Goal: Task Accomplishment & Management: Manage account settings

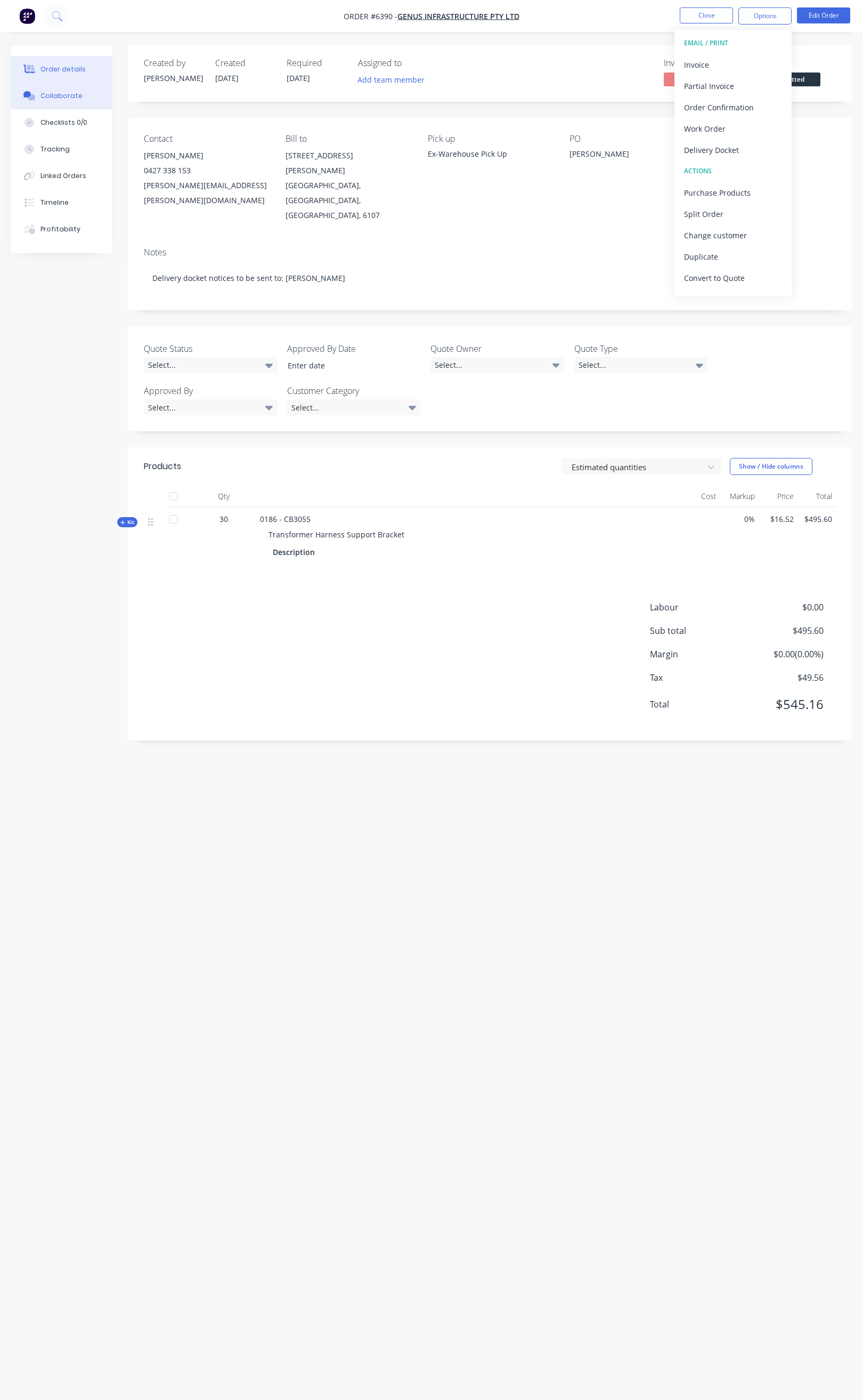
click at [80, 103] on button "Collaborate" at bounding box center [61, 95] width 101 height 26
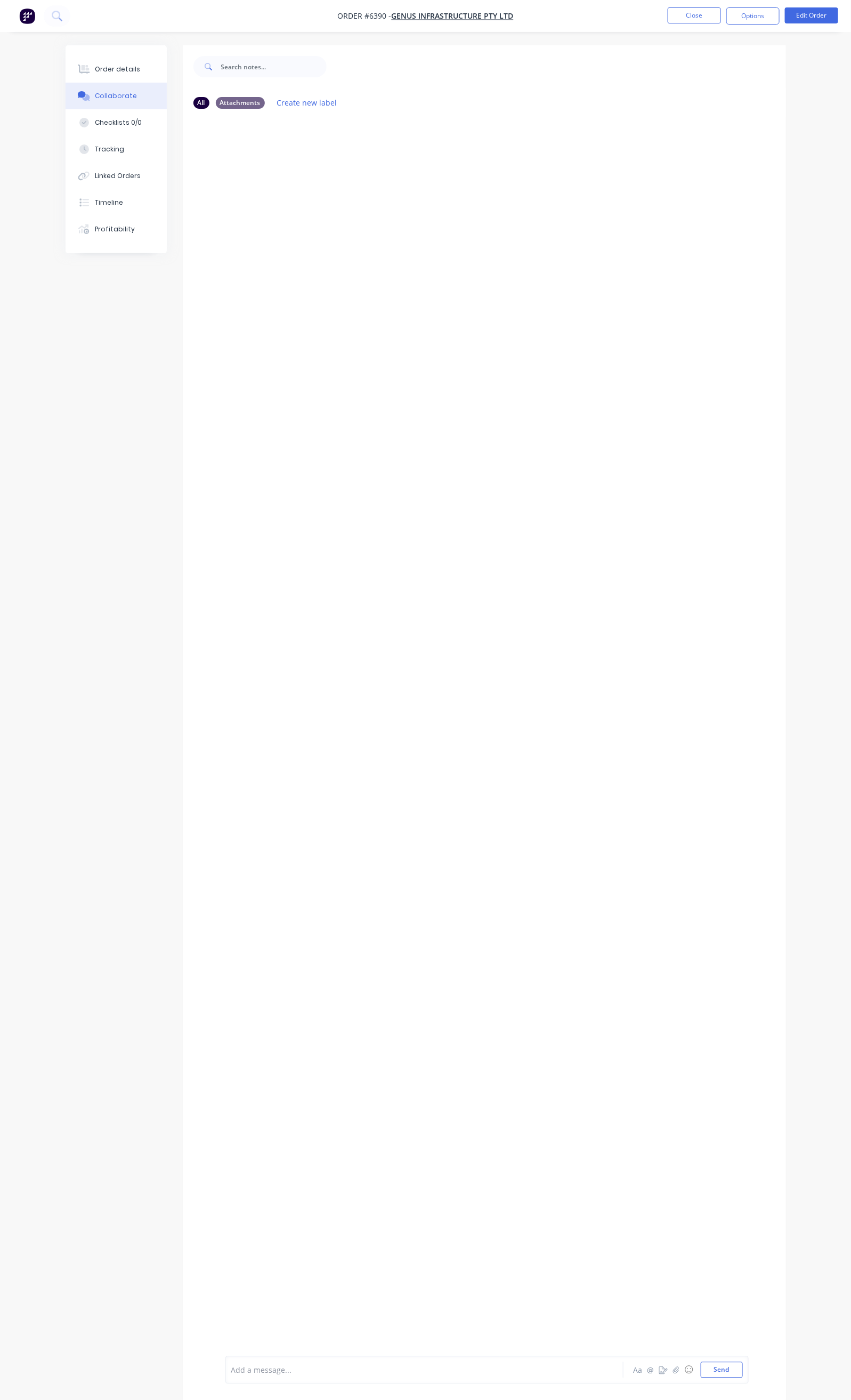
click at [232, 1373] on div at bounding box center [423, 1370] width 383 height 11
click at [743, 1367] on button "Send" at bounding box center [721, 1370] width 42 height 16
click at [700, 18] on button "Close" at bounding box center [694, 15] width 54 height 16
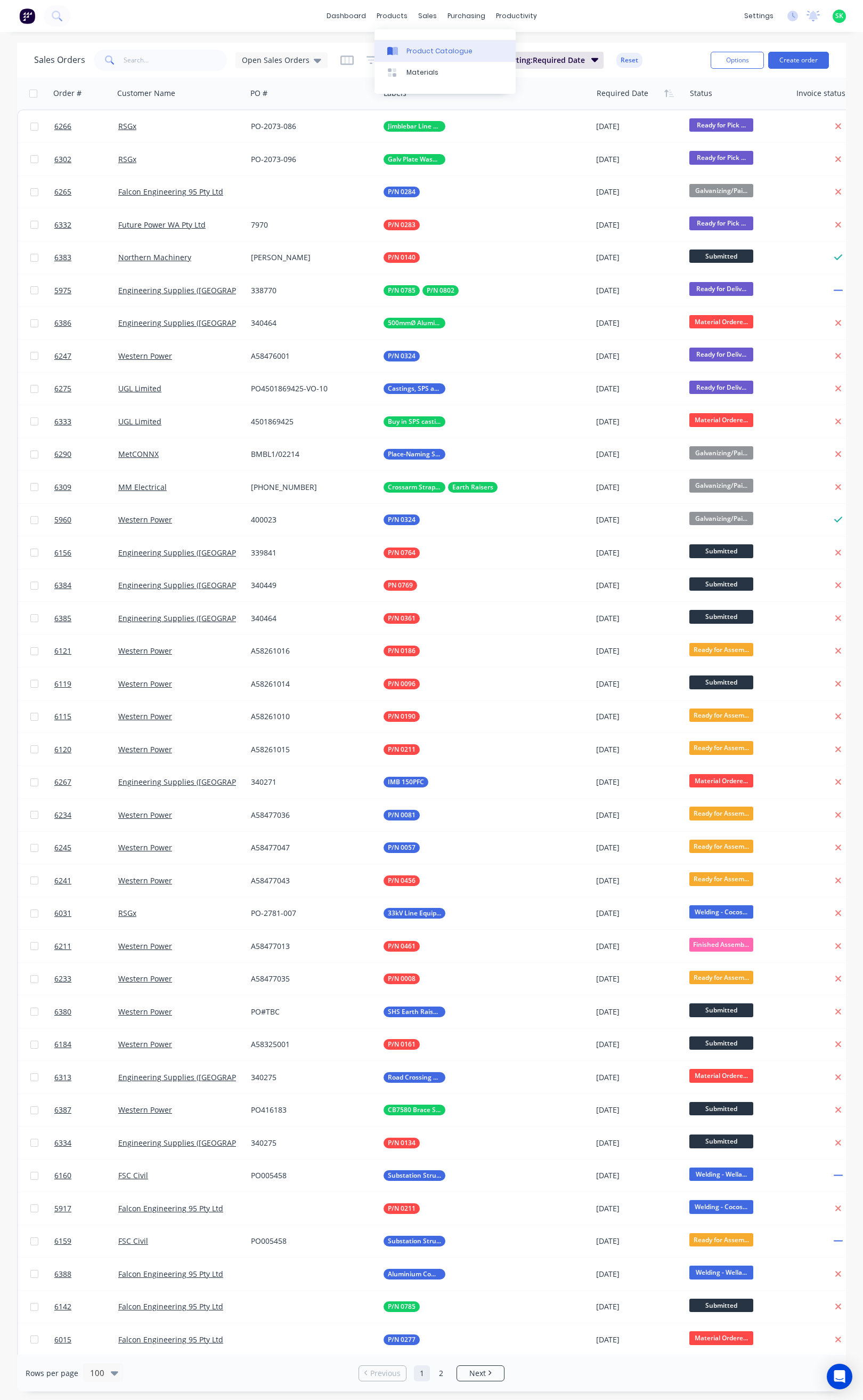
click at [406, 45] on link "Product Catalogue" at bounding box center [444, 50] width 141 height 21
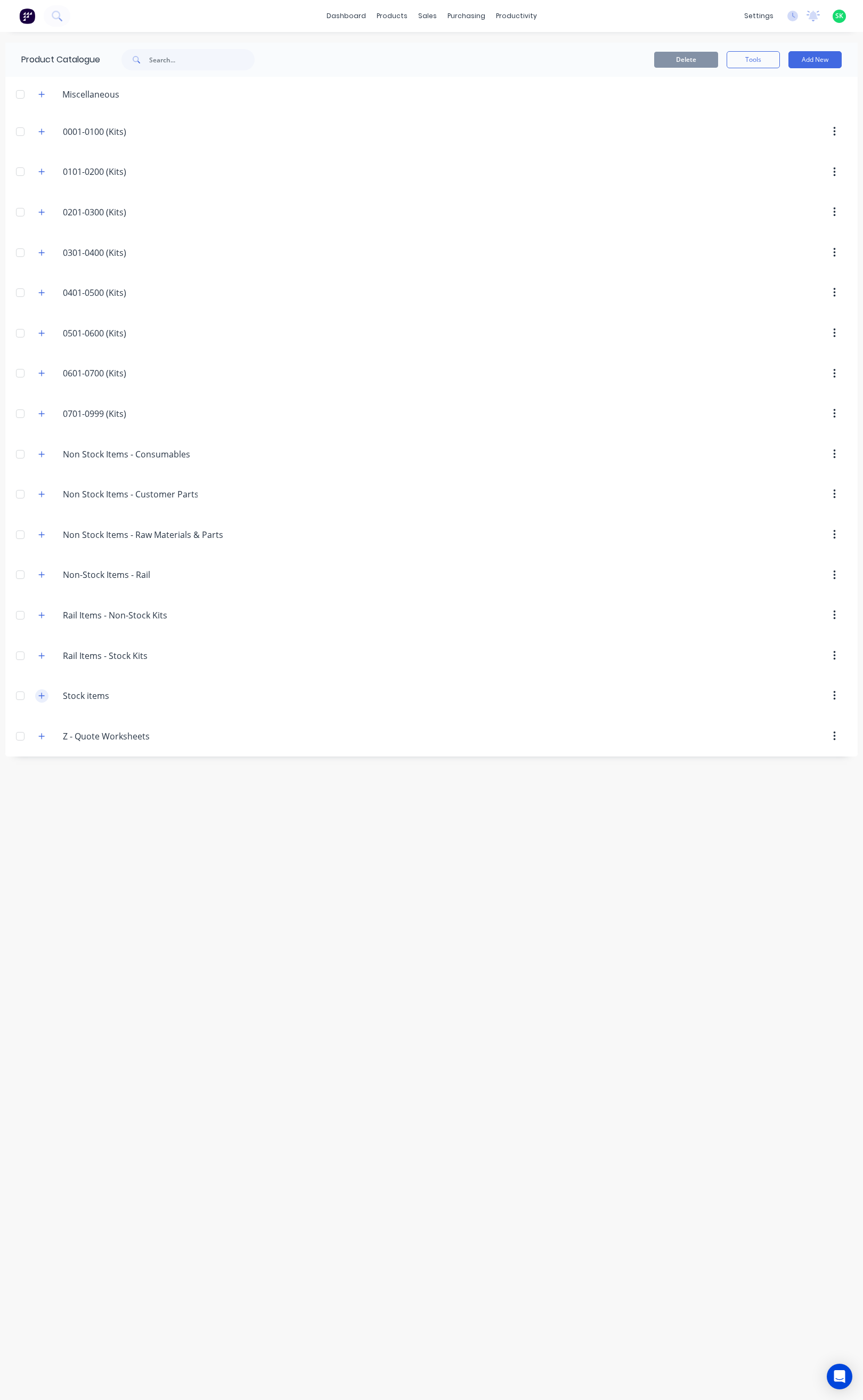
click at [42, 700] on icon "button" at bounding box center [41, 695] width 6 height 7
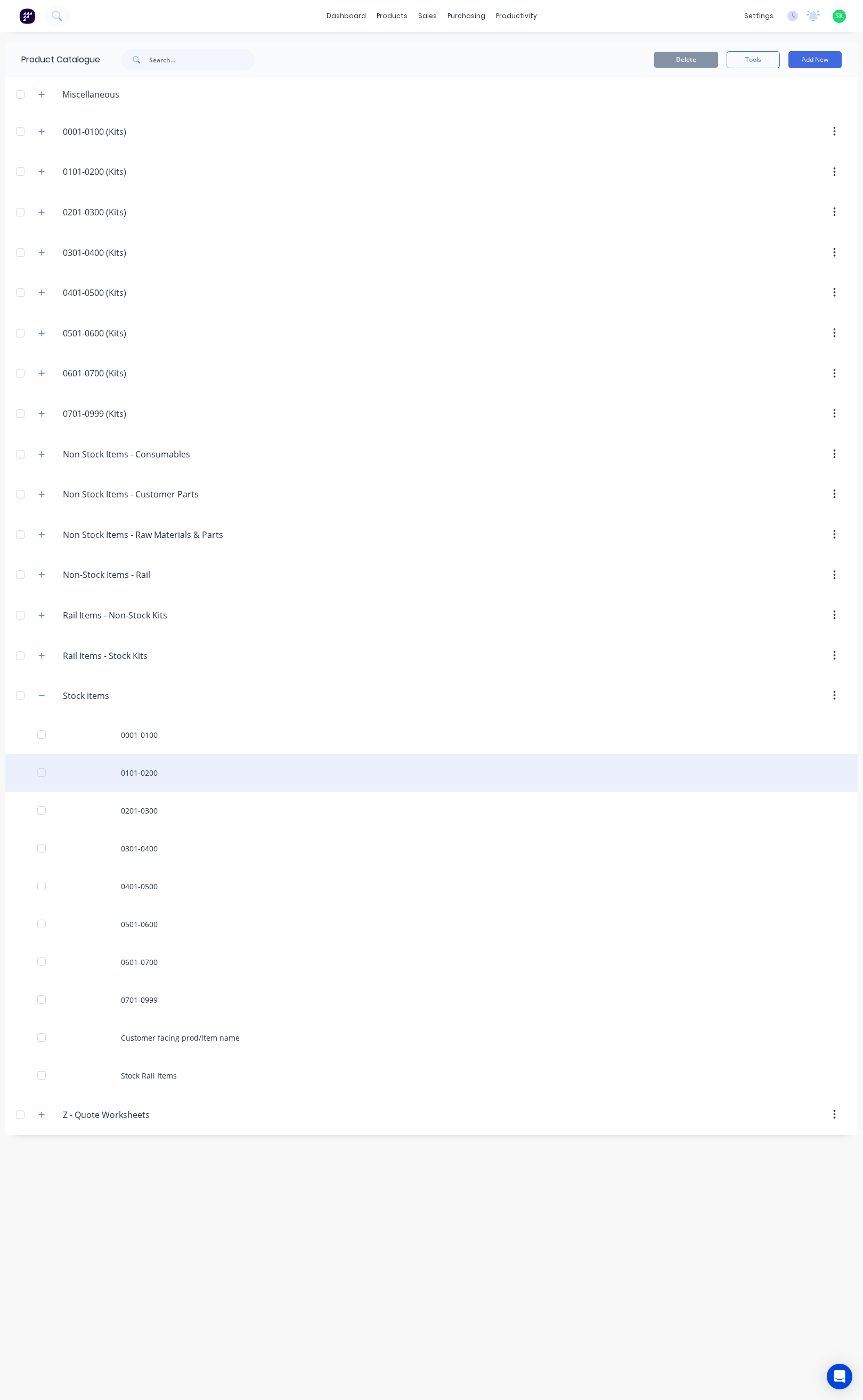
click at [125, 783] on div "0101-0200" at bounding box center [432, 773] width 853 height 38
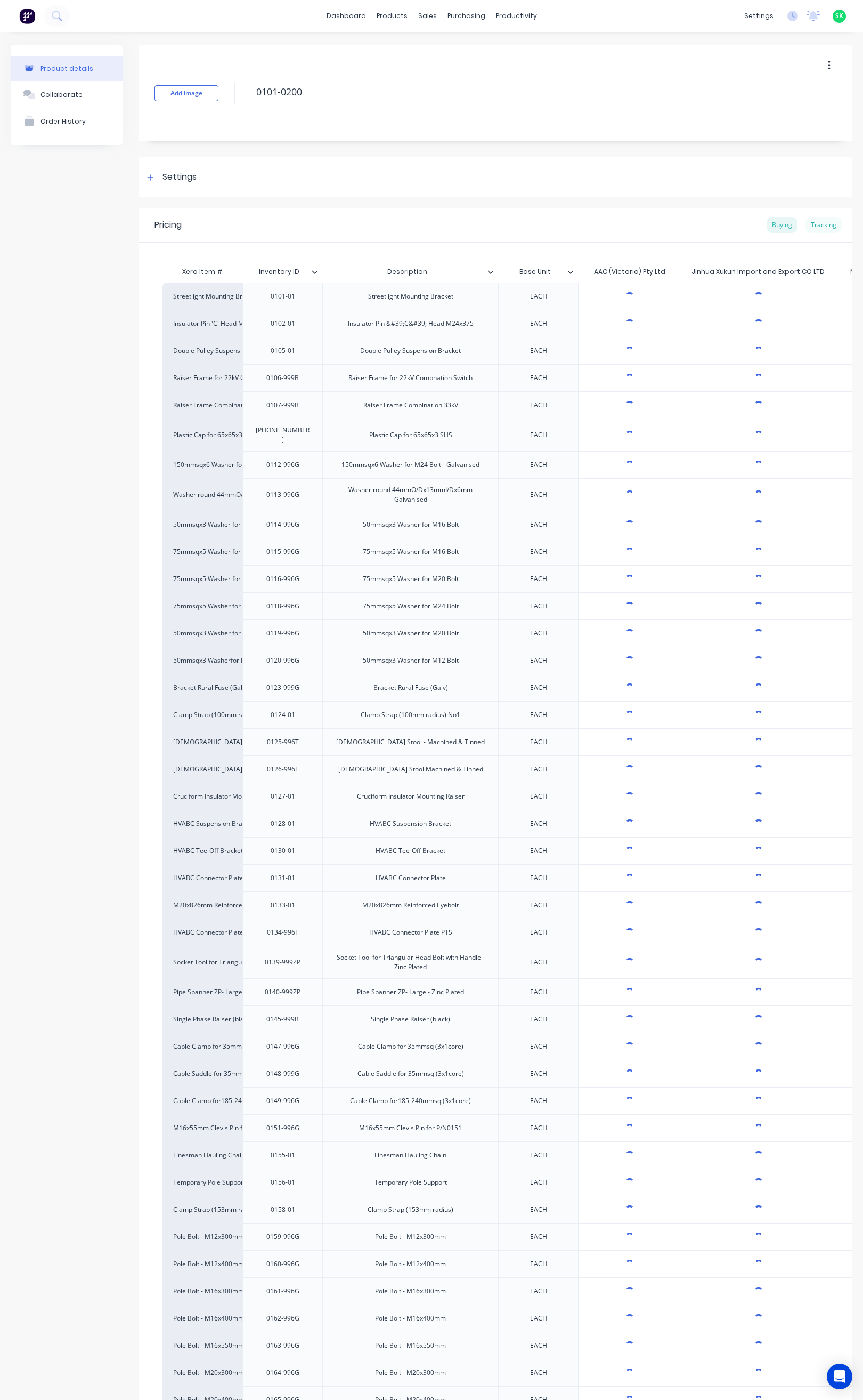
click at [811, 223] on div "Tracking" at bounding box center [824, 225] width 36 height 16
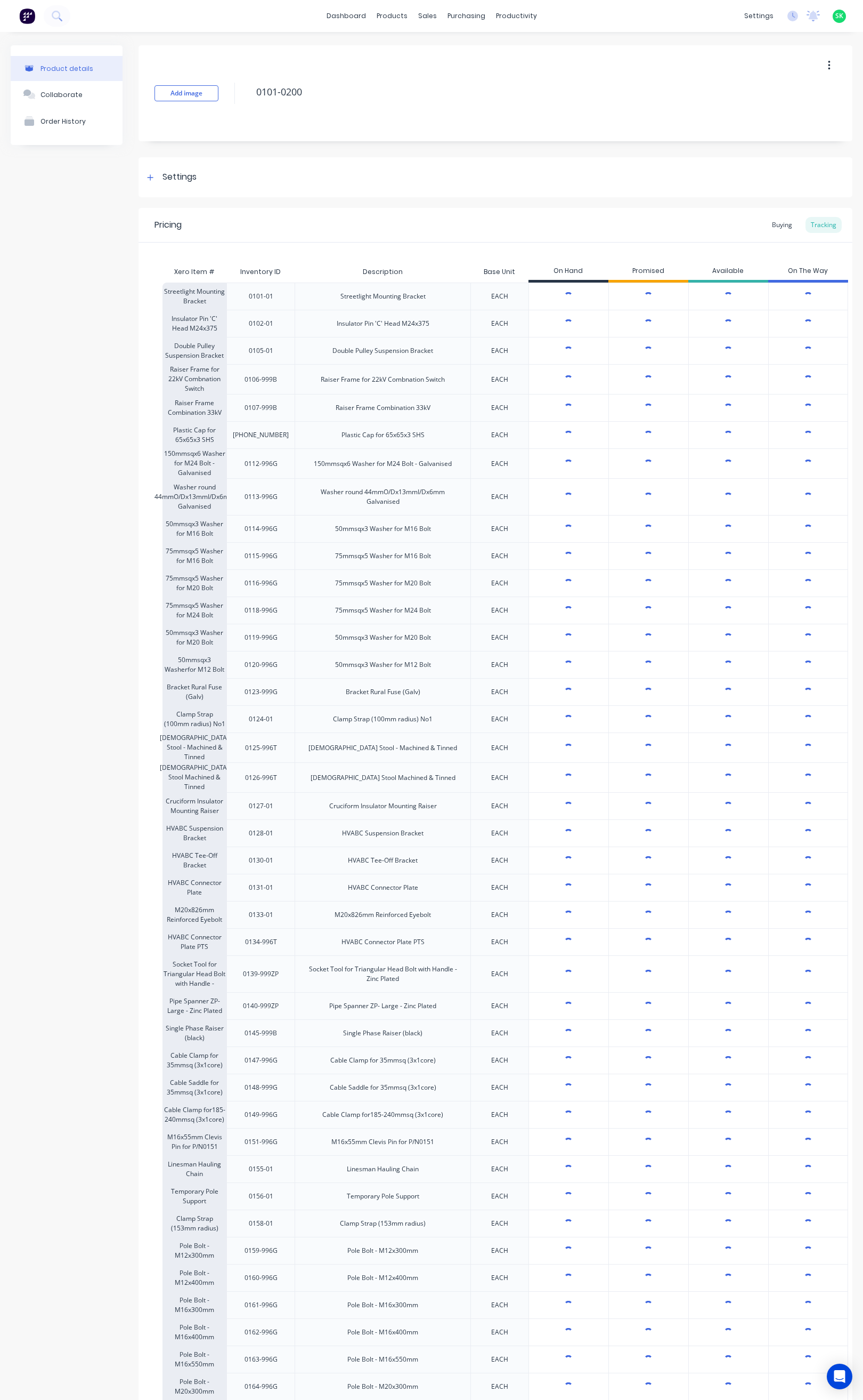
type textarea "x"
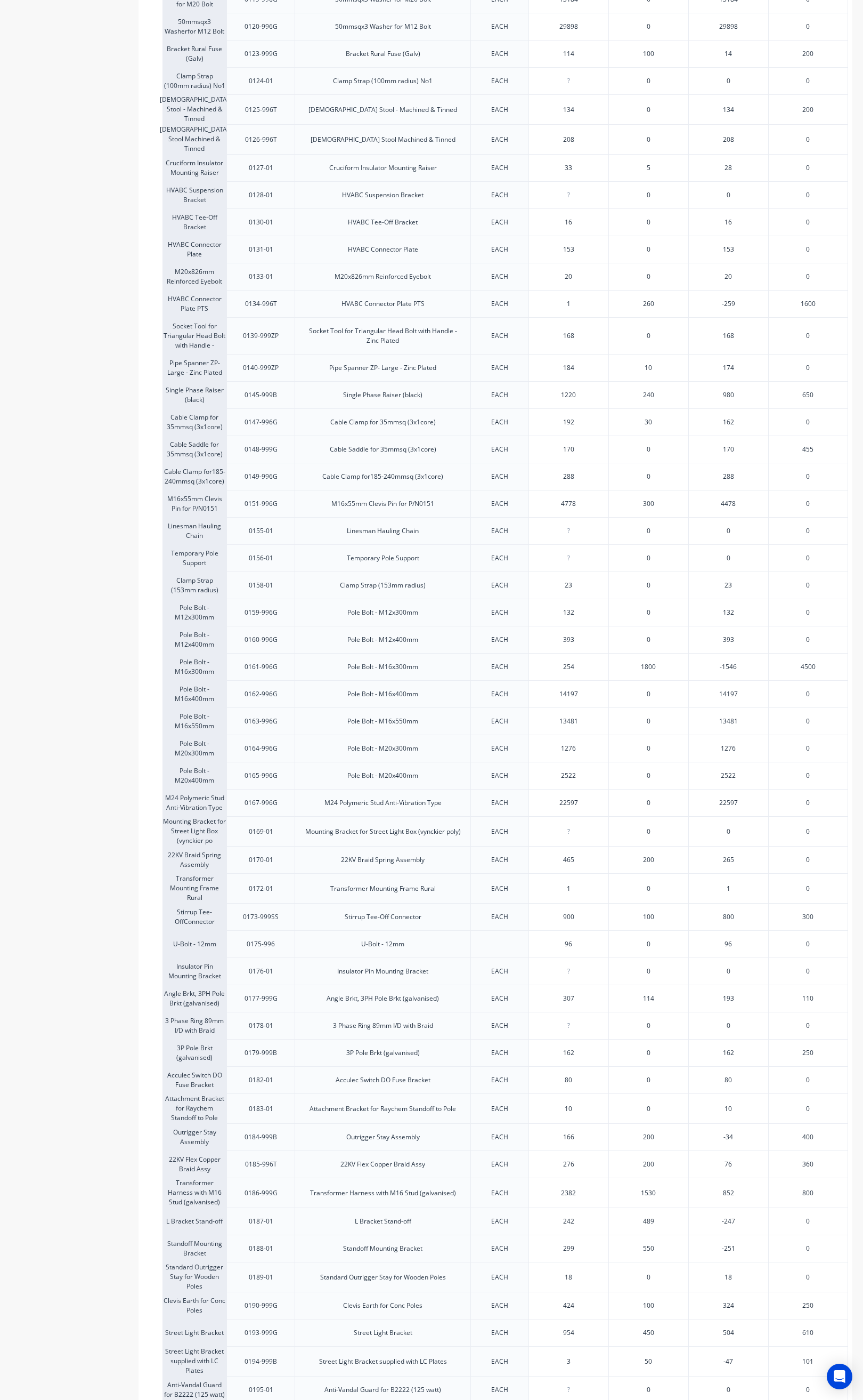
scroll to position [640, 0]
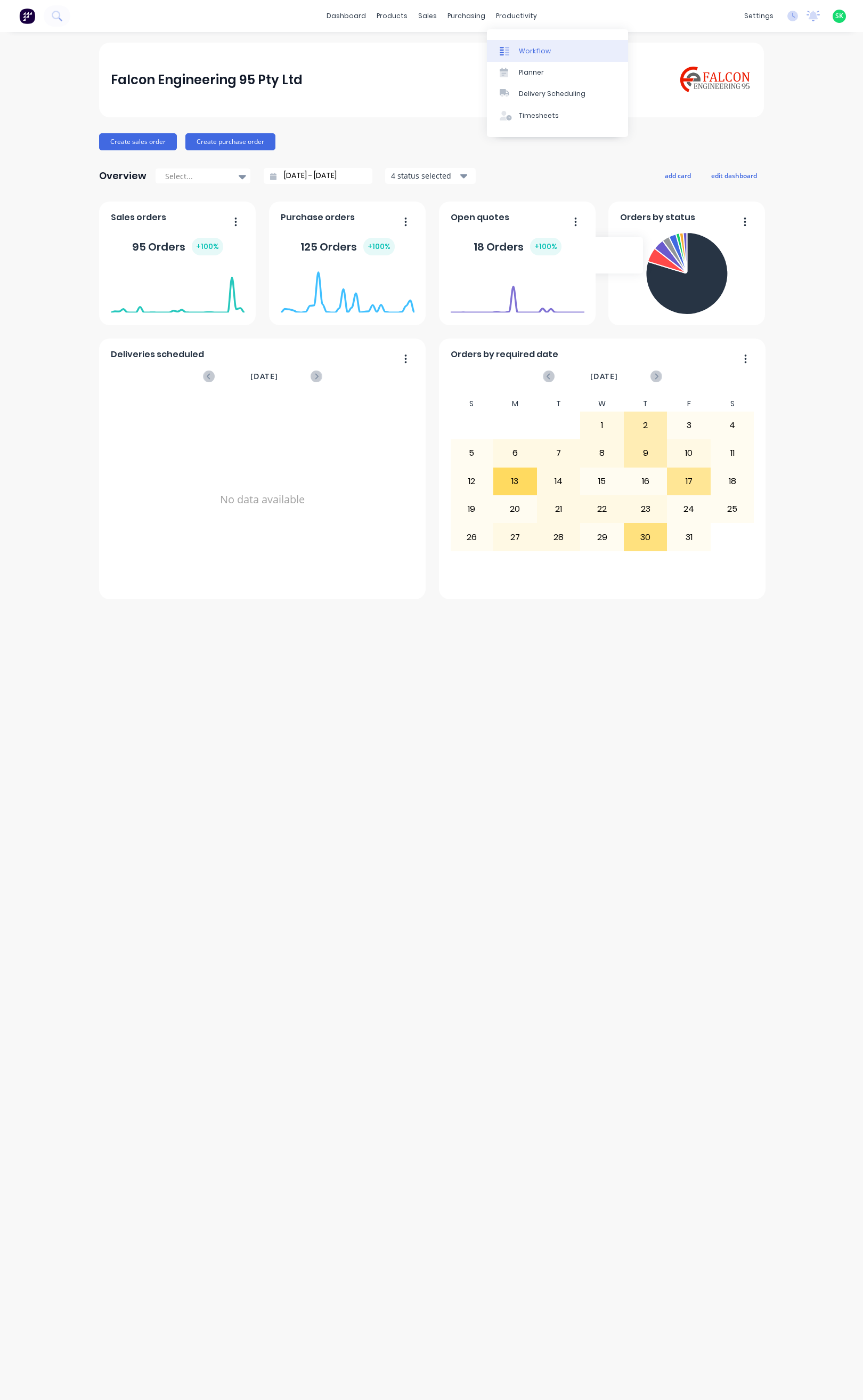
click at [512, 47] on div at bounding box center [508, 51] width 16 height 10
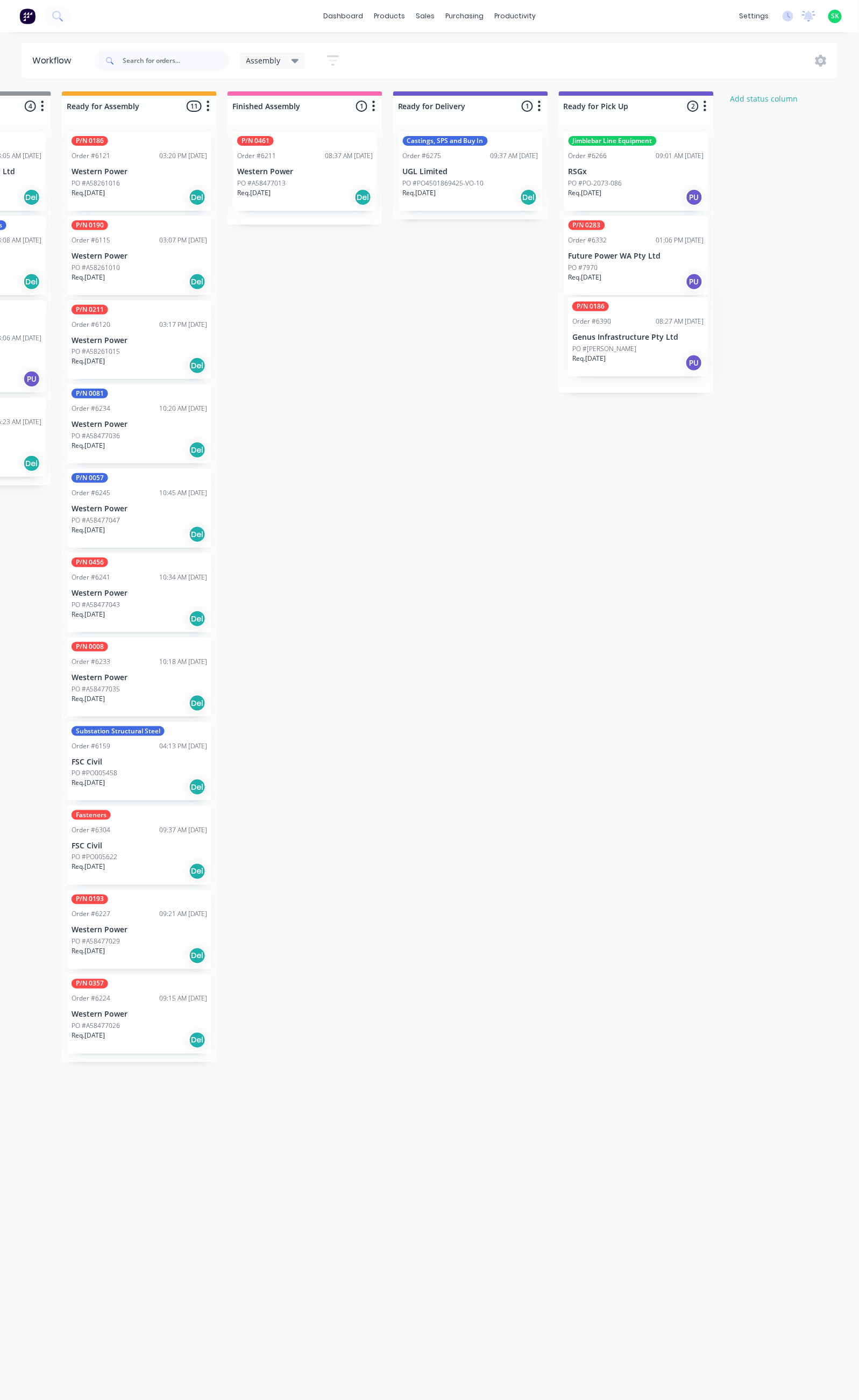
scroll to position [0, 460]
drag, startPoint x: 78, startPoint y: 243, endPoint x: 620, endPoint y: 328, distance: 548.6
click at [620, 328] on div "Submitted 71 Status colour #273444 hex #273444 Save Cancel Summaries Total orde…" at bounding box center [507, 740] width 1950 height 1298
click at [620, 260] on p "Future Power WA Pty Ltd" at bounding box center [634, 257] width 136 height 9
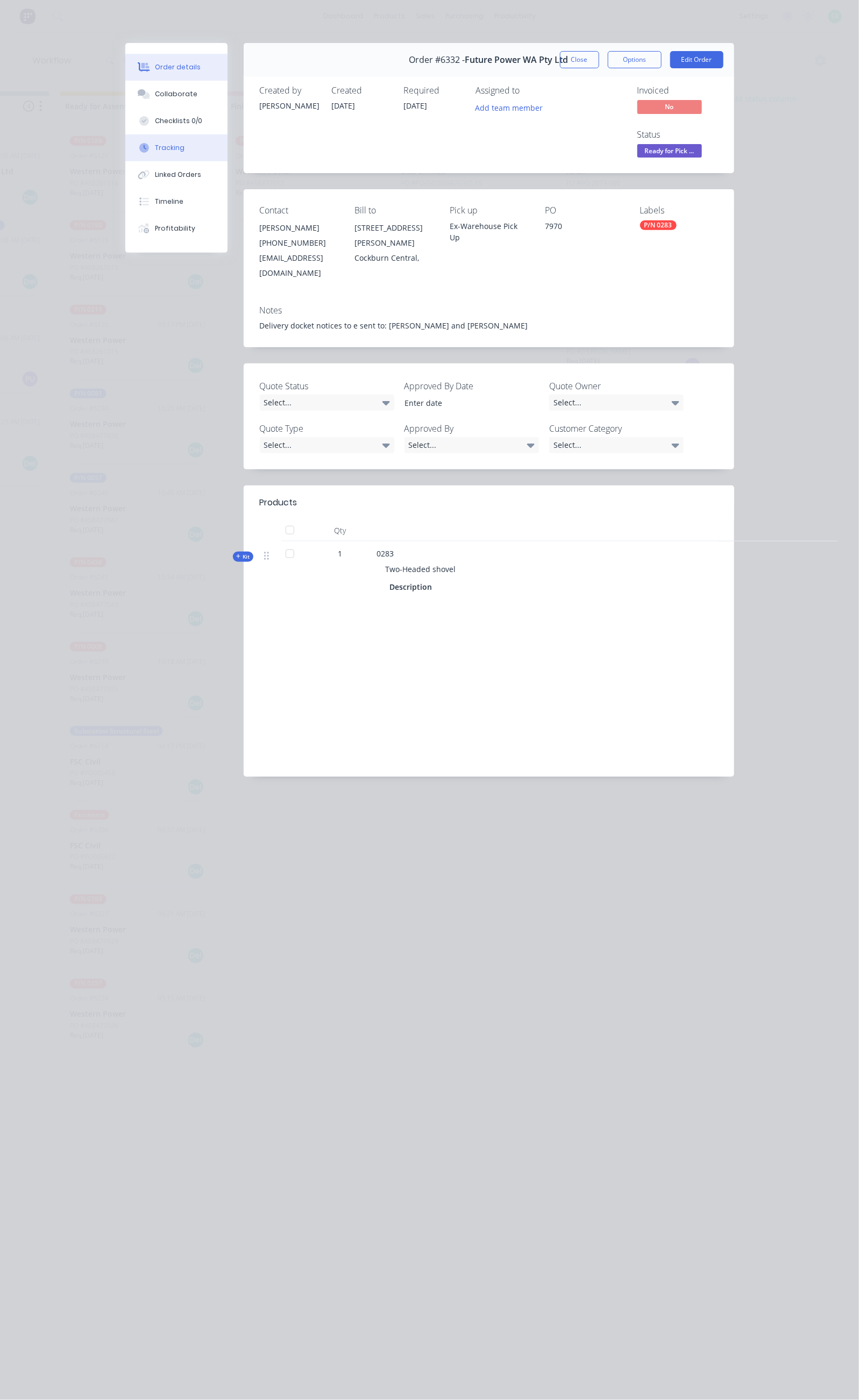
click at [155, 149] on div "Tracking" at bounding box center [170, 148] width 29 height 10
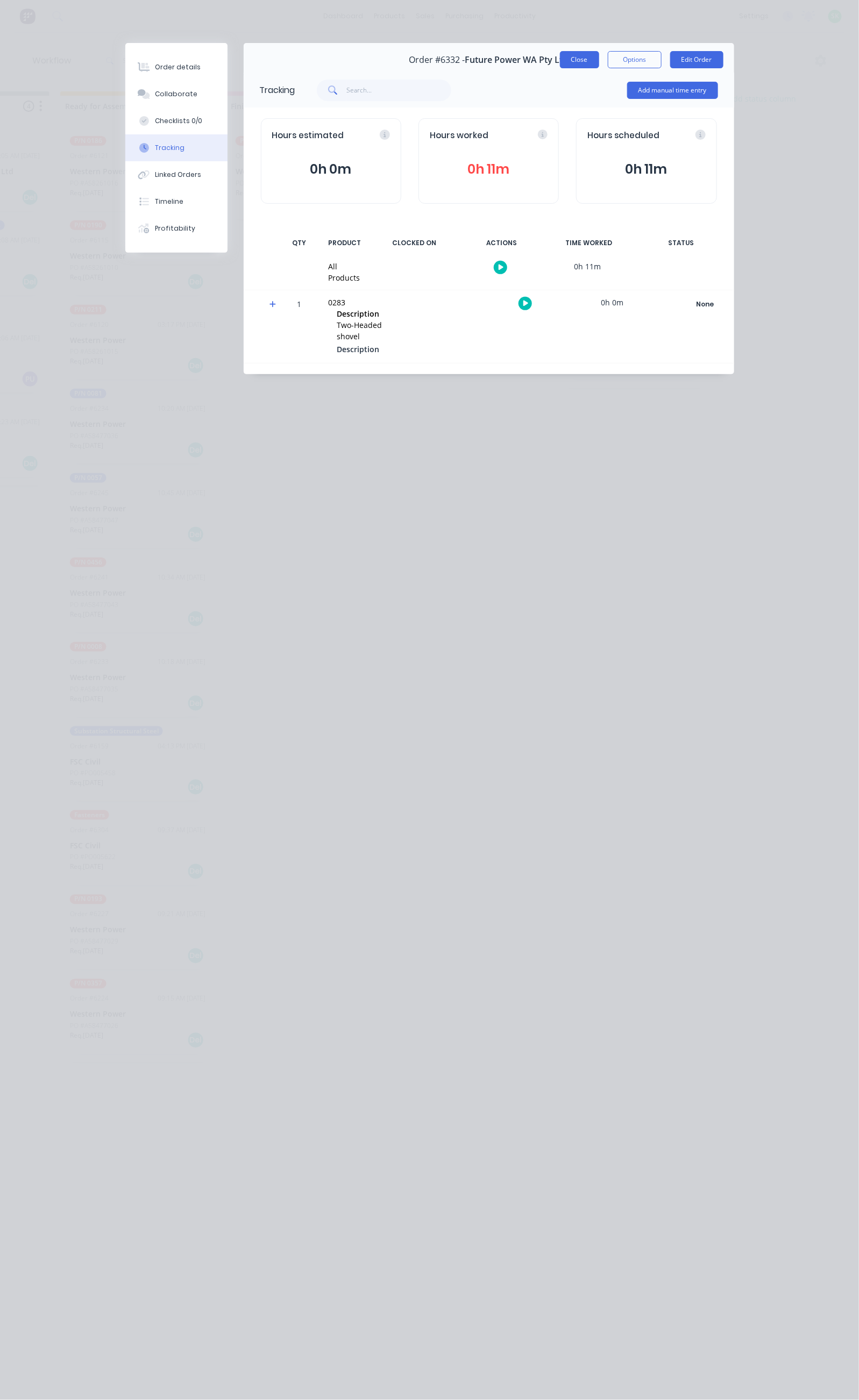
click at [600, 60] on button "Close" at bounding box center [579, 60] width 39 height 17
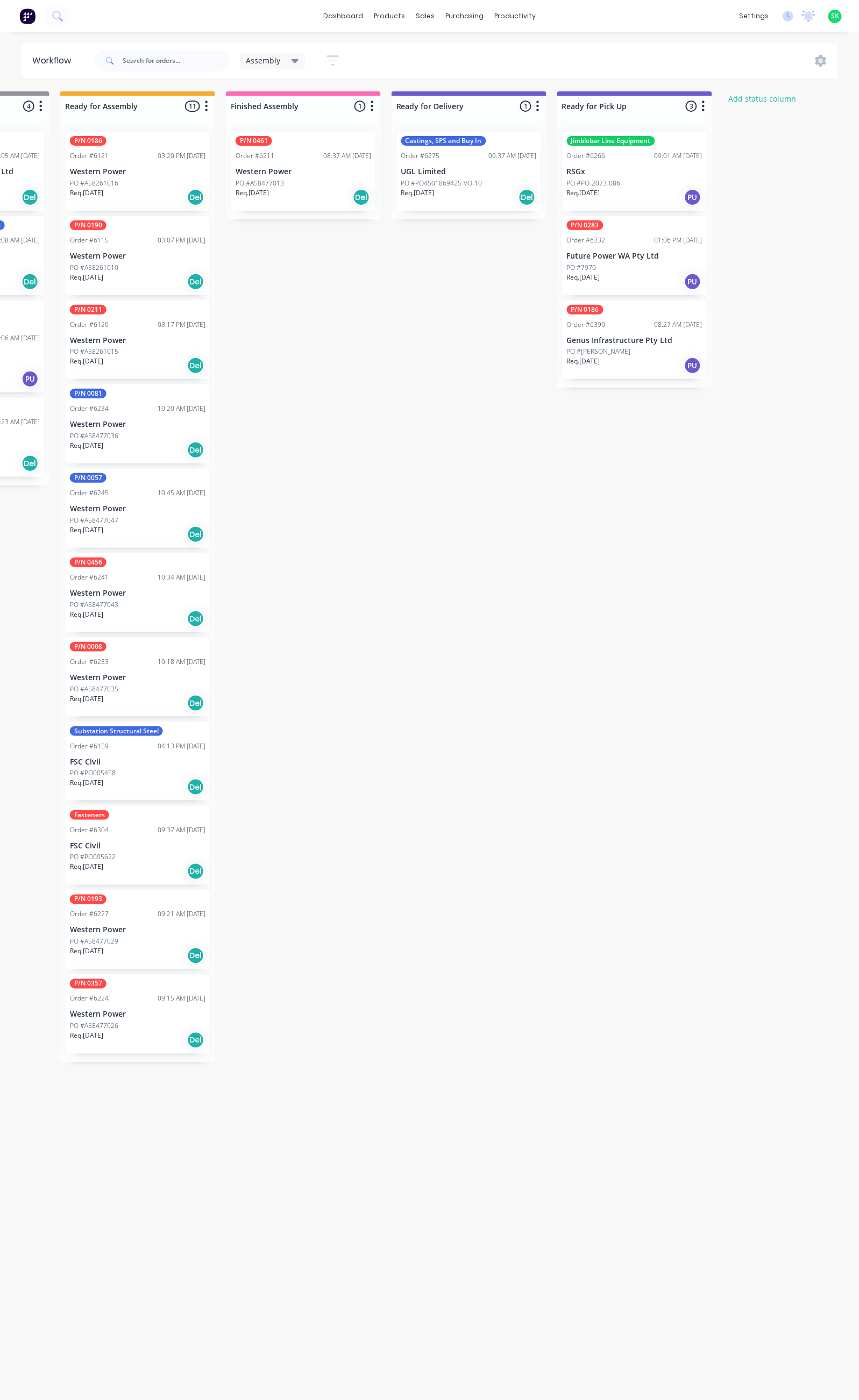
click at [644, 349] on div "PO #Aaron Cooper" at bounding box center [634, 351] width 136 height 10
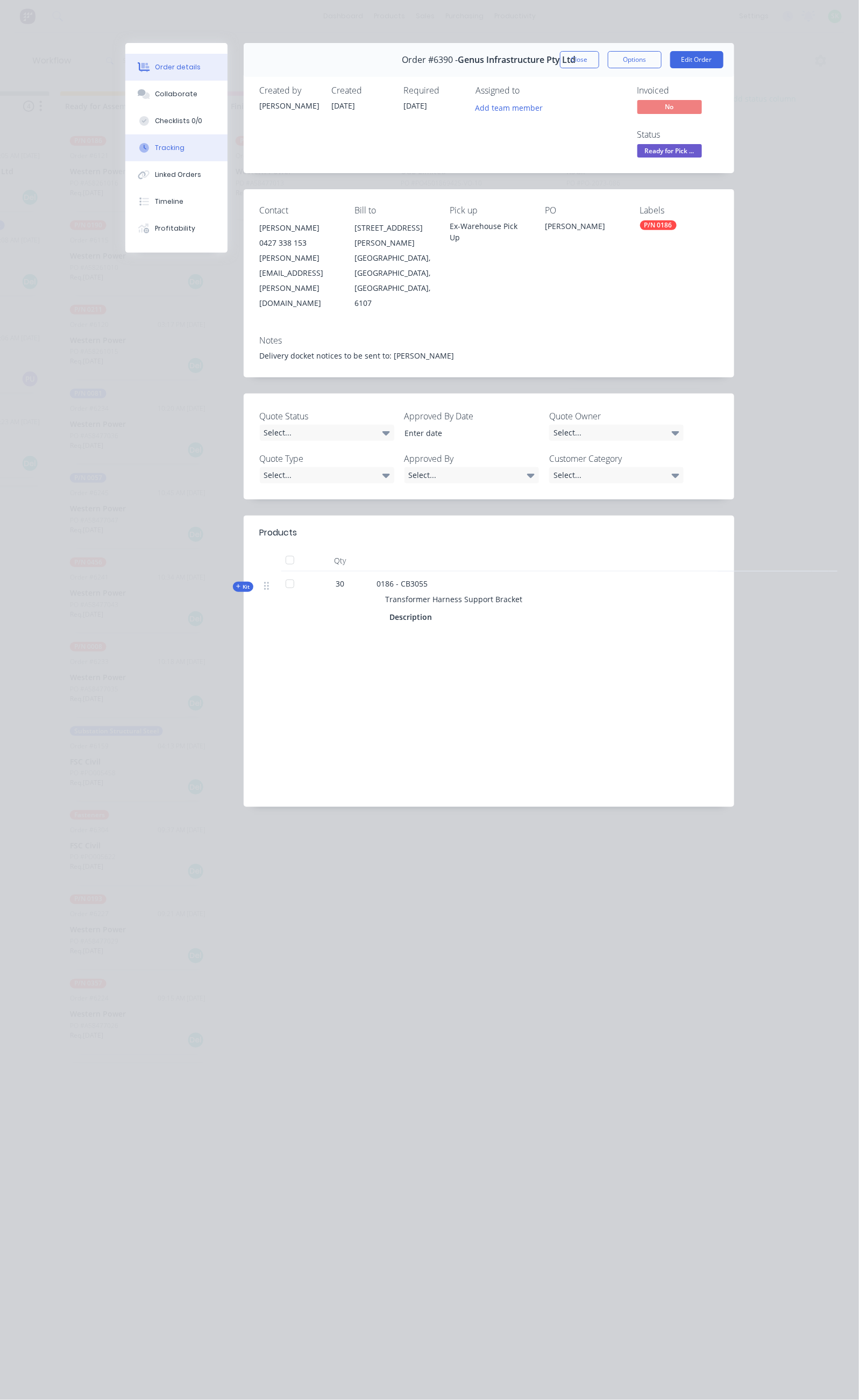
click at [155, 148] on div "Tracking" at bounding box center [170, 148] width 29 height 10
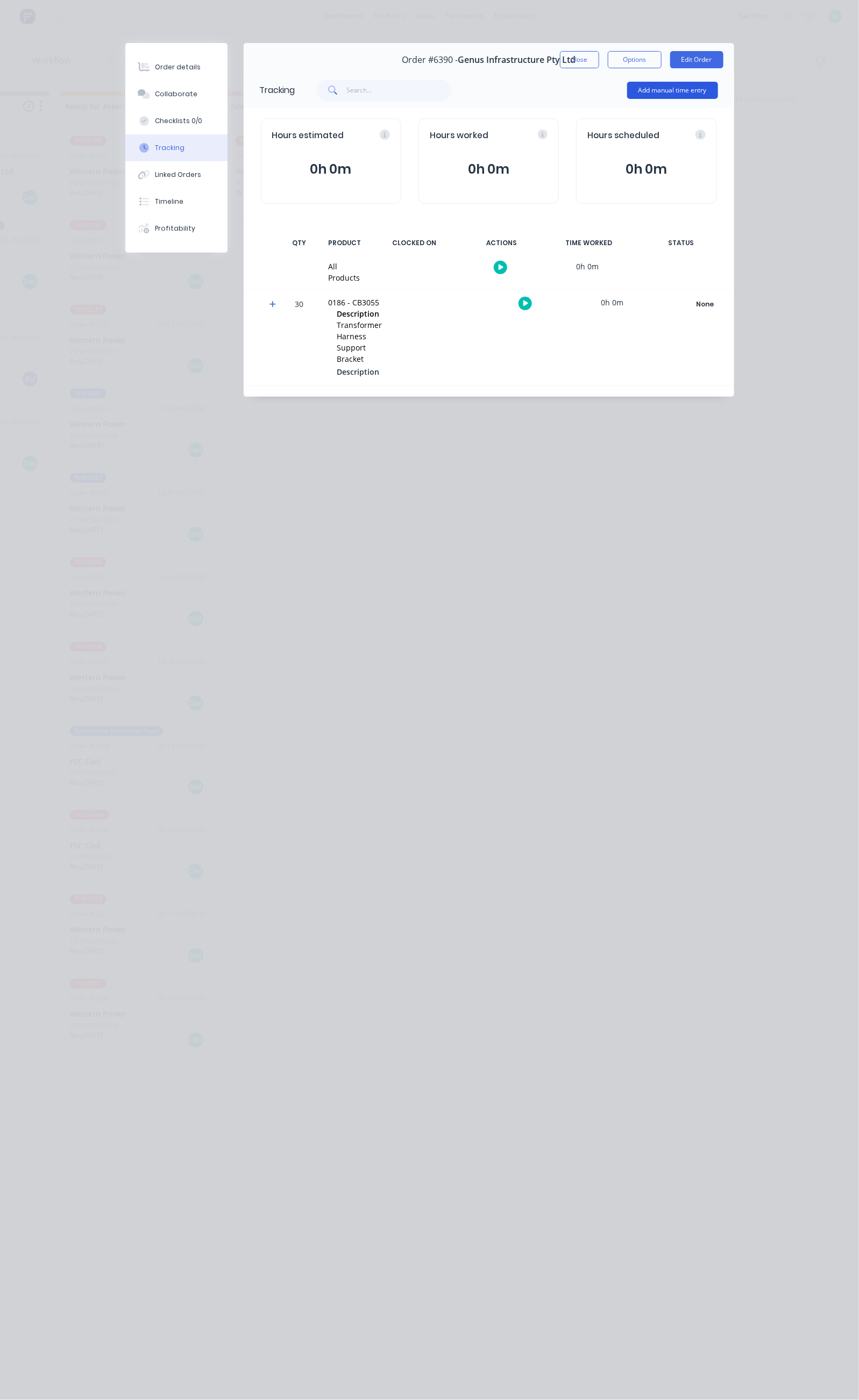
click at [718, 91] on button "Add manual time entry" at bounding box center [672, 90] width 91 height 17
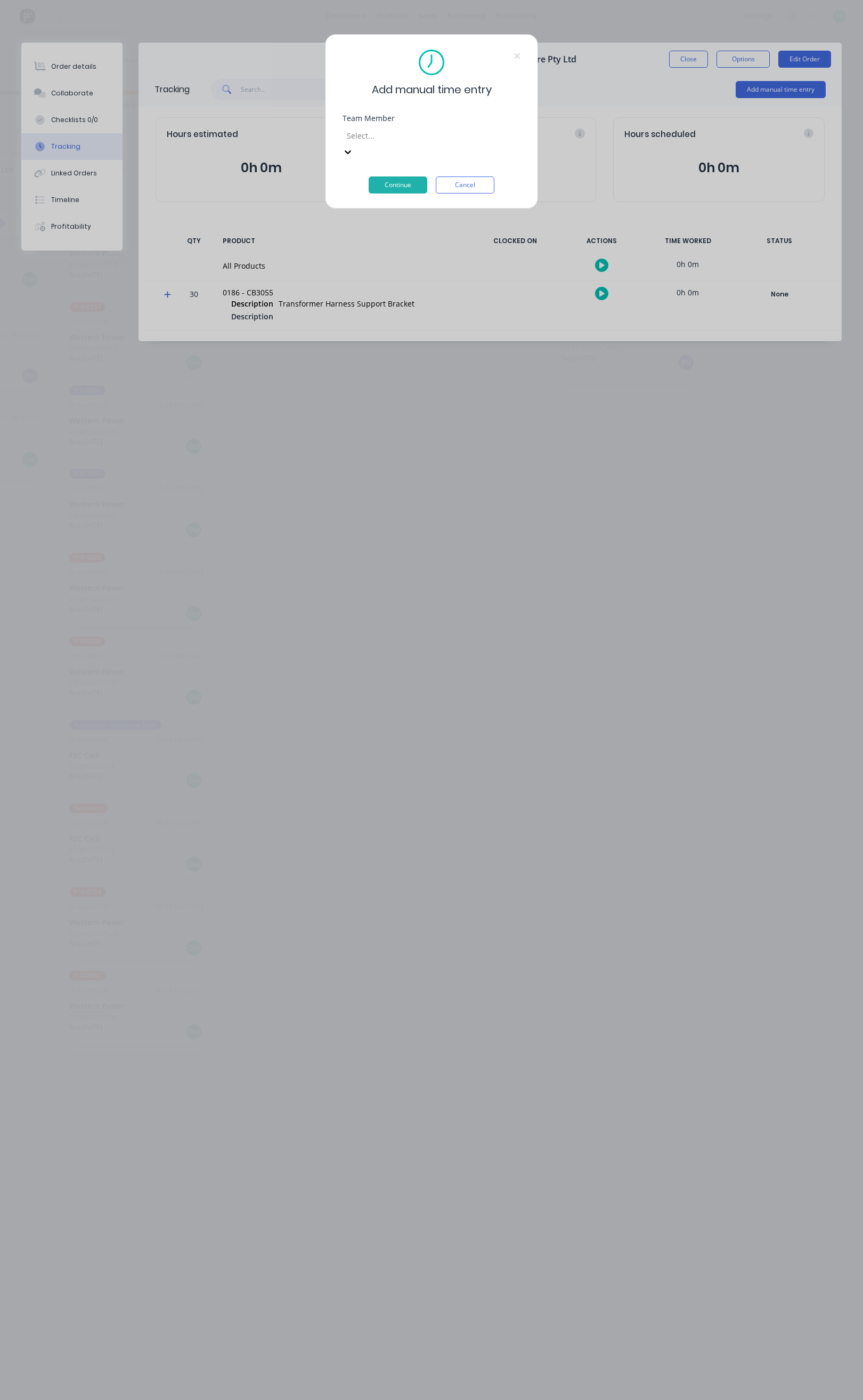
drag, startPoint x: 436, startPoint y: 130, endPoint x: 432, endPoint y: 134, distance: 5.7
click at [435, 130] on div at bounding box center [422, 135] width 154 height 14
click at [422, 136] on div at bounding box center [422, 135] width 154 height 14
type input "step"
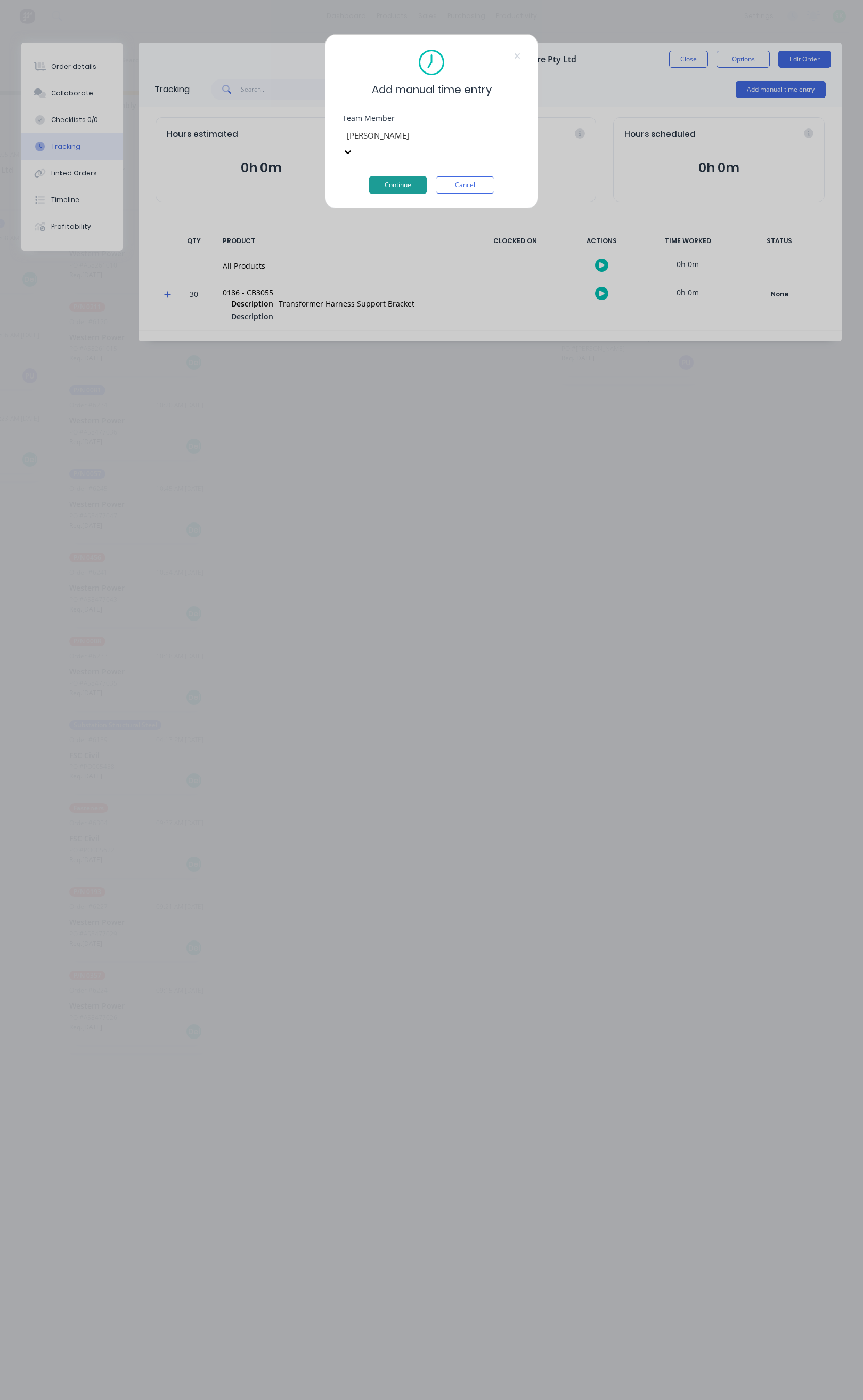
click at [401, 176] on button "Continue" at bounding box center [398, 184] width 59 height 17
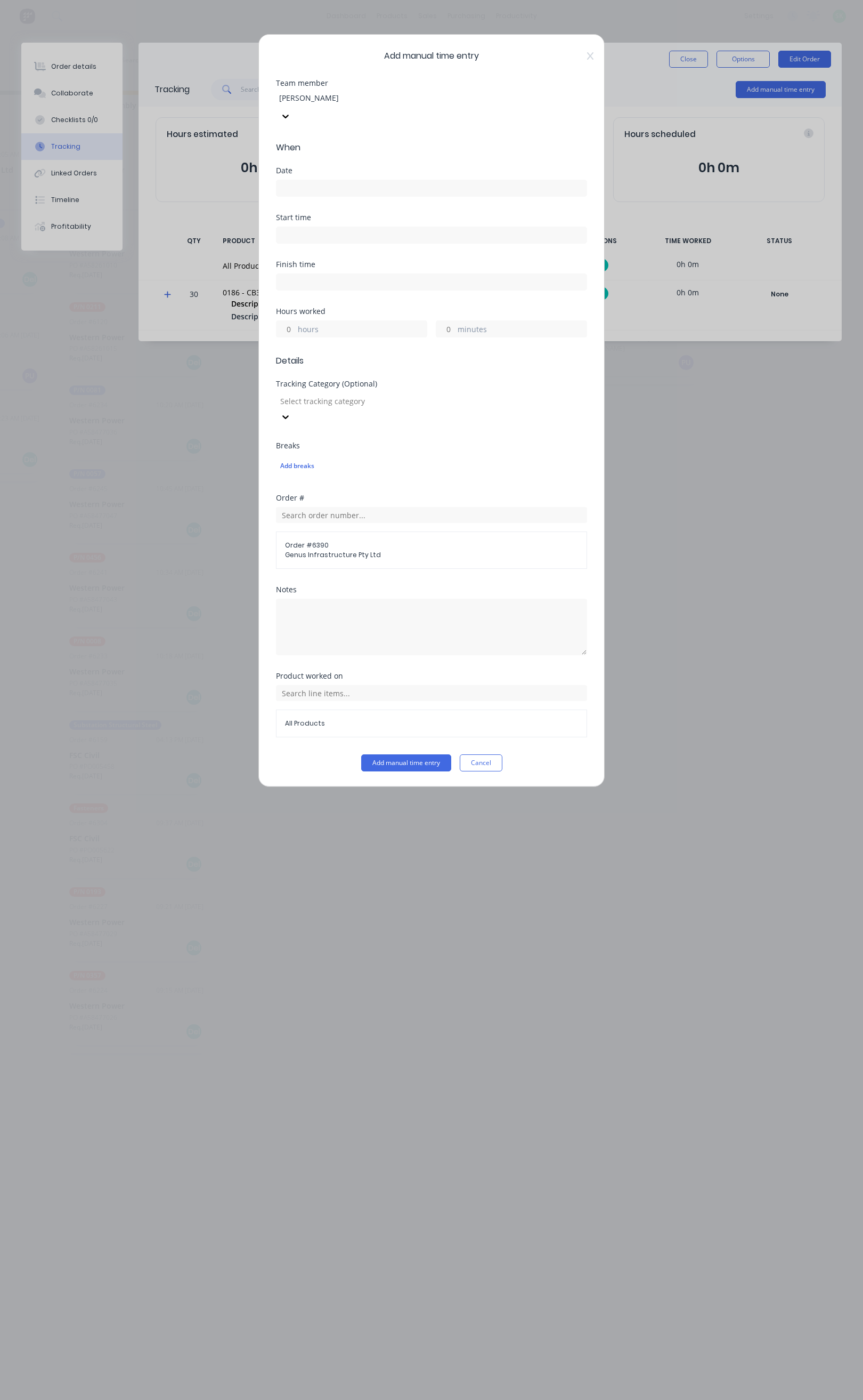
click at [357, 180] on input at bounding box center [431, 188] width 310 height 16
click at [398, 221] on div "3" at bounding box center [399, 226] width 16 height 16
type input "03/10/2025"
click at [352, 227] on input at bounding box center [431, 235] width 310 height 16
type input "09:15 AM"
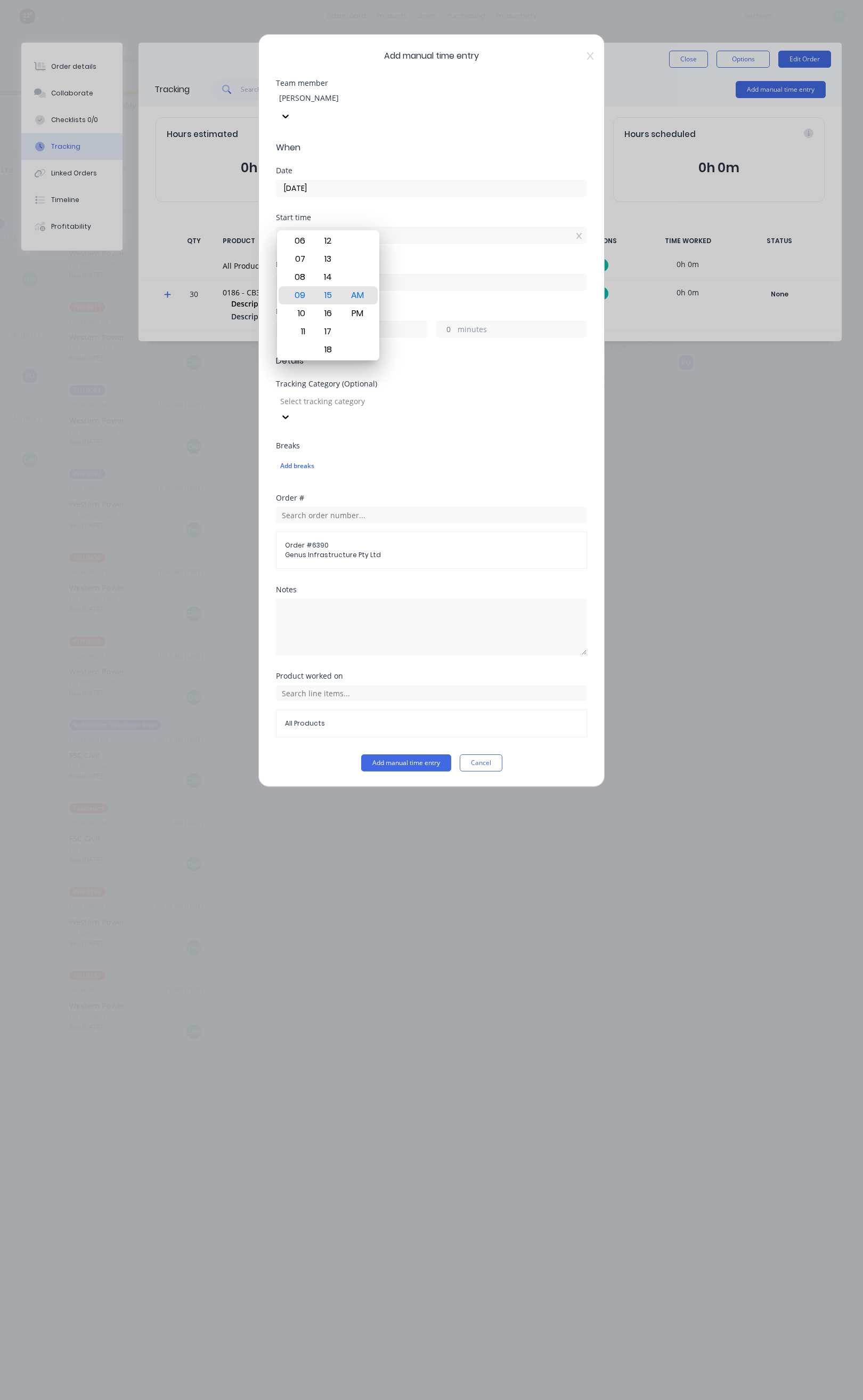
click at [417, 274] on input at bounding box center [431, 283] width 310 height 16
type input "09:48 AM"
type input "0"
type input "33"
click at [303, 274] on input "09:48 AM" at bounding box center [431, 283] width 310 height 16
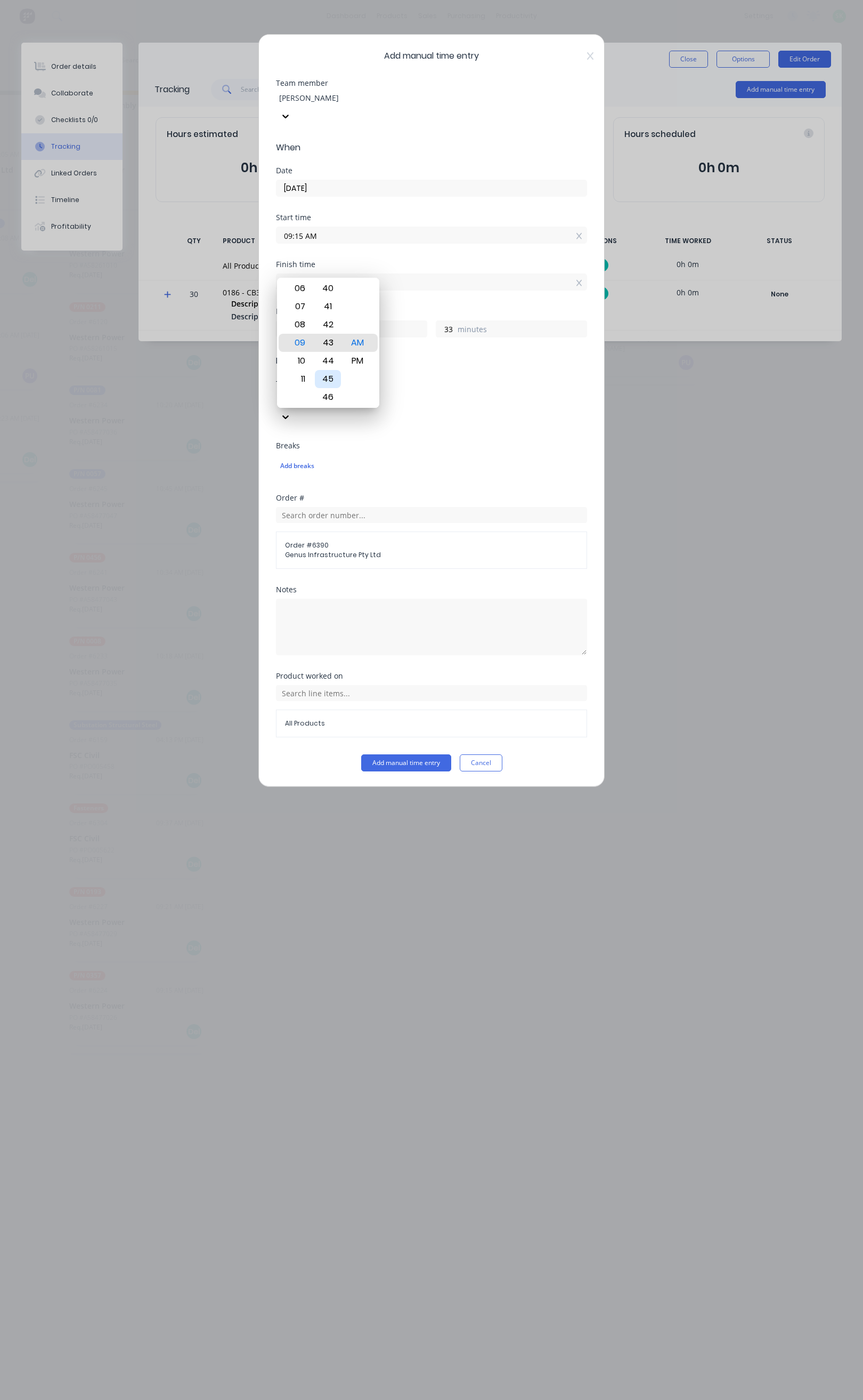
type input "09:42 AM"
type input "27"
type input "09:36 AM"
type input "21"
type input "09:30 AM"
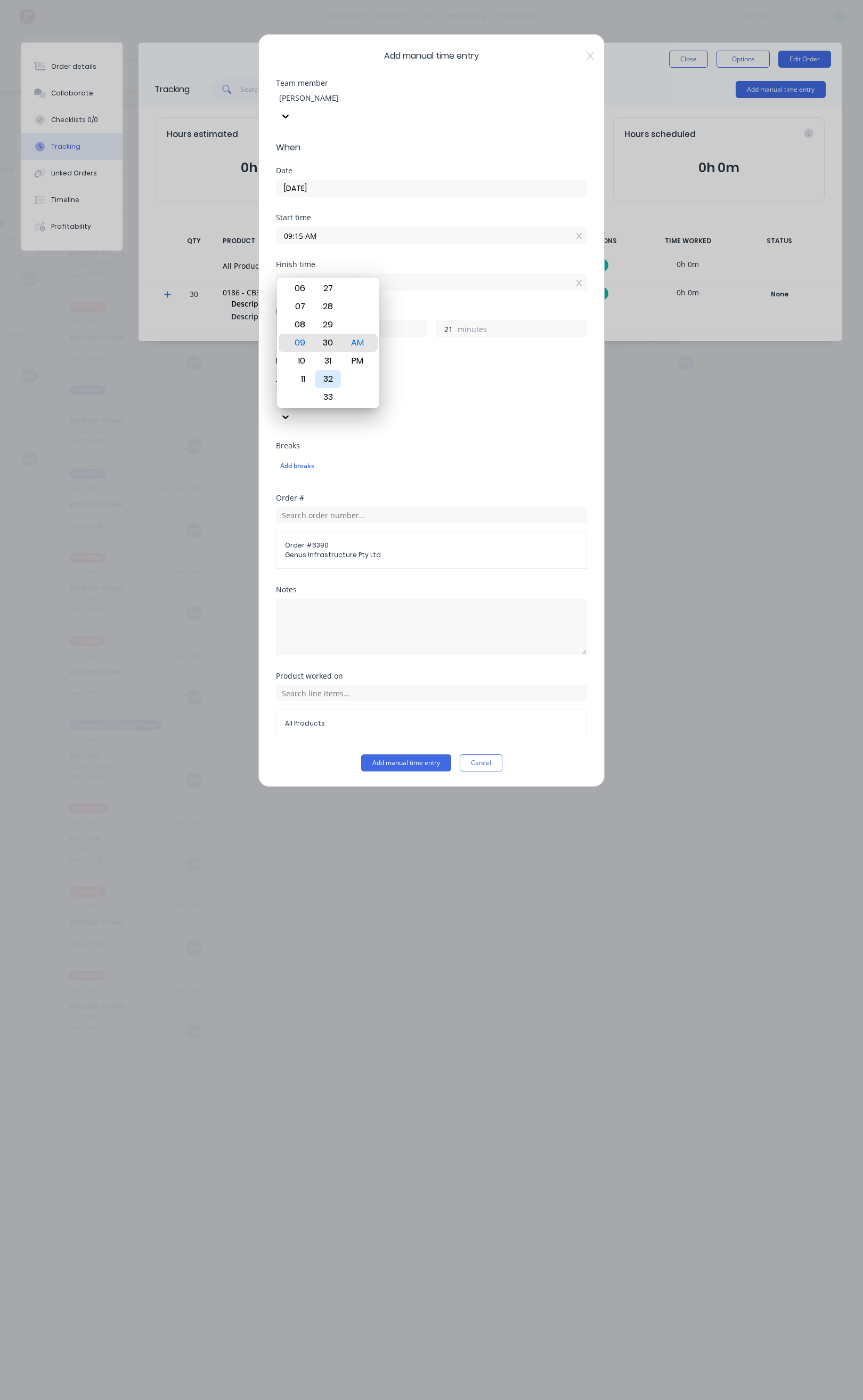
type input "15"
click at [487, 354] on span "Details" at bounding box center [432, 361] width 312 height 13
click at [422, 754] on button "Add manual time entry" at bounding box center [406, 762] width 90 height 17
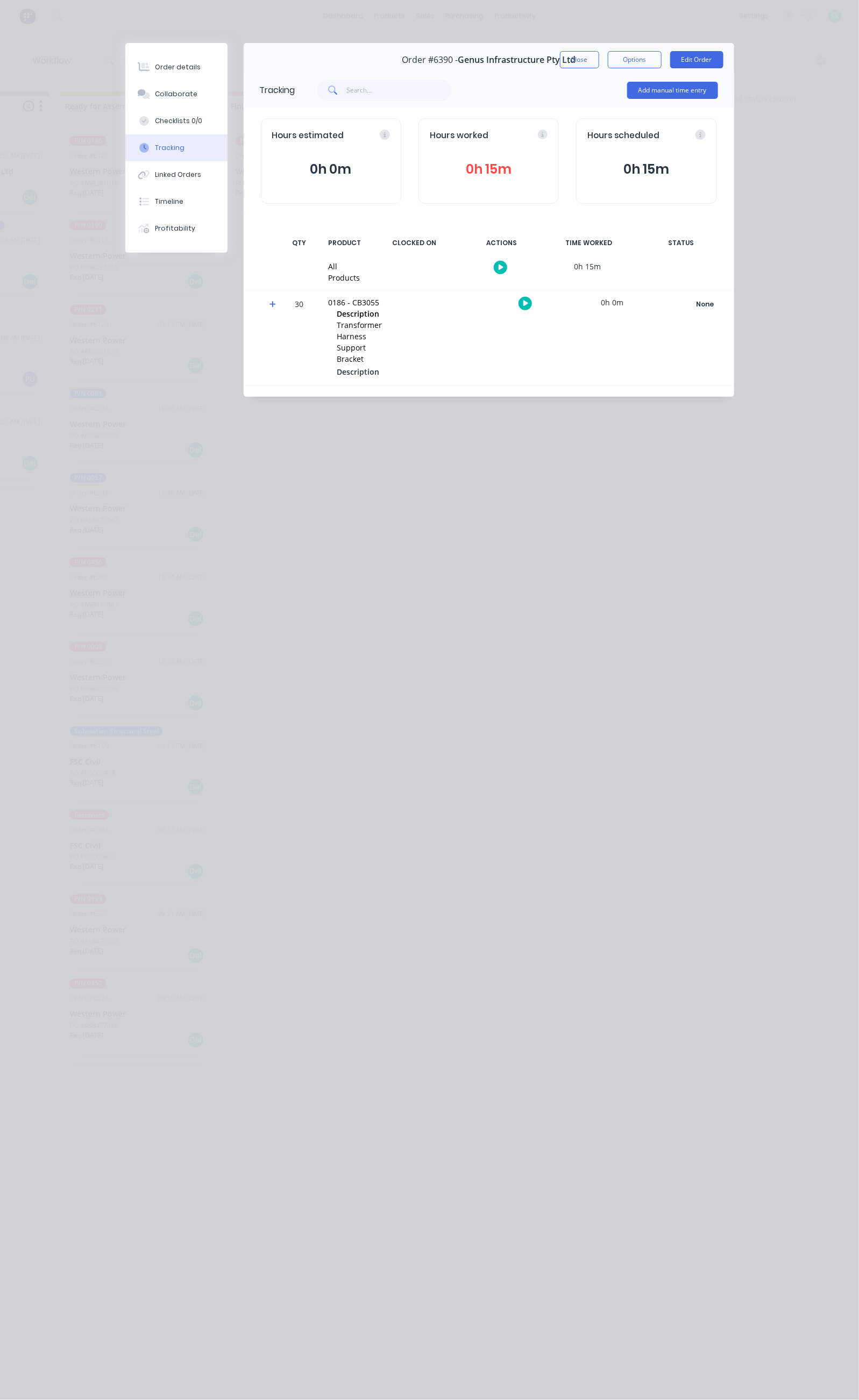
click at [600, 55] on button "Close" at bounding box center [579, 60] width 39 height 17
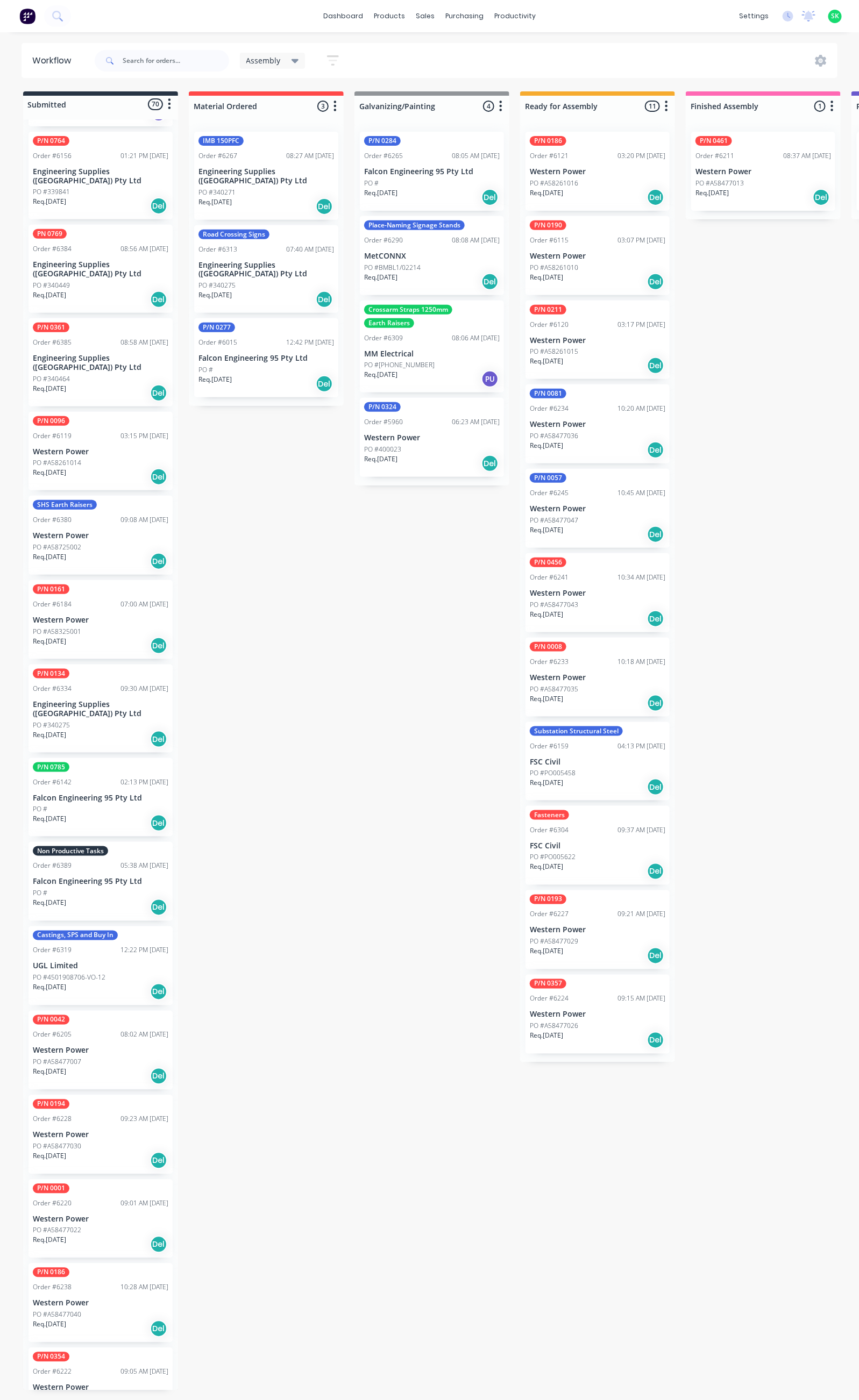
scroll to position [0, 0]
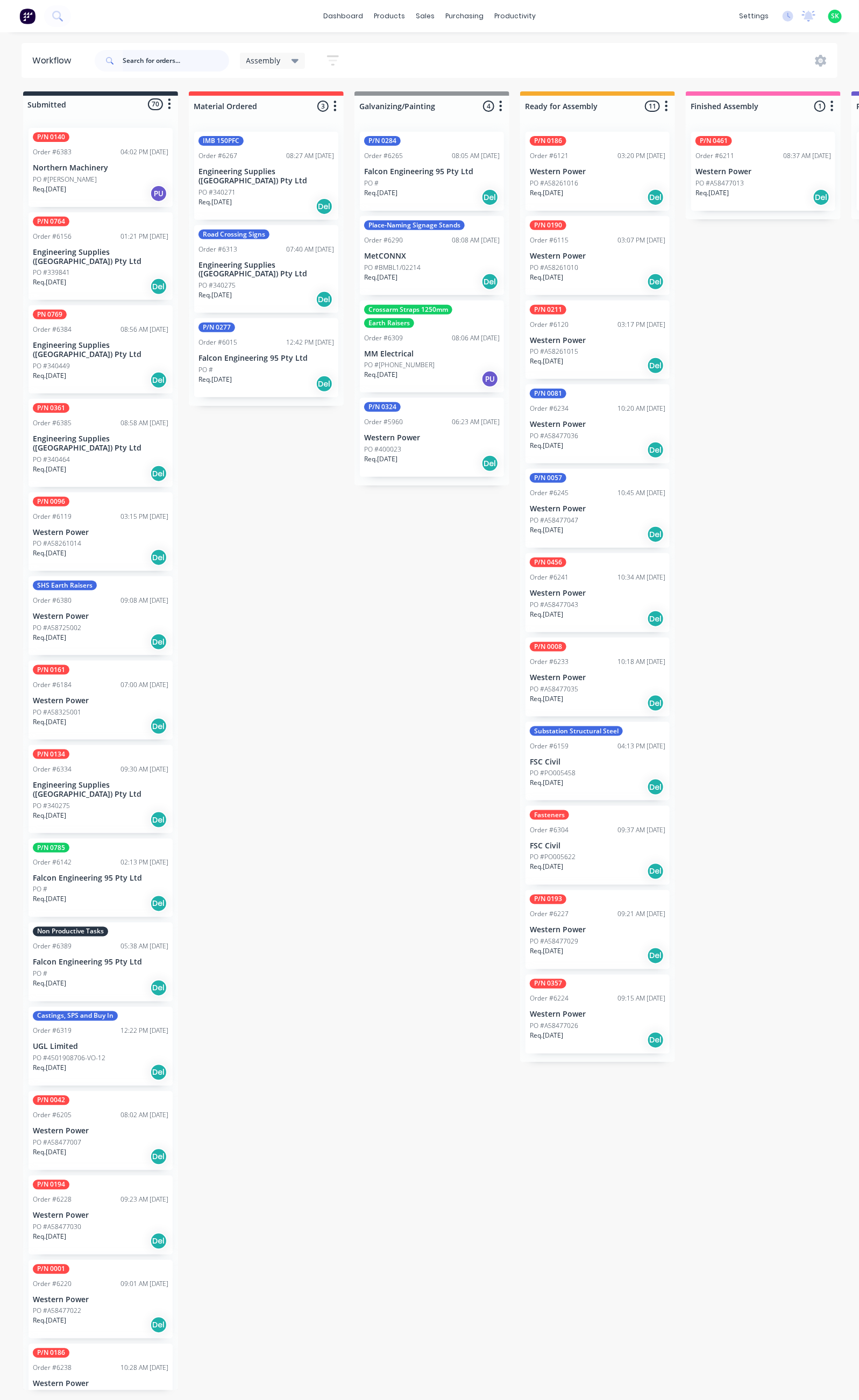
click at [142, 61] on input "text" at bounding box center [176, 60] width 106 height 21
click at [337, 55] on icon "button" at bounding box center [333, 60] width 12 height 10
click at [326, 224] on button "Filter by labels" at bounding box center [281, 224] width 107 height 16
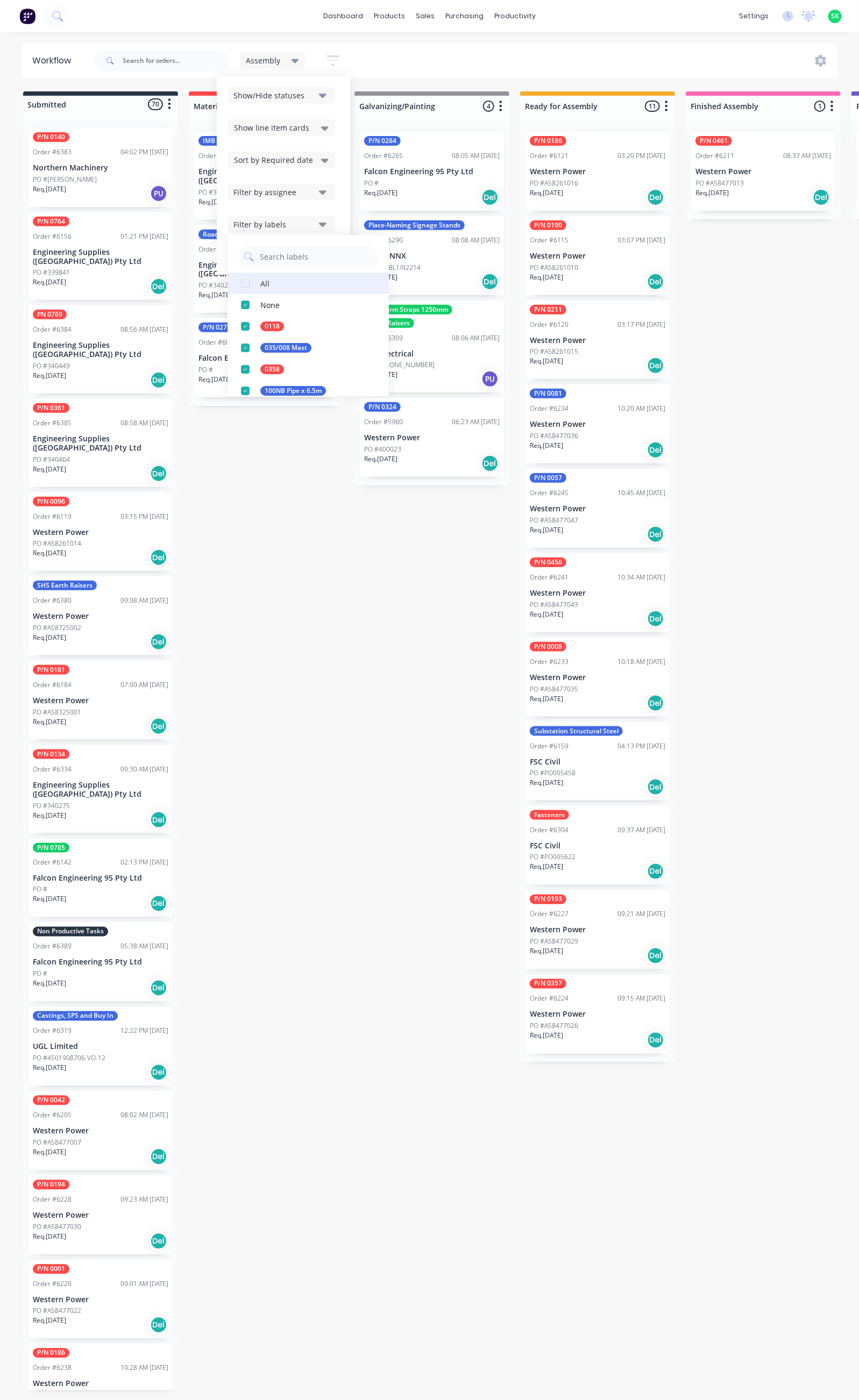
click at [274, 279] on button "All" at bounding box center [308, 282] width 161 height 21
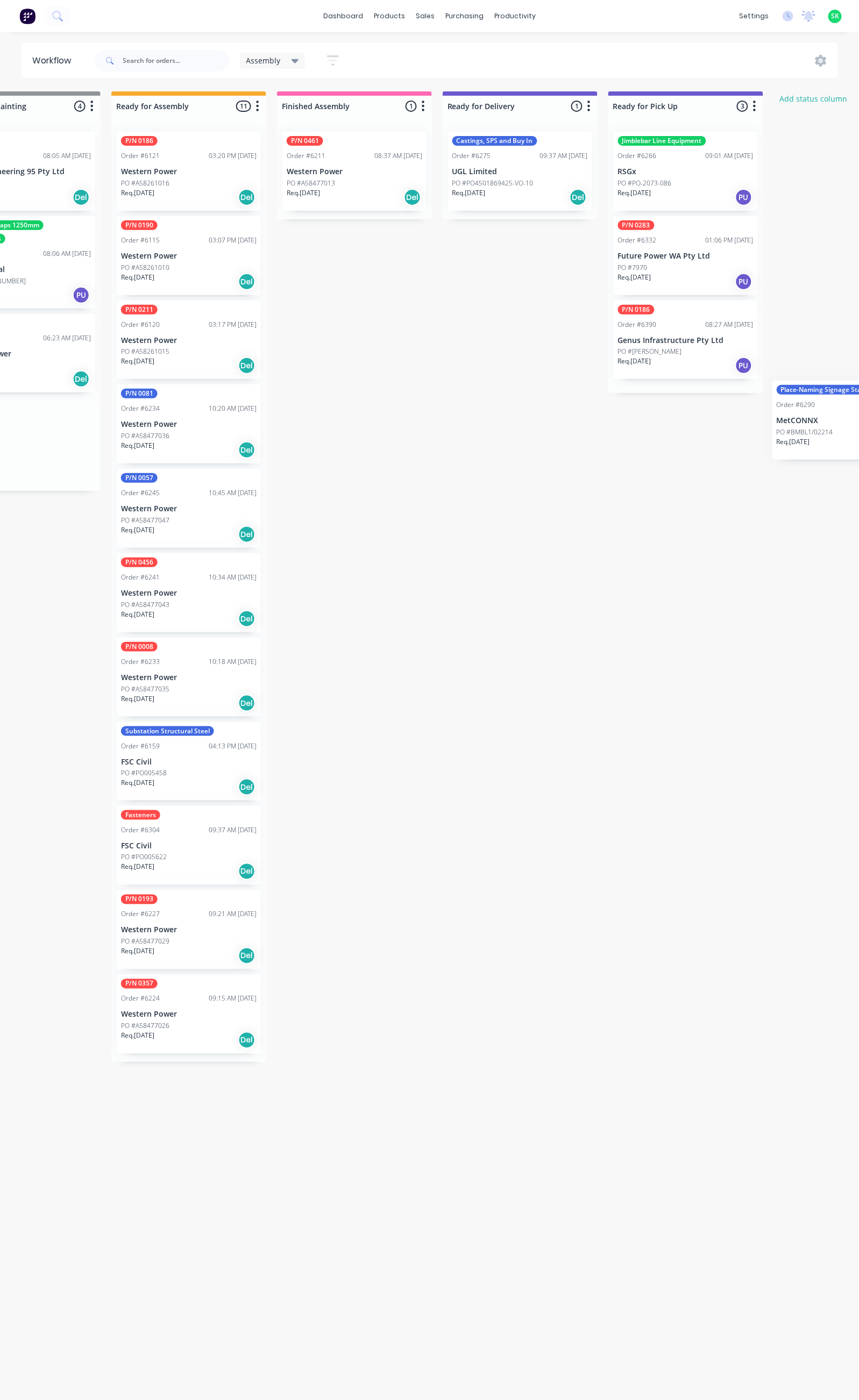
scroll to position [0, 501]
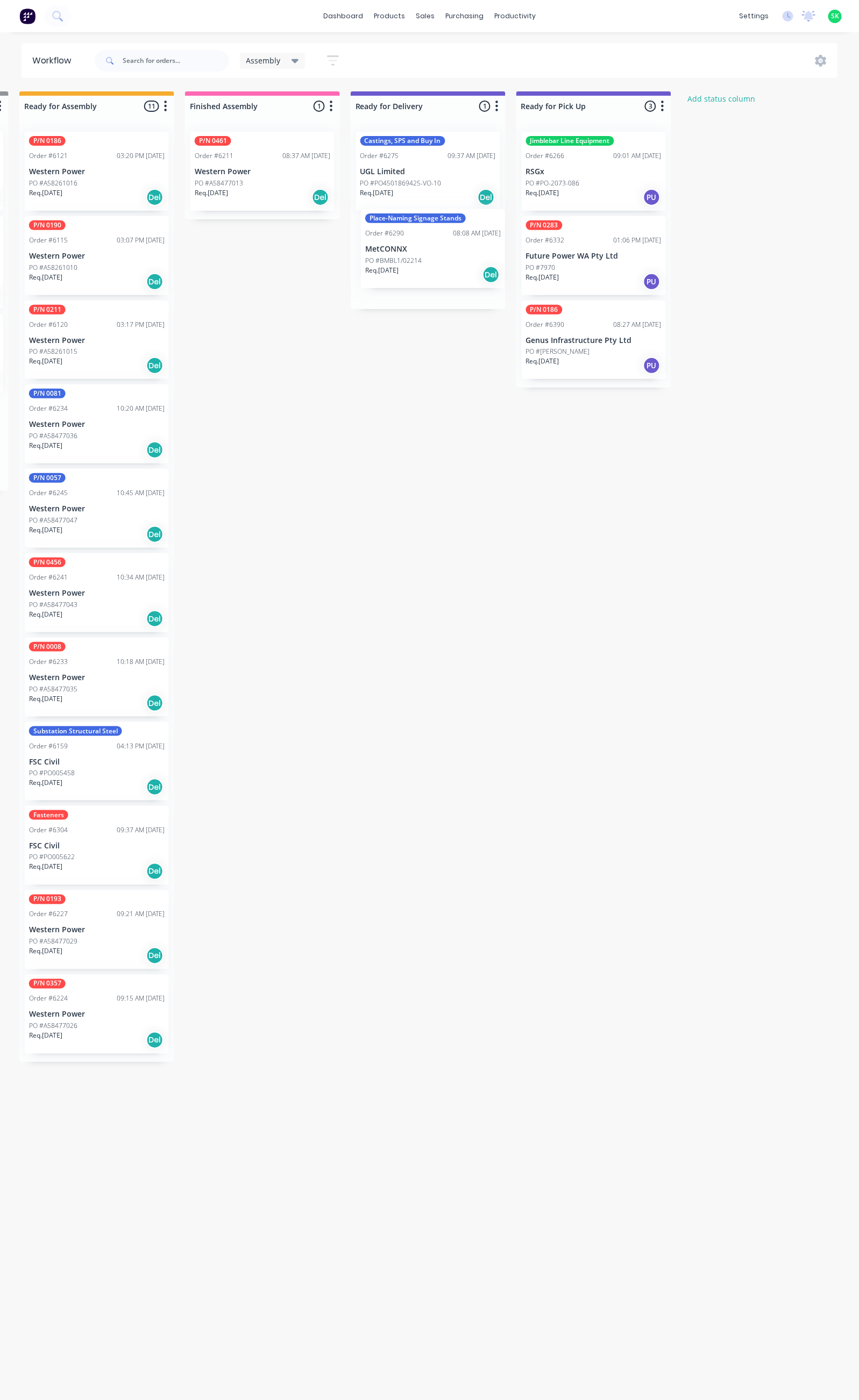
drag, startPoint x: 424, startPoint y: 270, endPoint x: 427, endPoint y: 263, distance: 7.6
click at [427, 263] on div "Submitted 74 Status colour #273444 hex #273444 Save Cancel Summaries Total orde…" at bounding box center [466, 740] width 1950 height 1298
click at [439, 270] on div "PO #BMBL1/02214" at bounding box center [428, 268] width 136 height 10
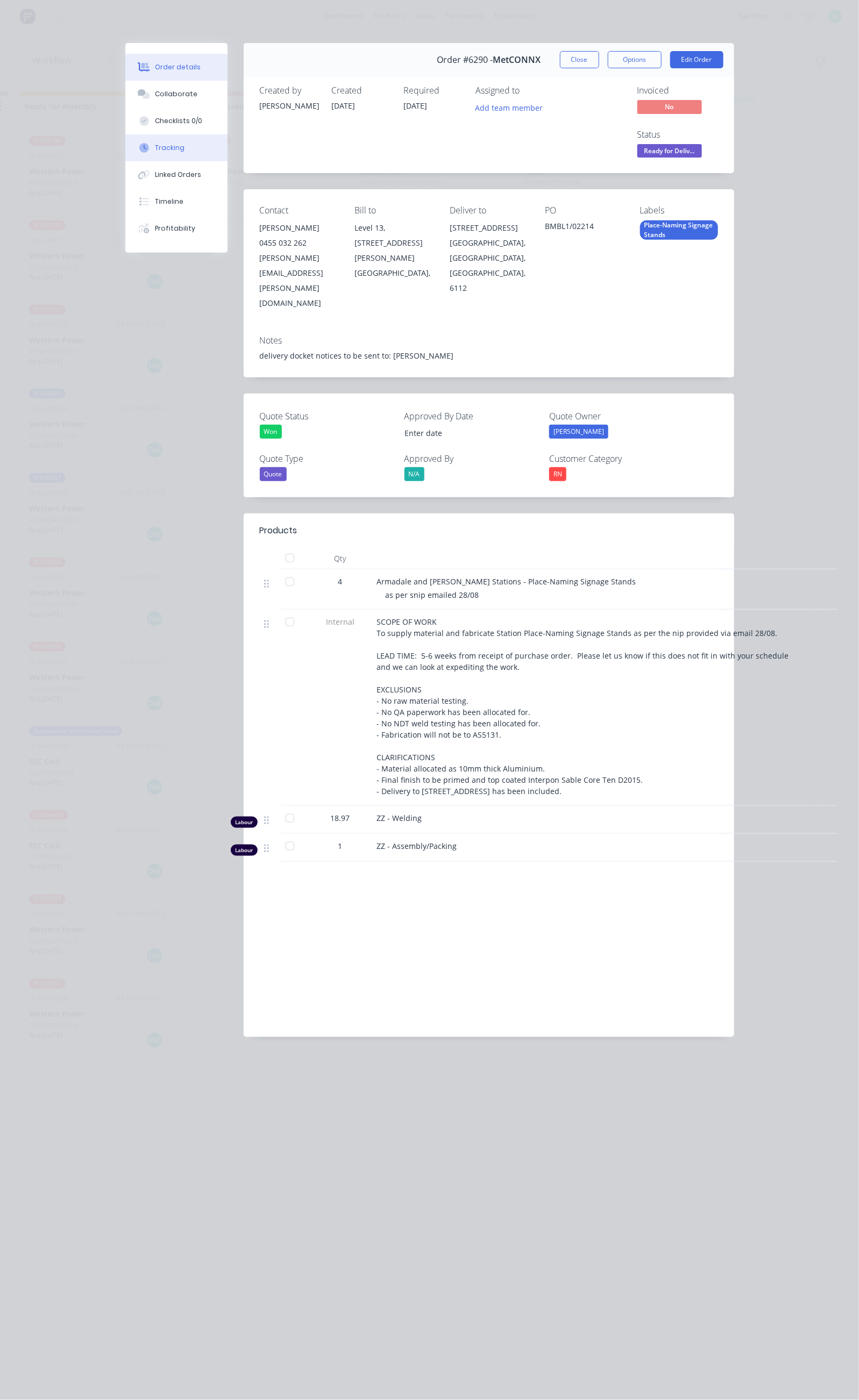
click at [126, 149] on button "Tracking" at bounding box center [176, 148] width 102 height 27
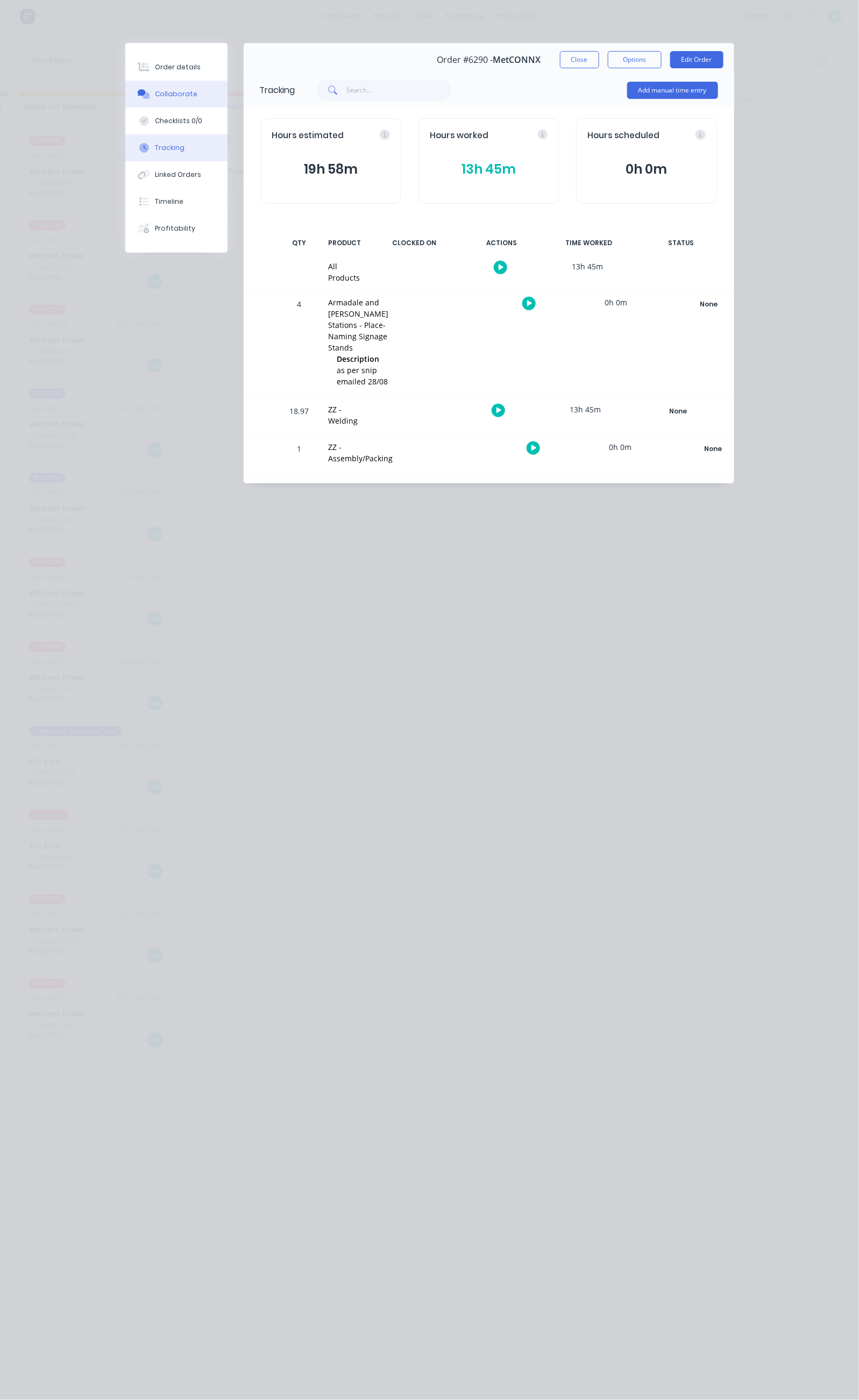
click at [155, 97] on div "Collaborate" at bounding box center [176, 93] width 42 height 10
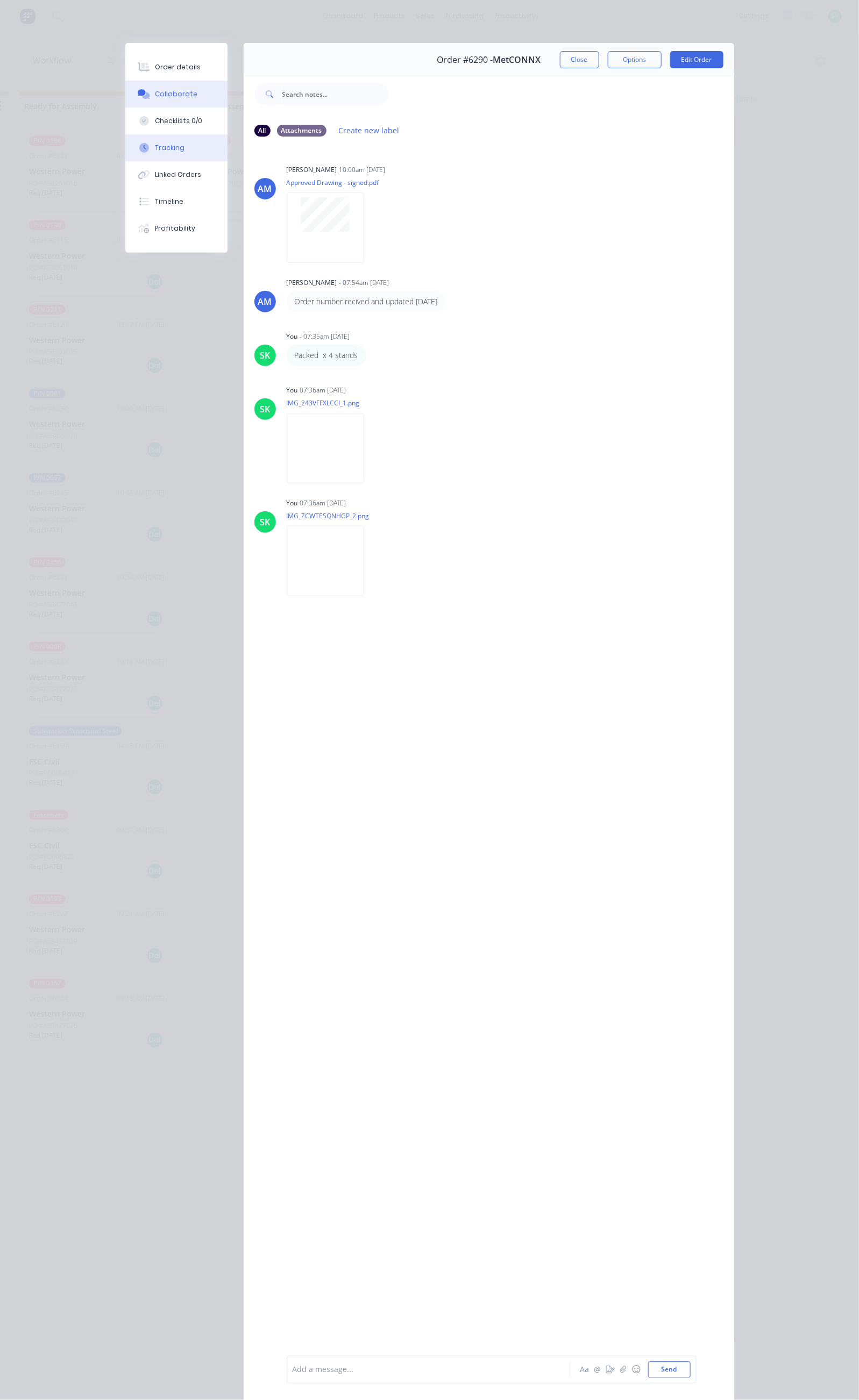
click at [126, 145] on button "Tracking" at bounding box center [176, 148] width 102 height 27
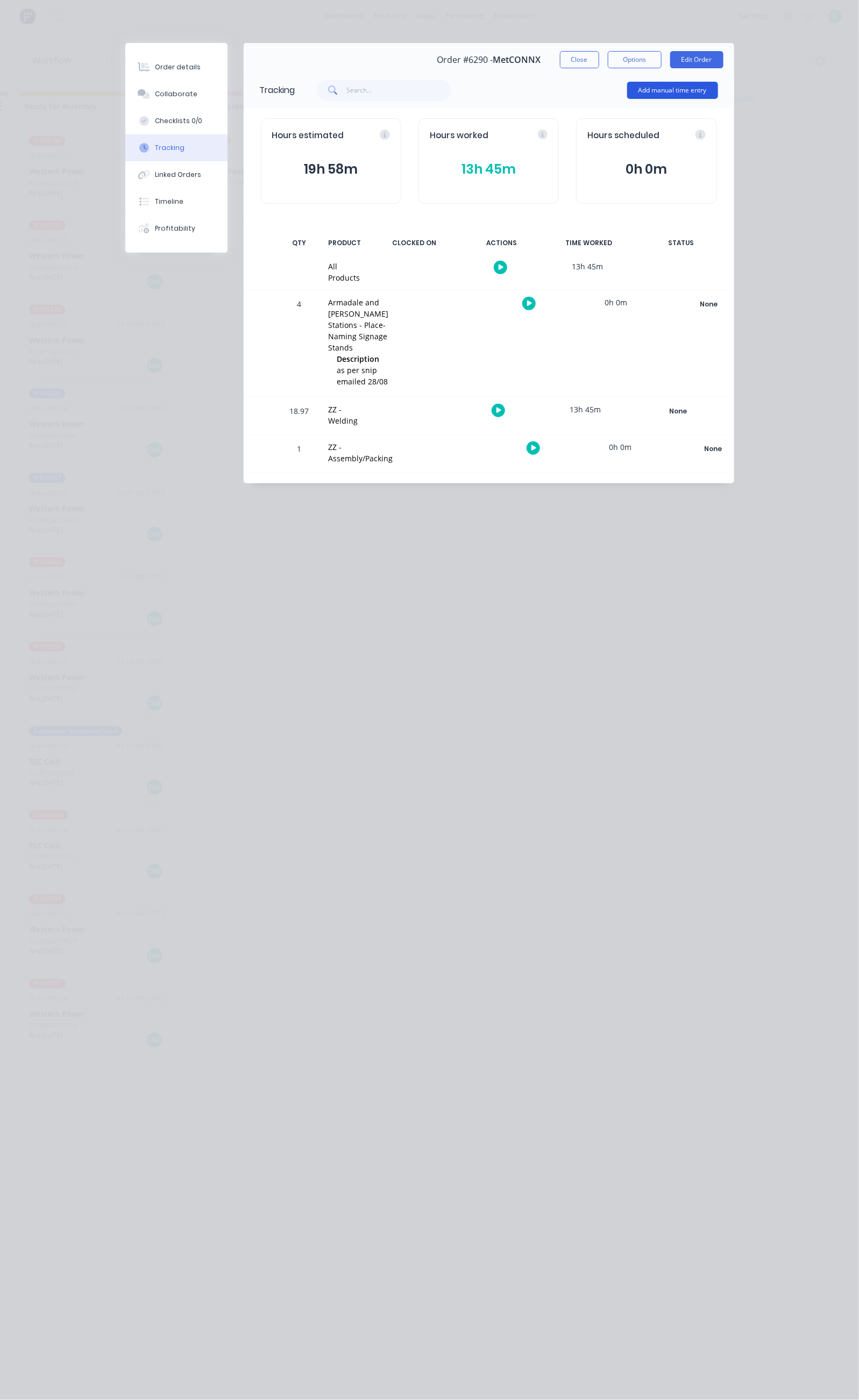
click at [718, 97] on button "Add manual time entry" at bounding box center [672, 90] width 91 height 17
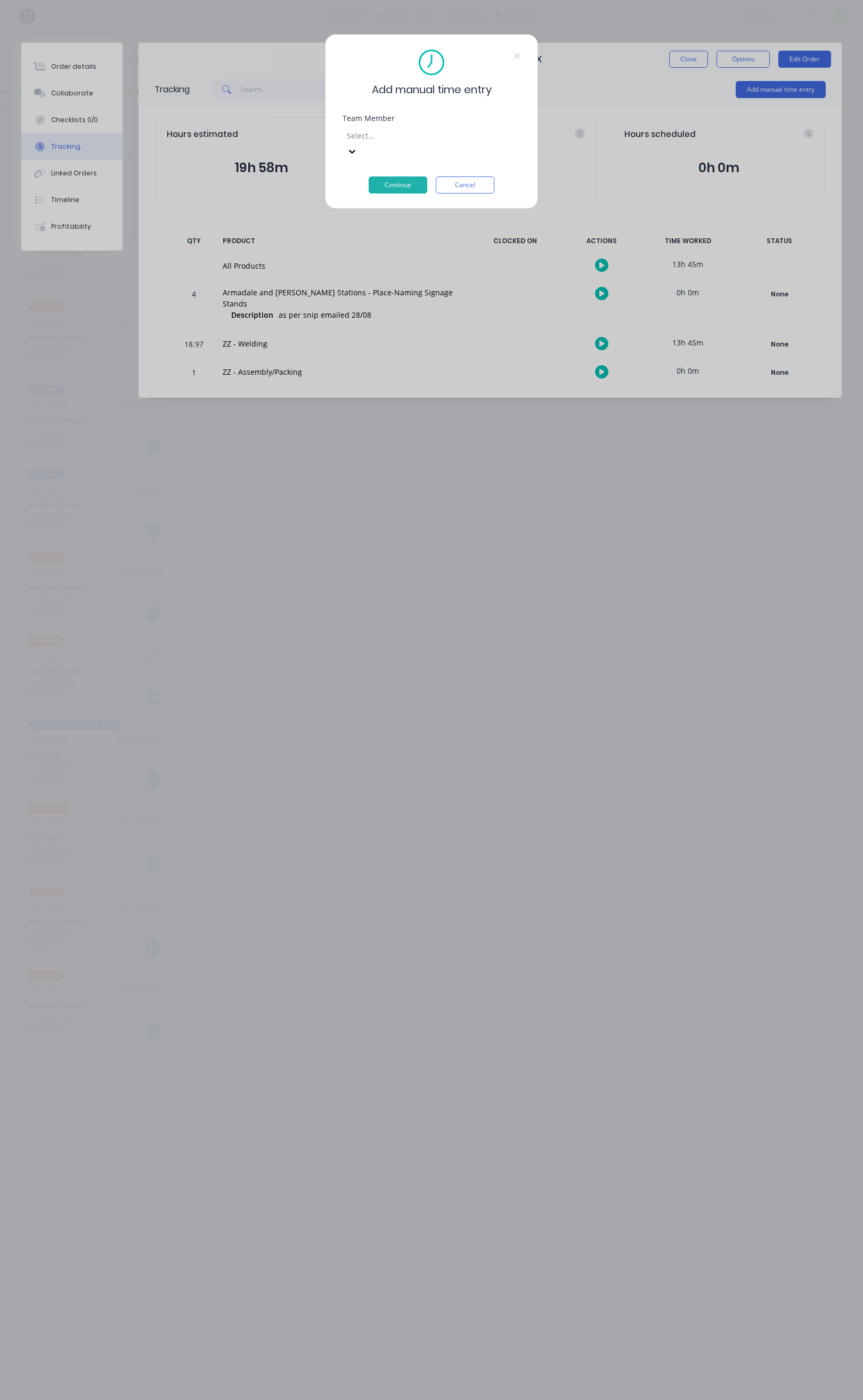
click at [424, 134] on div at bounding box center [422, 135] width 154 height 14
type input "stephe"
click at [402, 176] on button "Continue" at bounding box center [398, 184] width 59 height 17
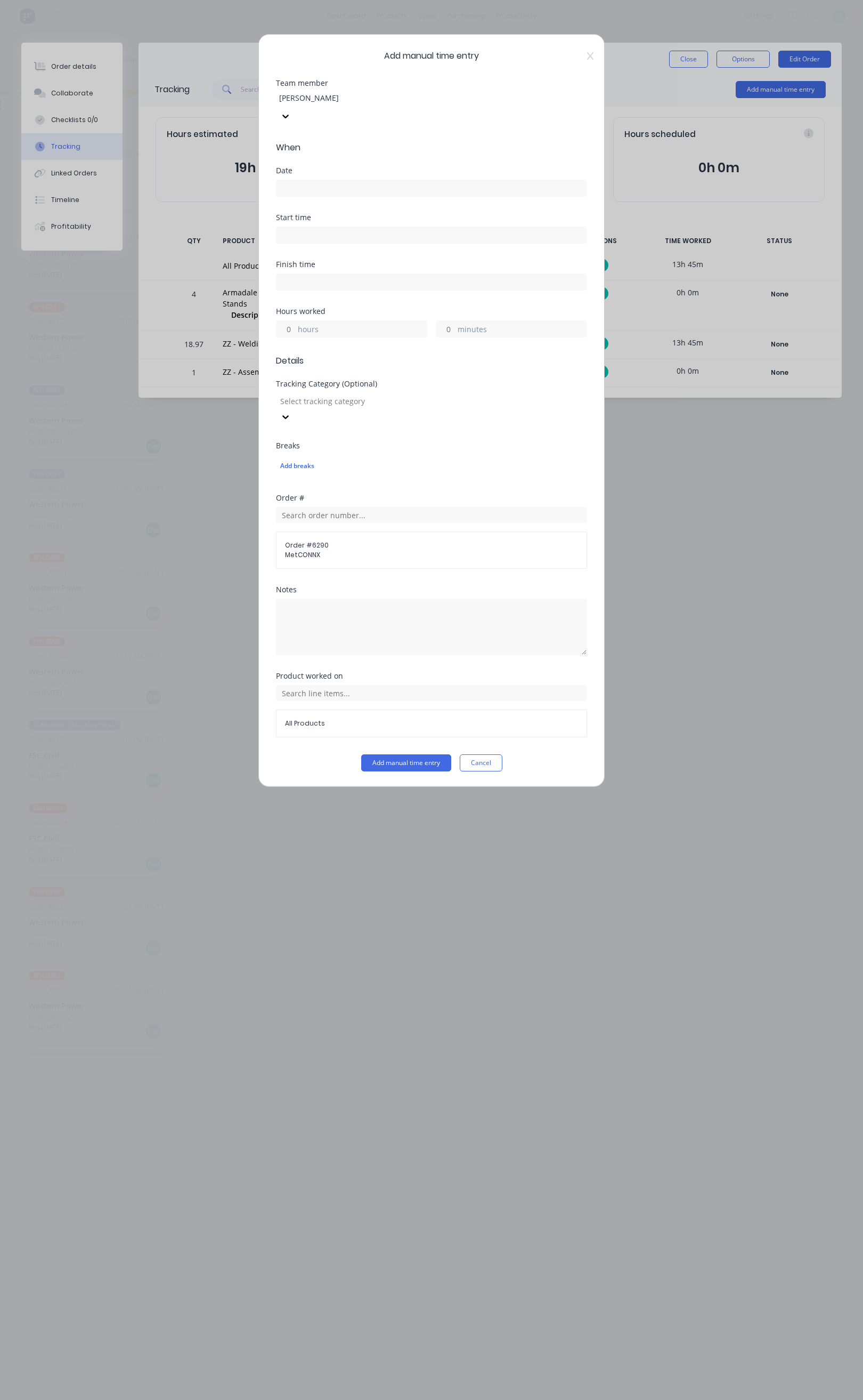
click at [341, 180] on input at bounding box center [431, 188] width 310 height 16
click at [395, 220] on div "3" at bounding box center [399, 226] width 16 height 16
type input "03/10/2025"
click at [366, 227] on input at bounding box center [431, 235] width 310 height 16
type input "07:00 AM"
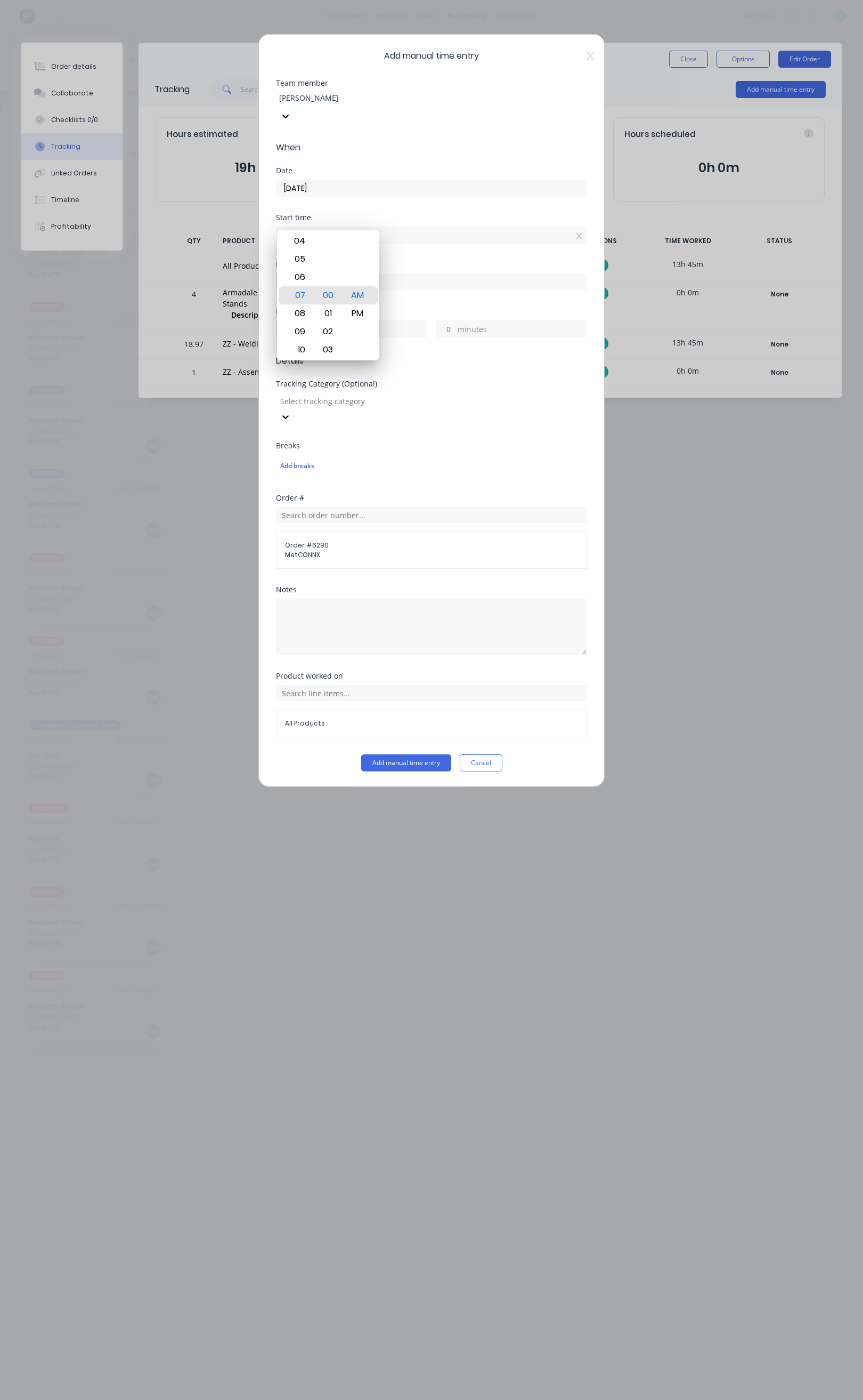
click at [439, 274] on input at bounding box center [431, 283] width 310 height 16
type input "09:50 AM"
type input "2"
type input "50"
click at [311, 303] on div "07" at bounding box center [298, 306] width 26 height 18
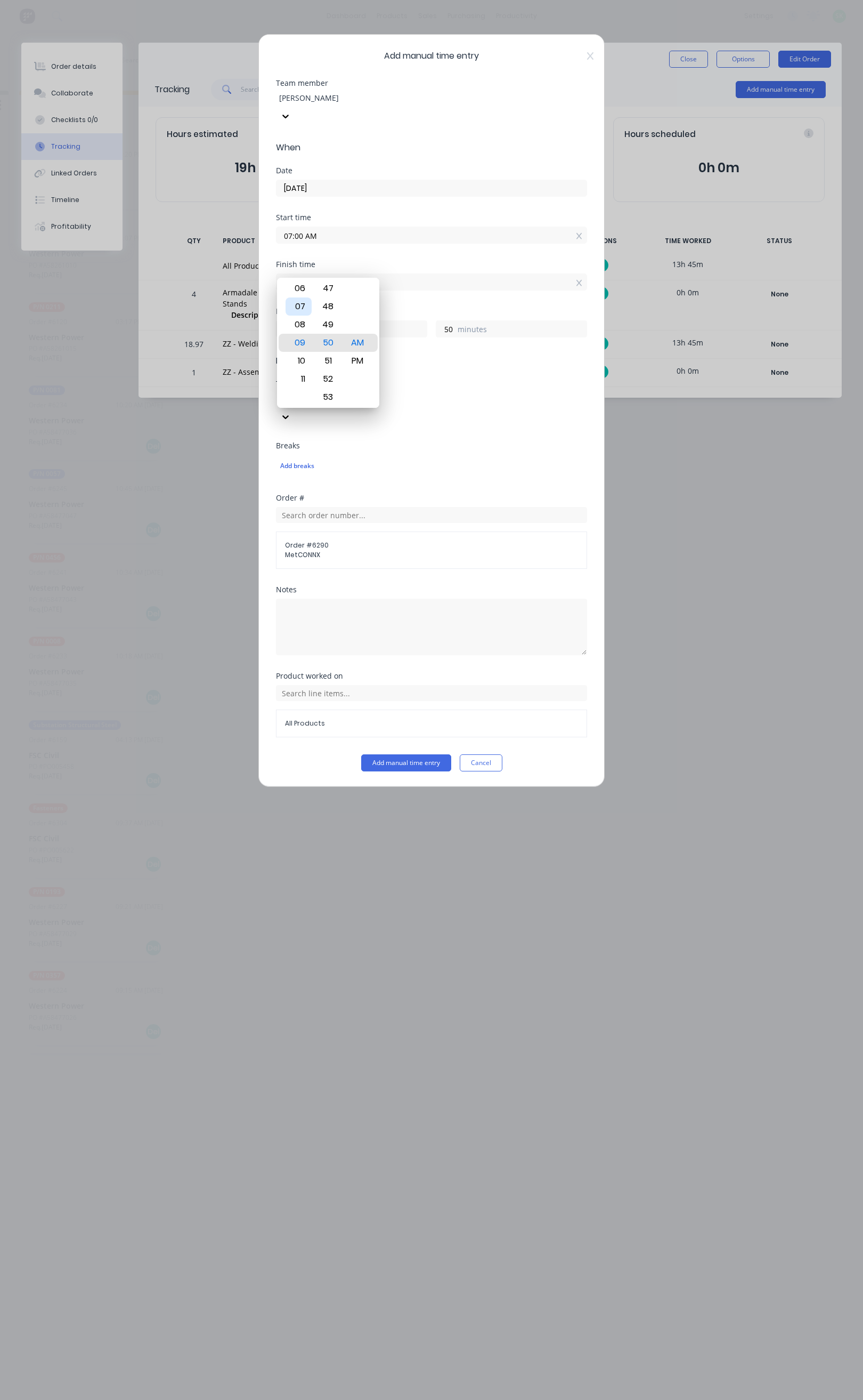
type input "07:50 AM"
type input "0"
type input "07:42 AM"
type input "42"
type input "07:34 AM"
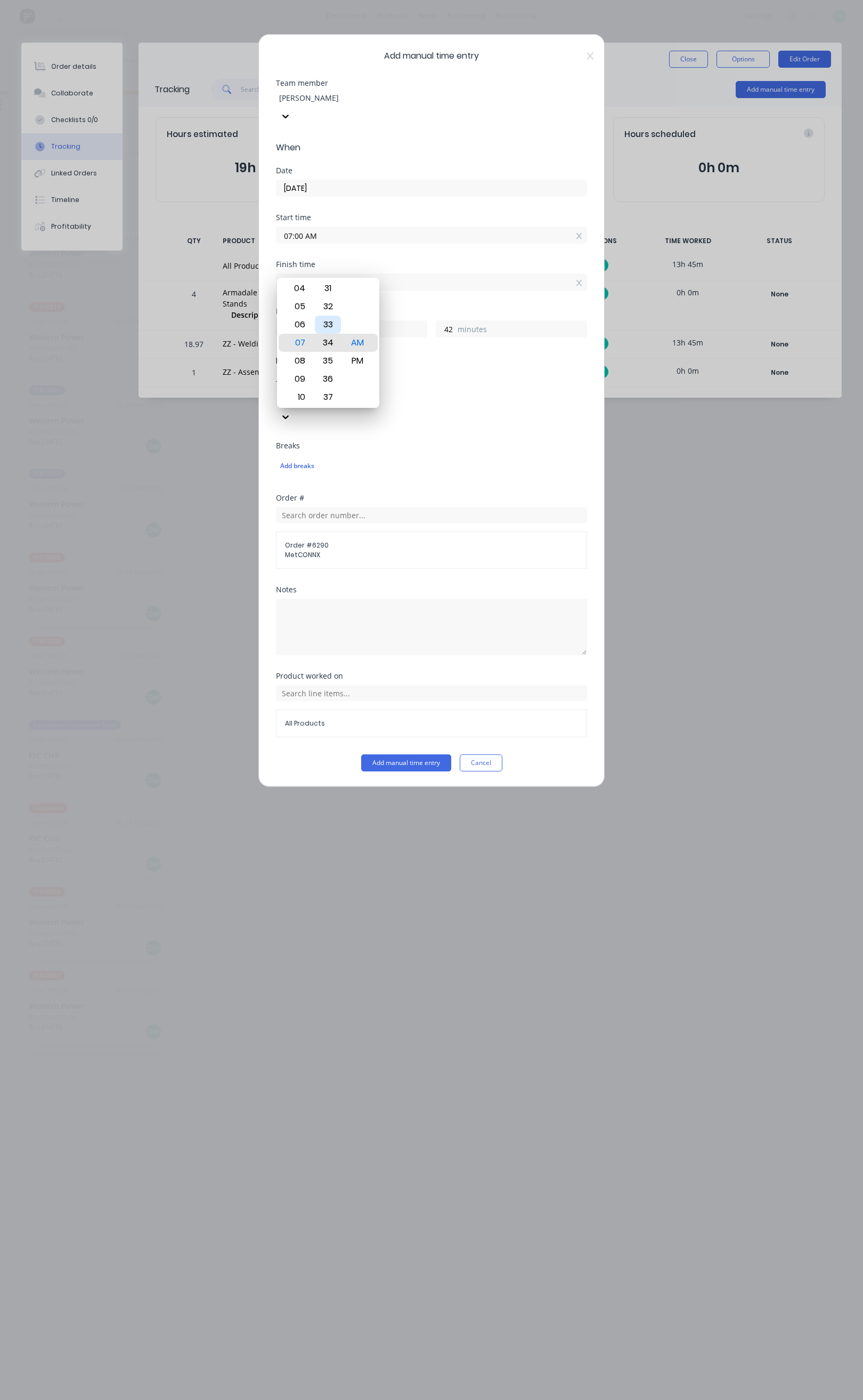
type input "34"
type input "07:27 AM"
type input "27"
type input "07:19 AM"
type input "19"
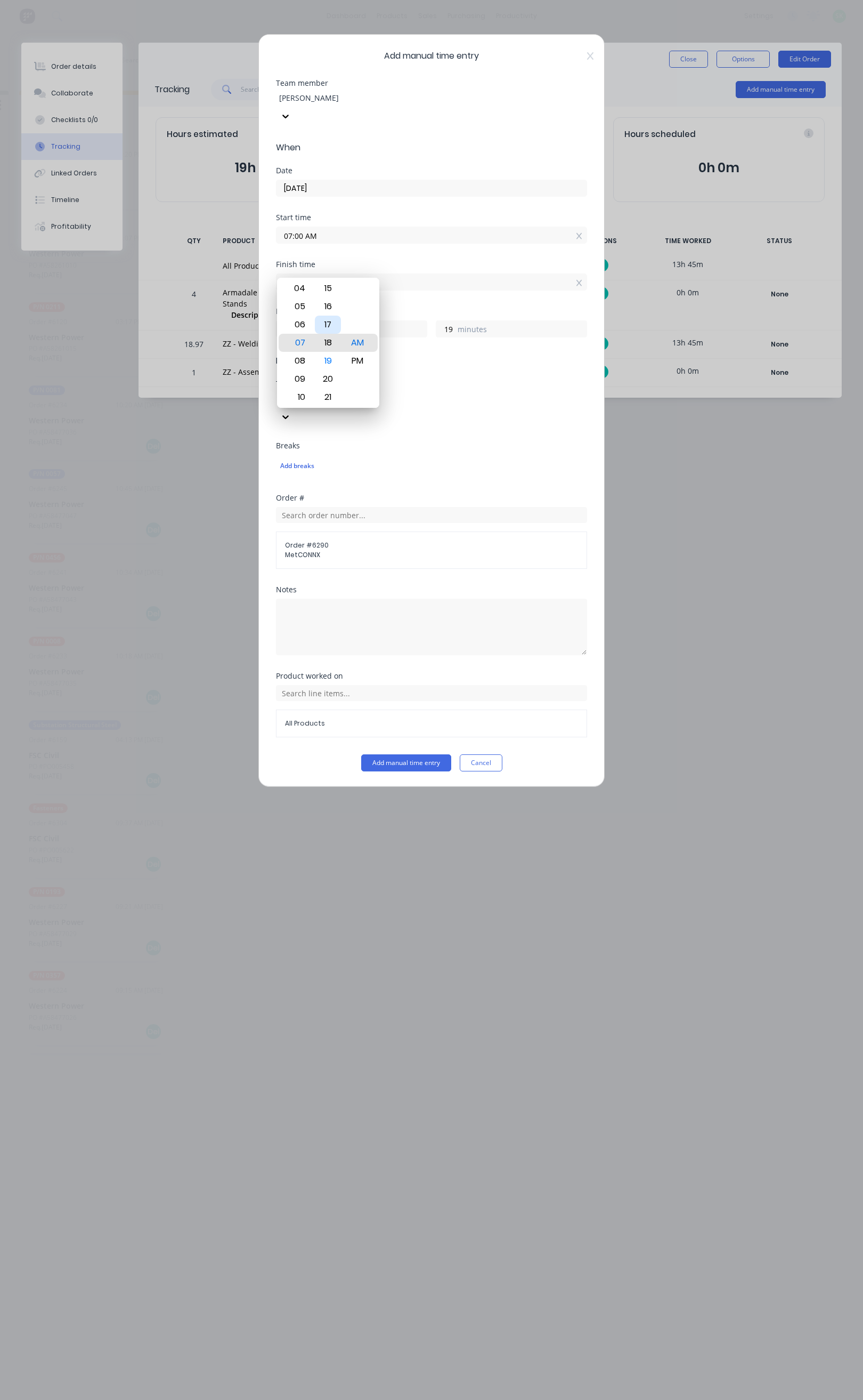
type input "07:18 AM"
type input "18"
type input "07:16 AM"
type input "16"
type input "07:15 AM"
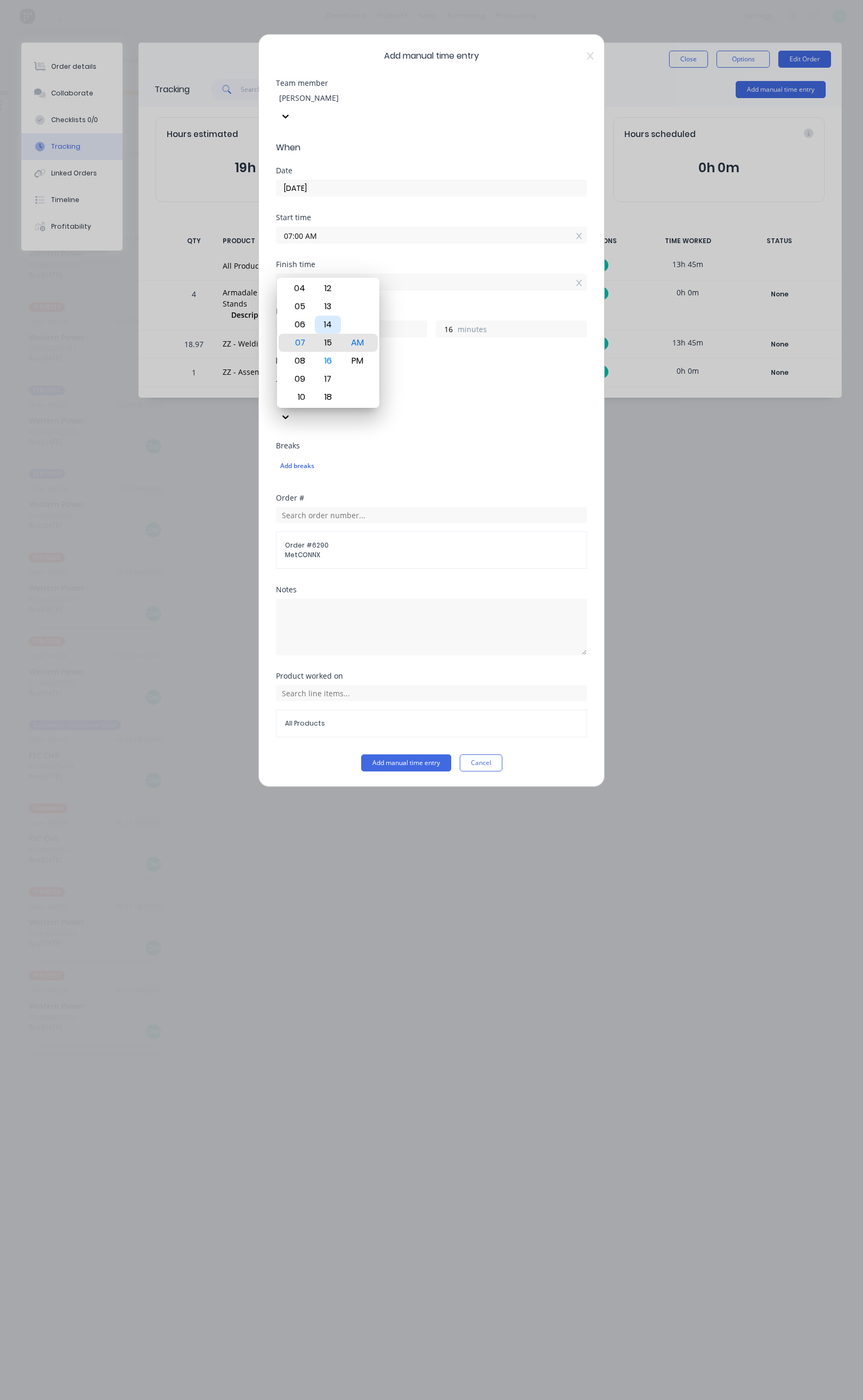
type input "15"
click at [386, 754] on button "Add manual time entry" at bounding box center [406, 762] width 90 height 17
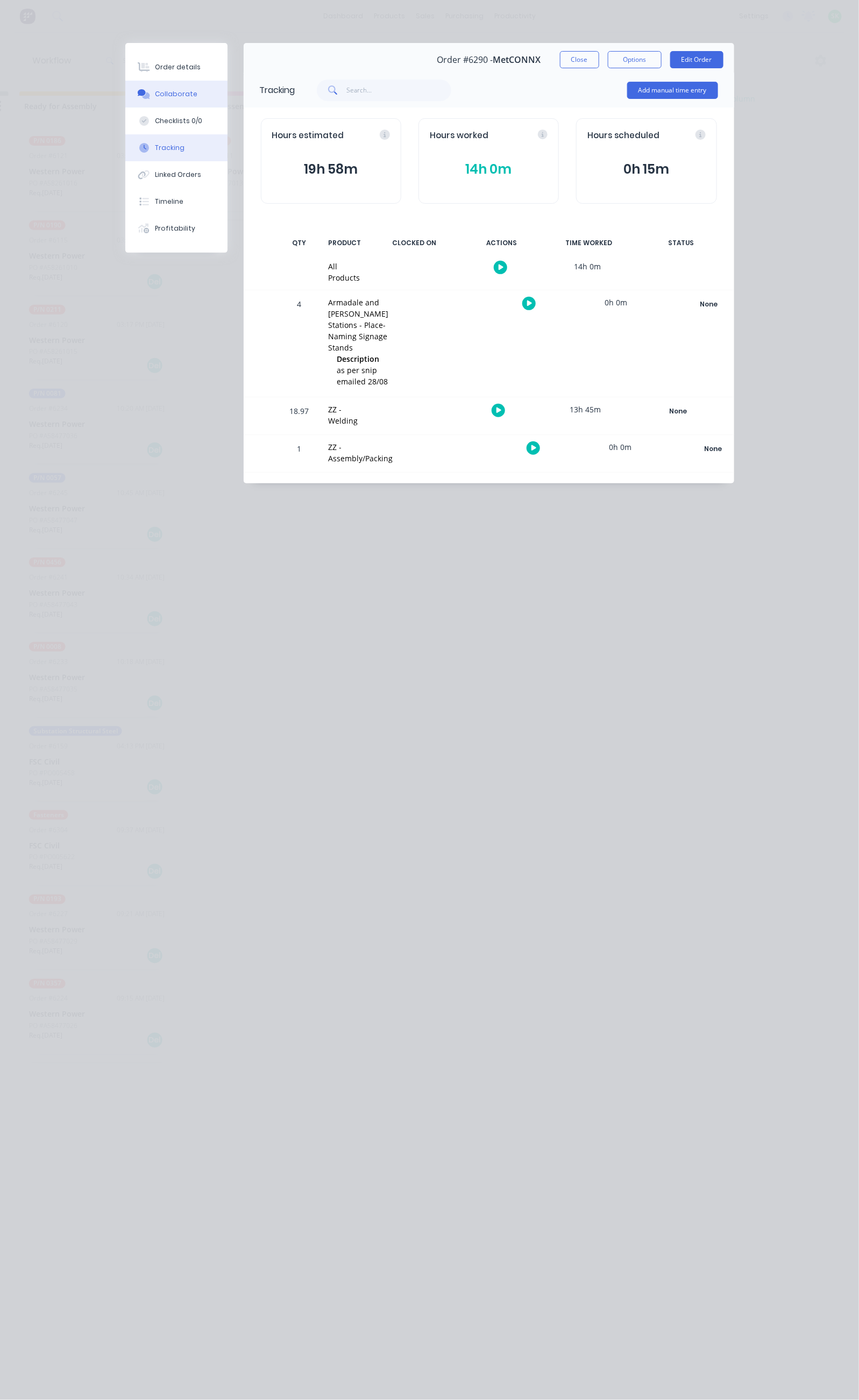
click at [126, 86] on button "Collaborate" at bounding box center [176, 93] width 102 height 27
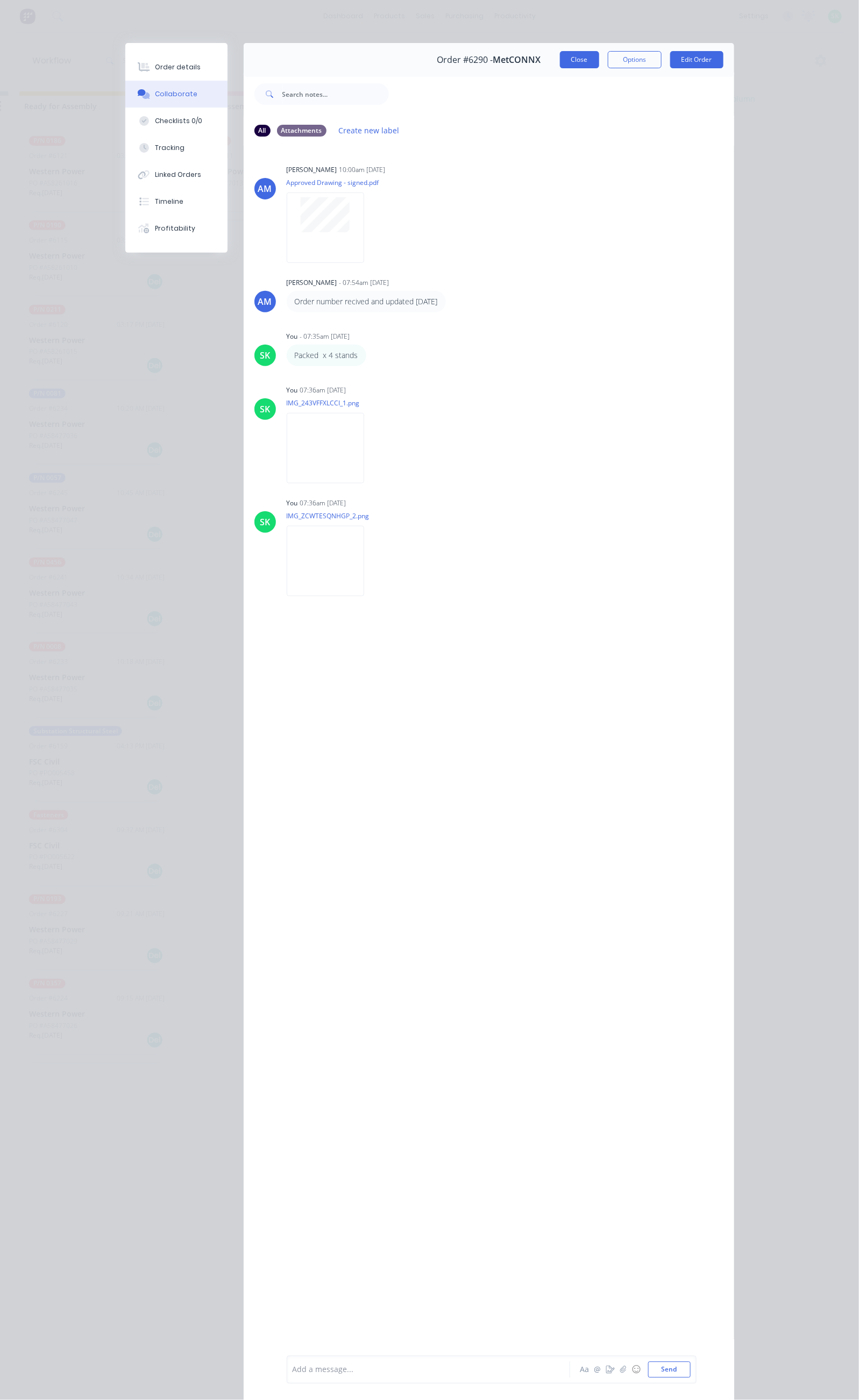
click at [600, 63] on button "Close" at bounding box center [579, 60] width 39 height 17
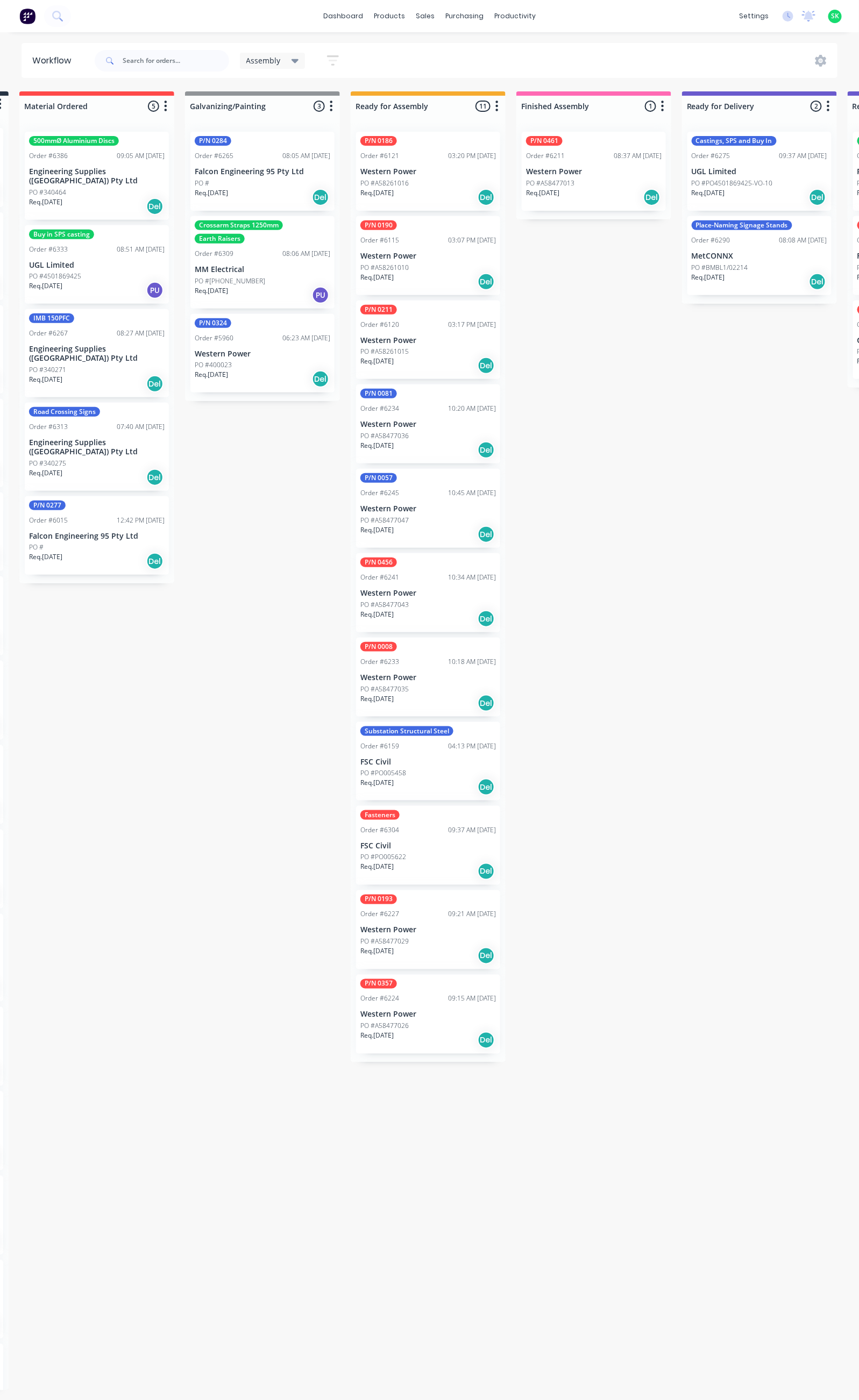
scroll to position [0, 162]
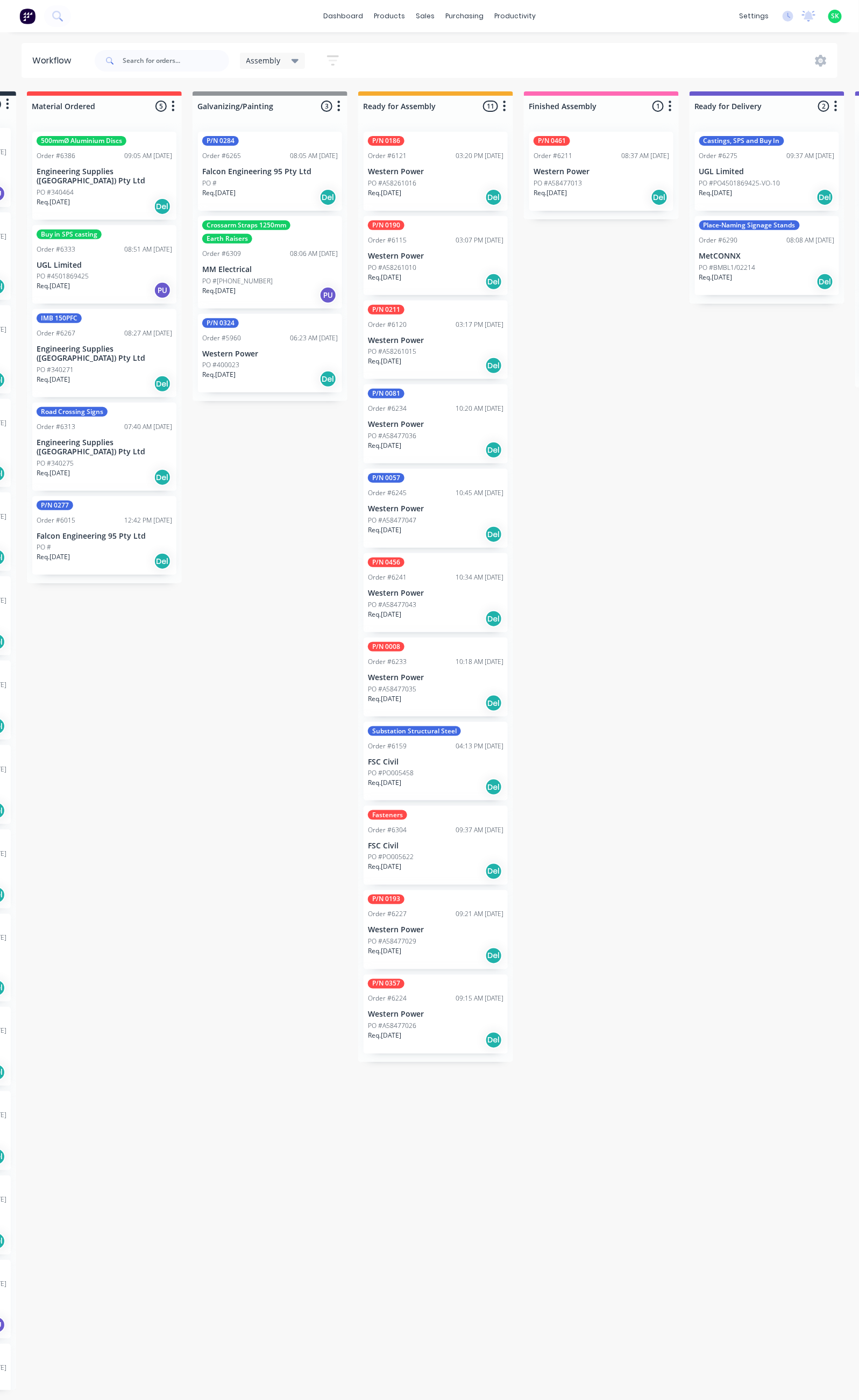
click at [437, 771] on div "PO #PO005458" at bounding box center [435, 772] width 136 height 10
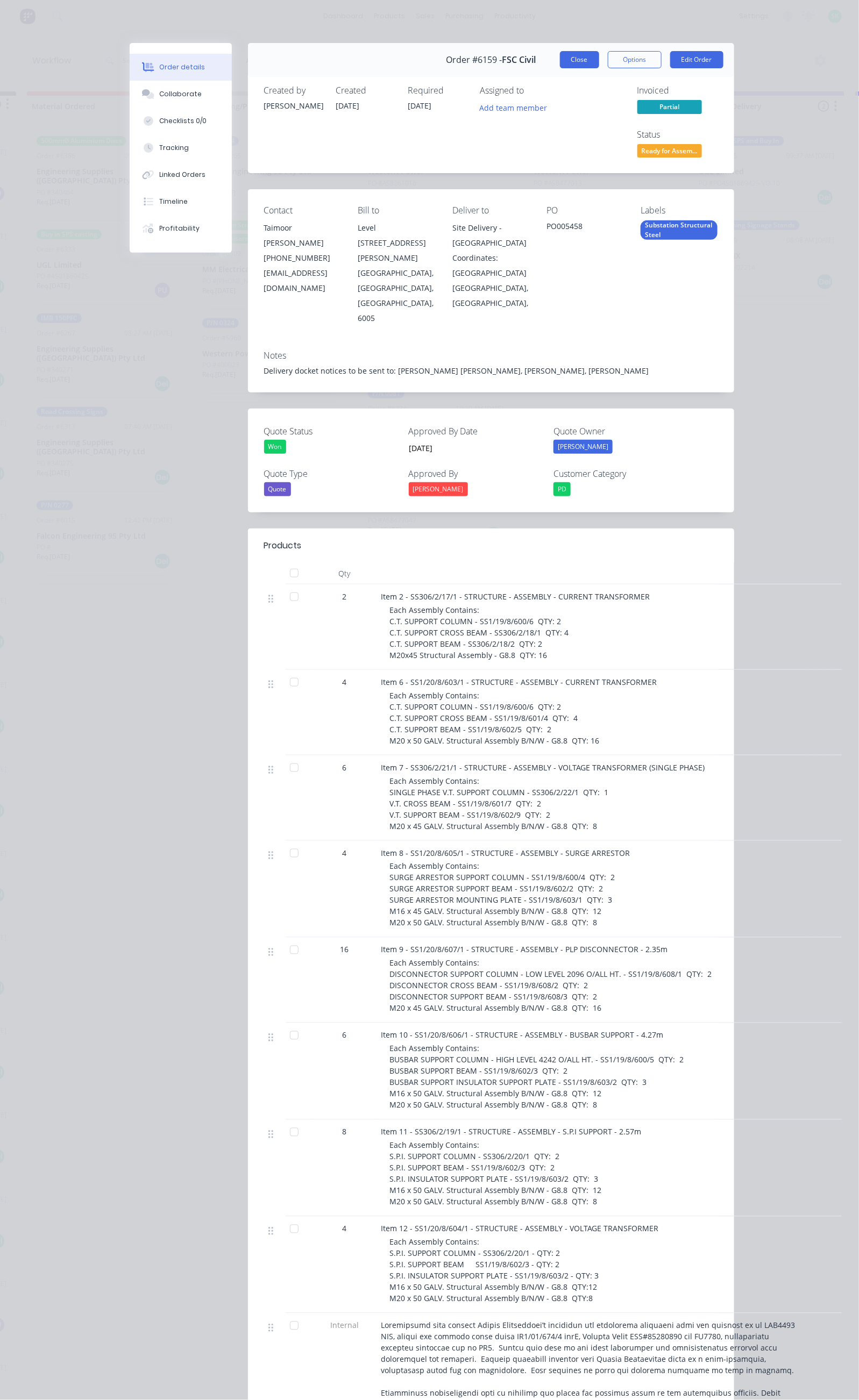
click at [600, 61] on button "Close" at bounding box center [579, 60] width 39 height 17
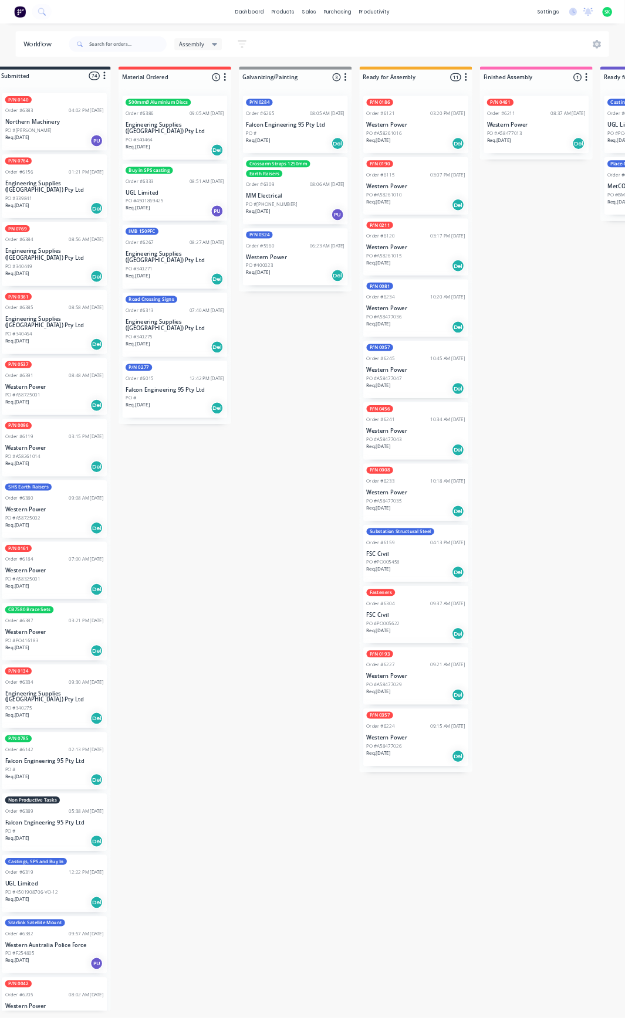
scroll to position [0, 0]
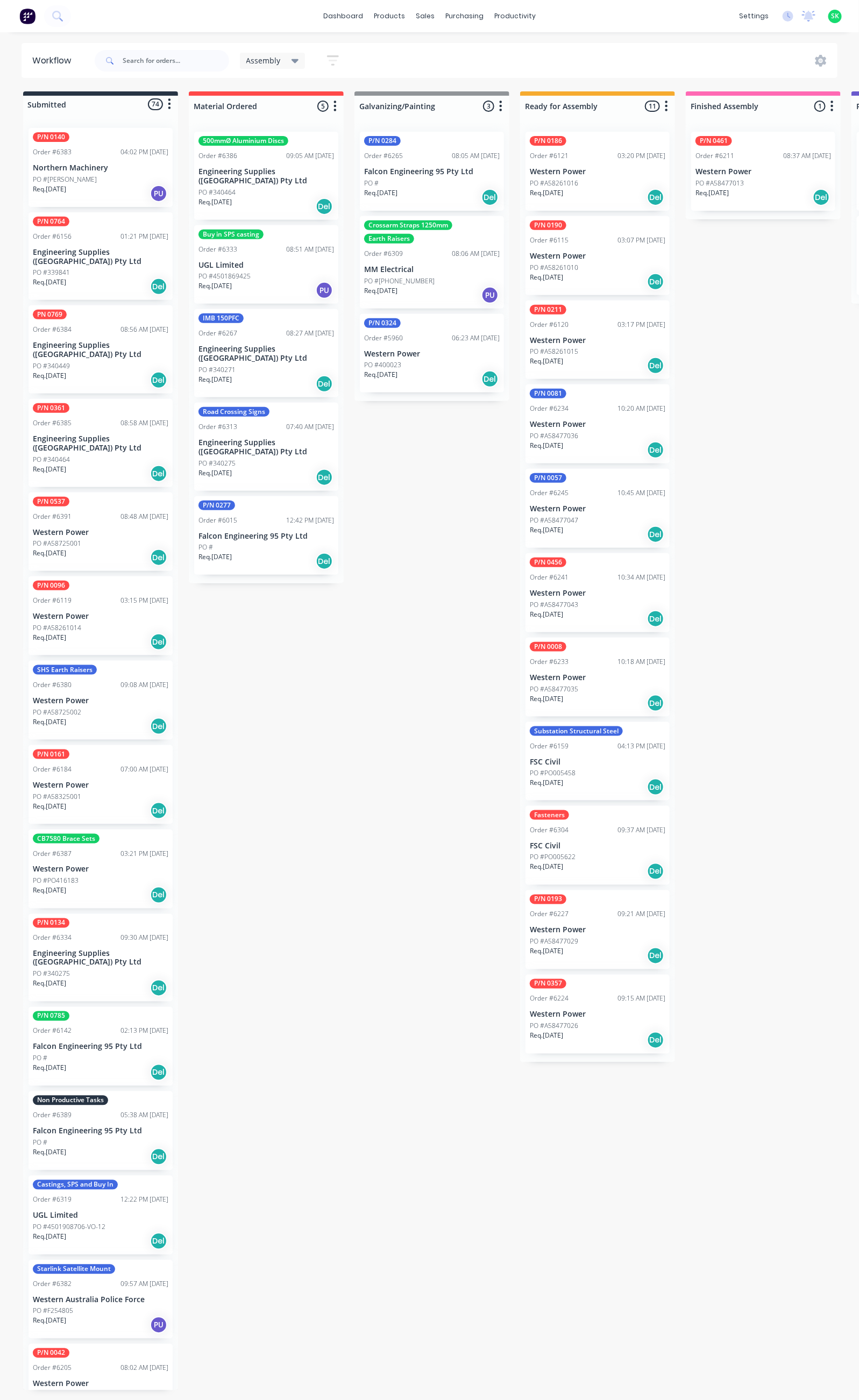
click at [94, 509] on div "P/N 0537 Order #6391 08:48 AM 03/10/25 Western Power PO #A58725001 Req. 09/10/2…" at bounding box center [100, 531] width 144 height 79
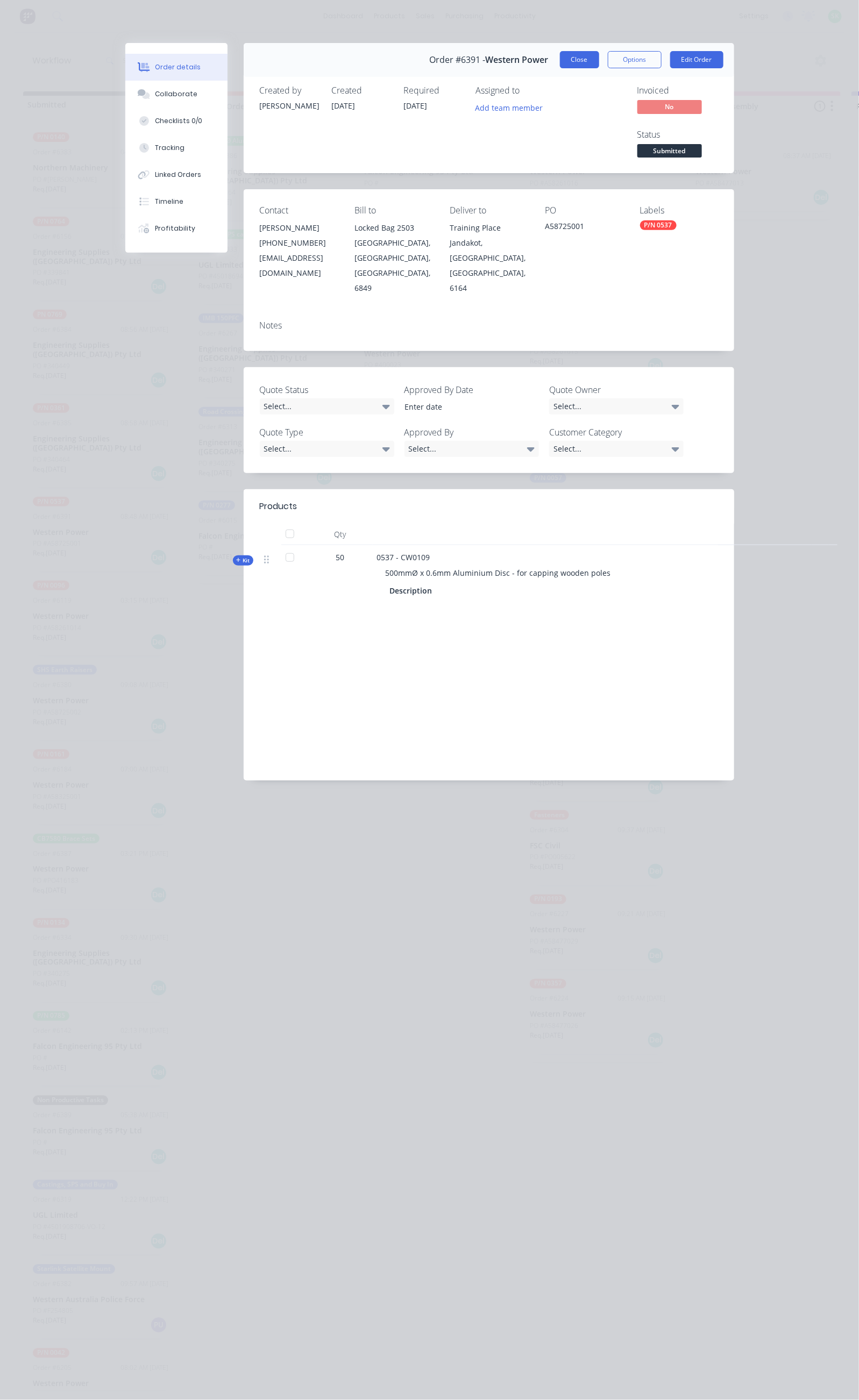
click at [600, 64] on button "Close" at bounding box center [579, 60] width 39 height 17
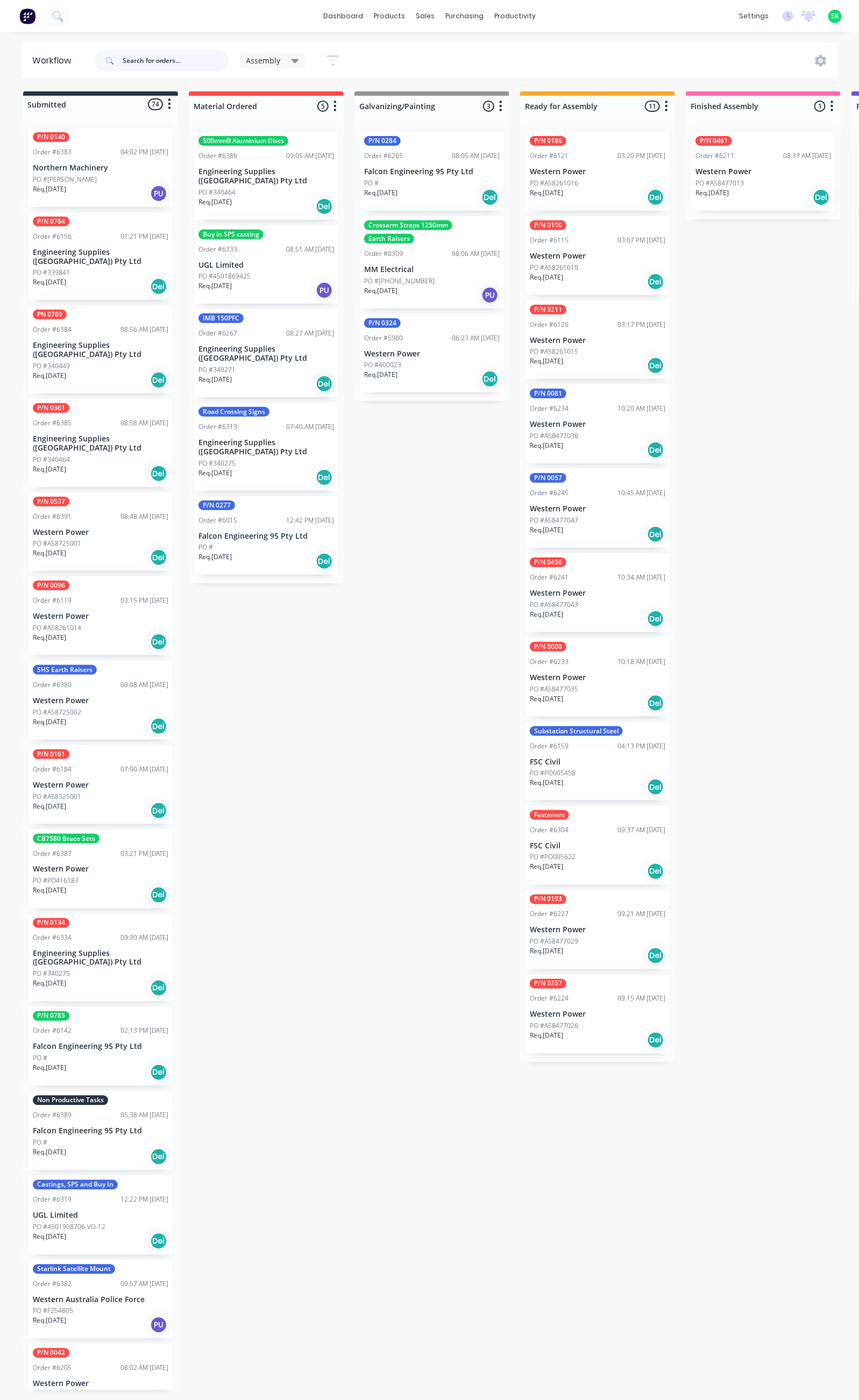
click at [142, 59] on input "text" at bounding box center [176, 60] width 106 height 21
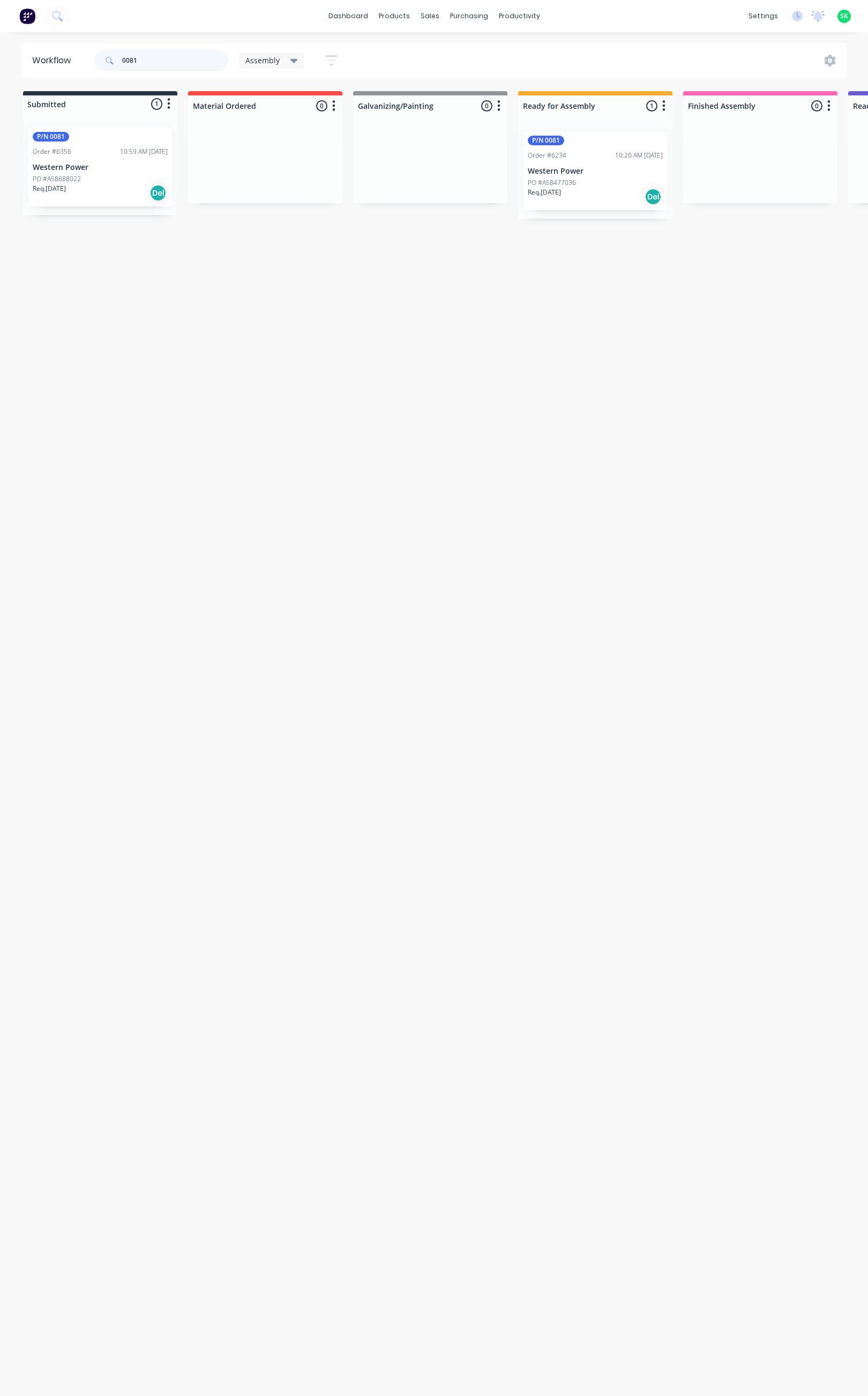
type input "0081"
click at [618, 181] on div "PO #A58477036" at bounding box center [596, 183] width 135 height 10
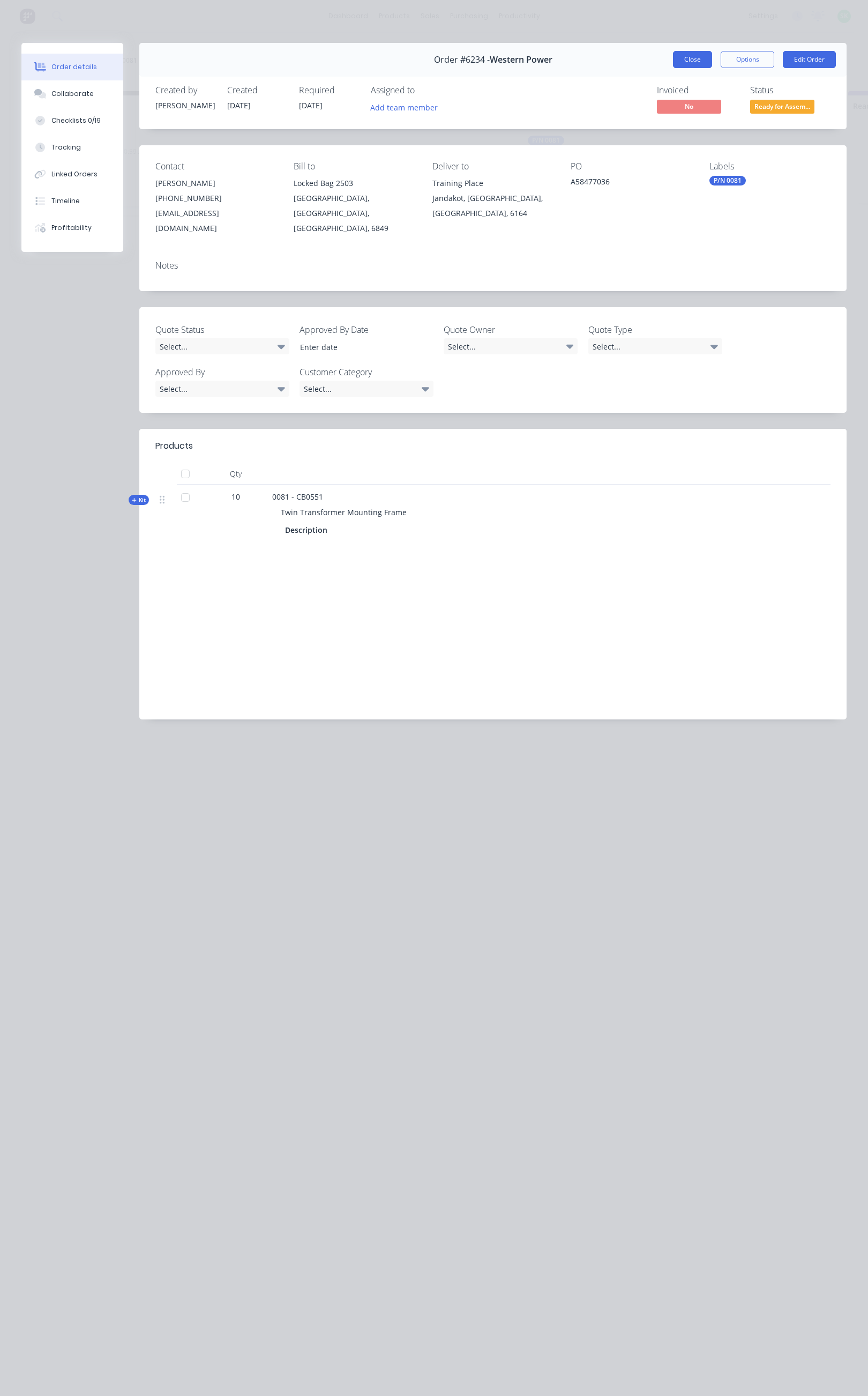
click at [685, 60] on button "Close" at bounding box center [693, 59] width 39 height 17
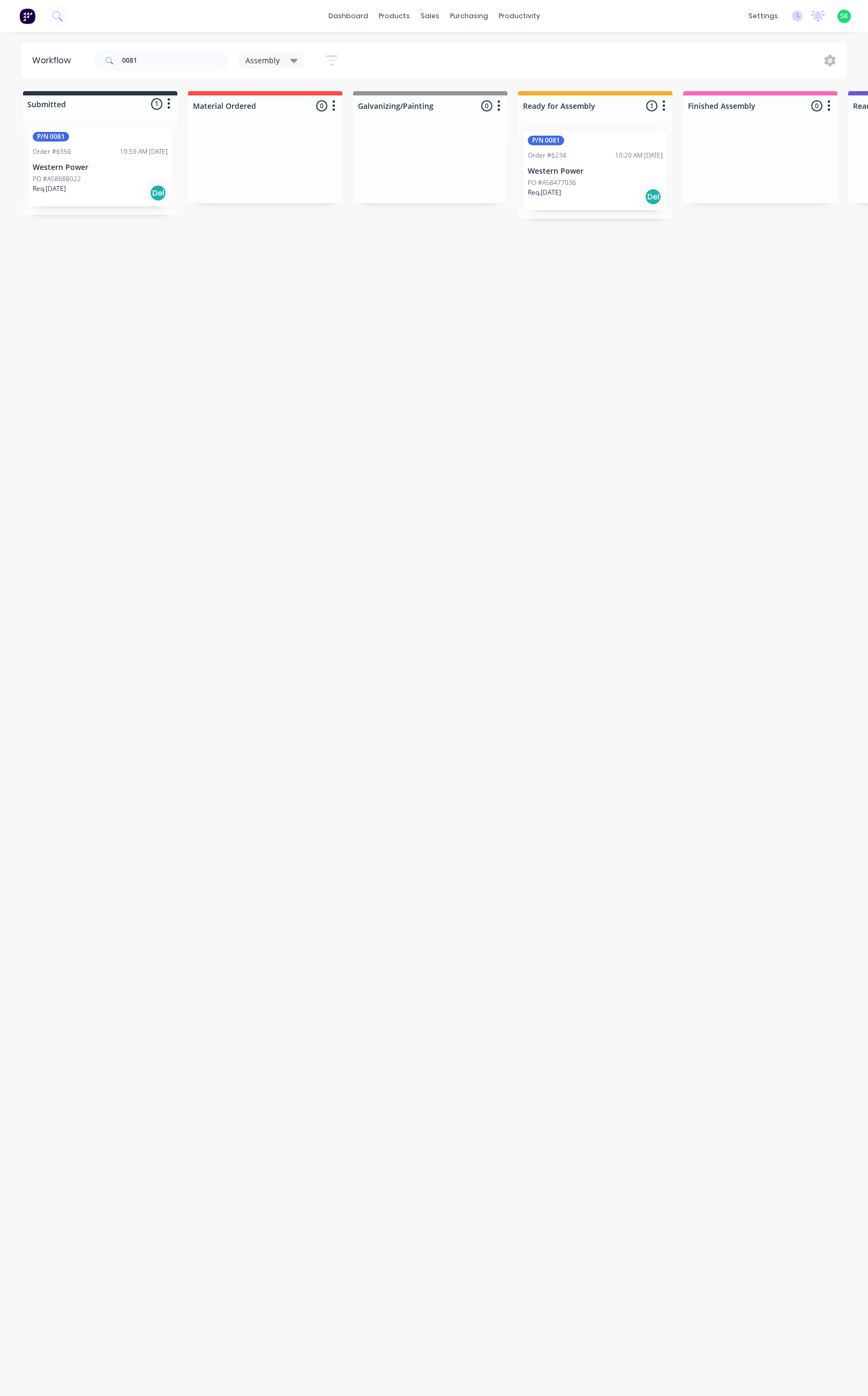
click at [118, 174] on div "PO #A58688022" at bounding box center [101, 179] width 135 height 10
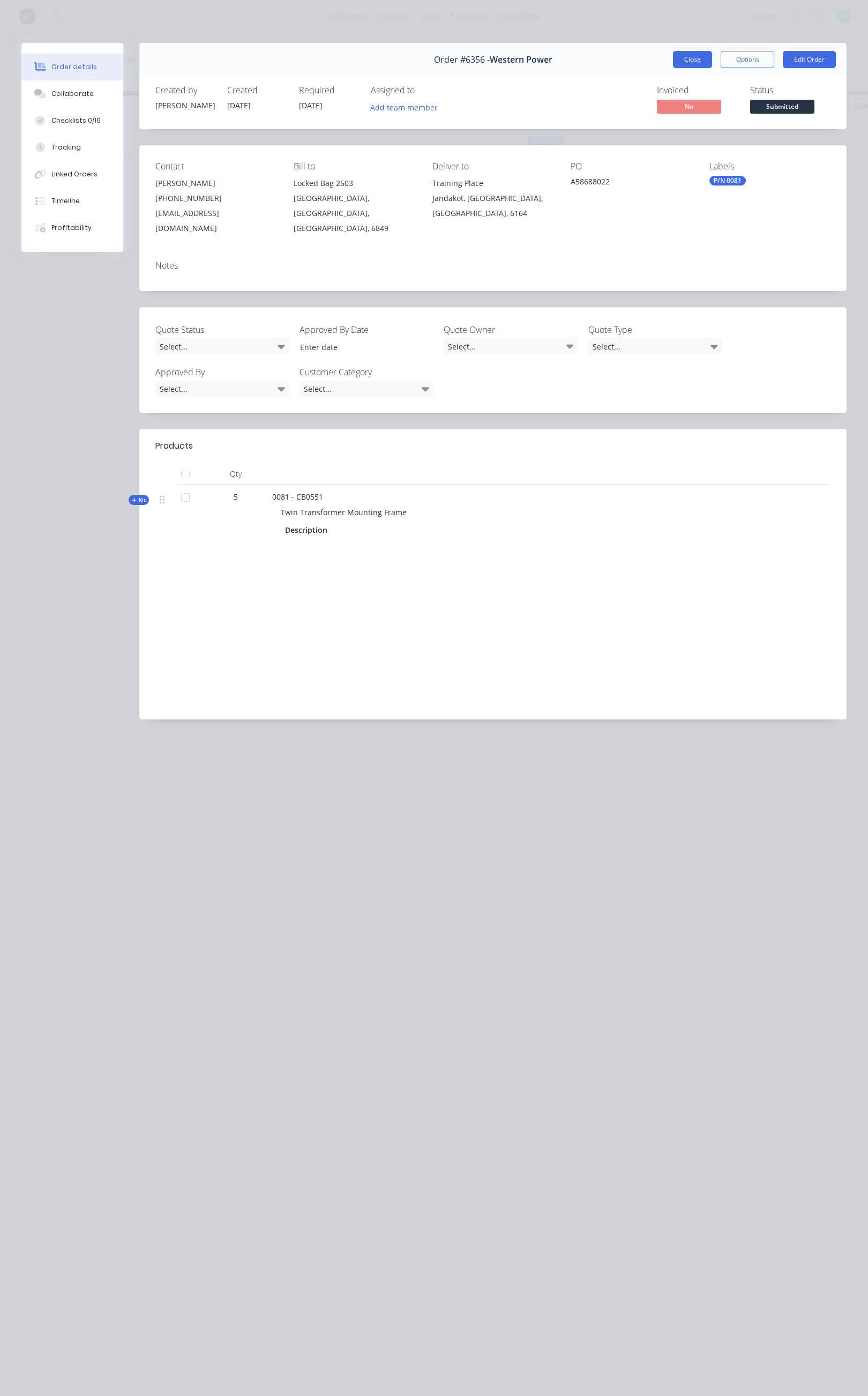
click at [691, 57] on button "Close" at bounding box center [693, 59] width 39 height 17
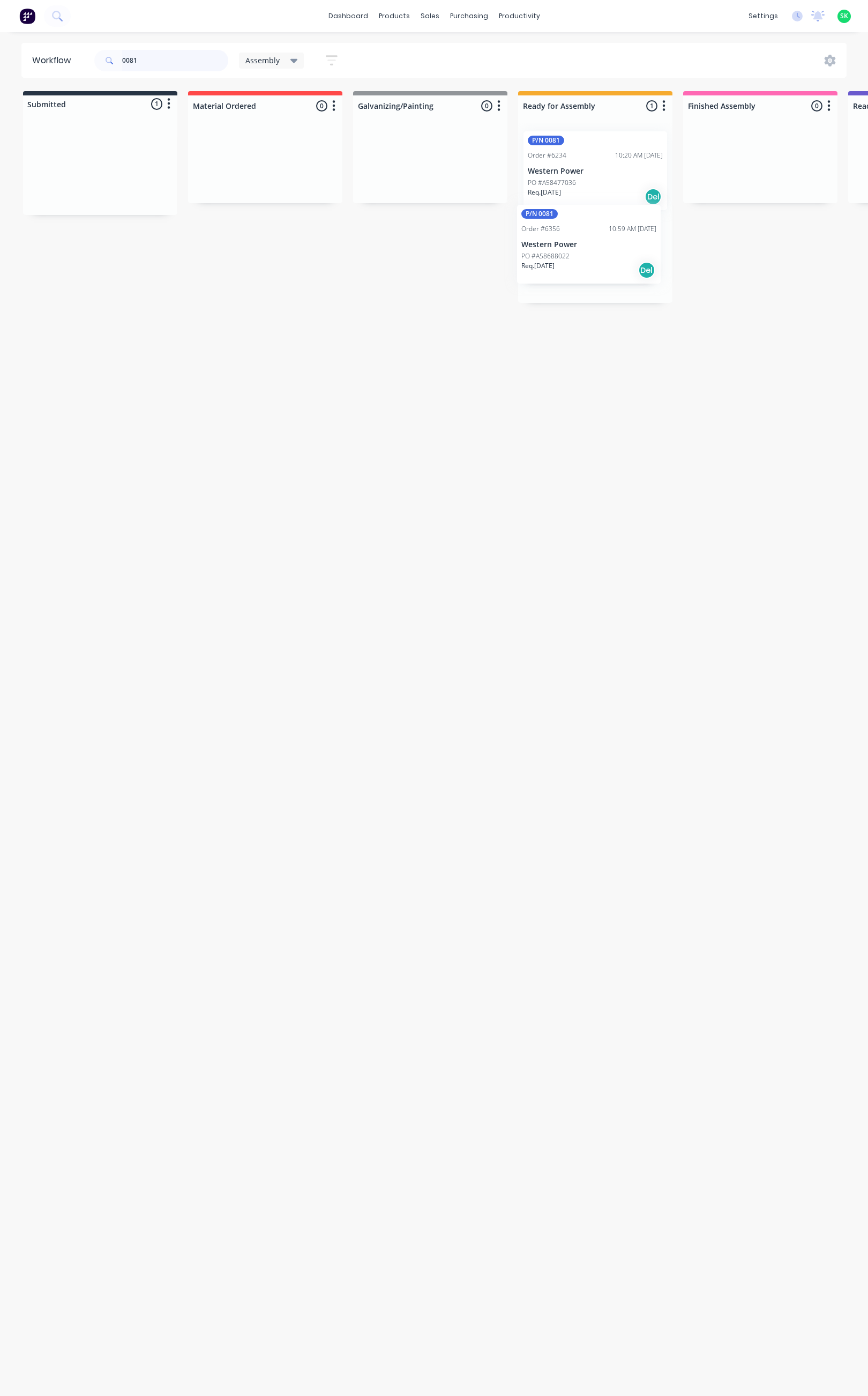
drag, startPoint x: 55, startPoint y: 169, endPoint x: 547, endPoint y: 247, distance: 498.1
click at [565, 175] on p "Western Power" at bounding box center [596, 171] width 135 height 9
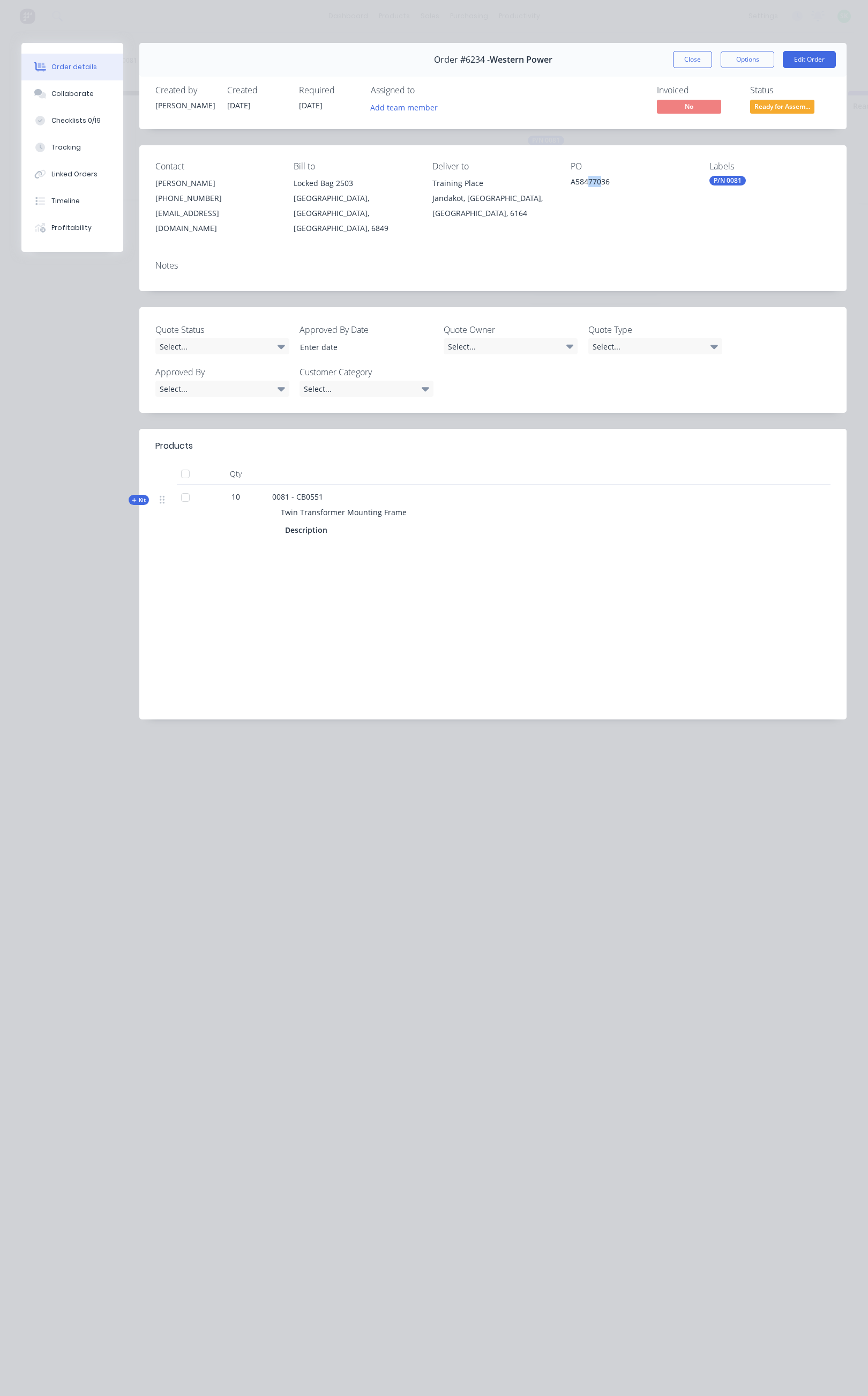
drag, startPoint x: 590, startPoint y: 184, endPoint x: 635, endPoint y: 178, distance: 45.4
click at [614, 178] on div "A58477036" at bounding box center [631, 183] width 122 height 15
click at [619, 180] on div "A58477036" at bounding box center [631, 183] width 122 height 15
drag, startPoint x: 619, startPoint y: 180, endPoint x: 579, endPoint y: 185, distance: 40.3
click at [574, 185] on div "A58477036" at bounding box center [631, 183] width 122 height 15
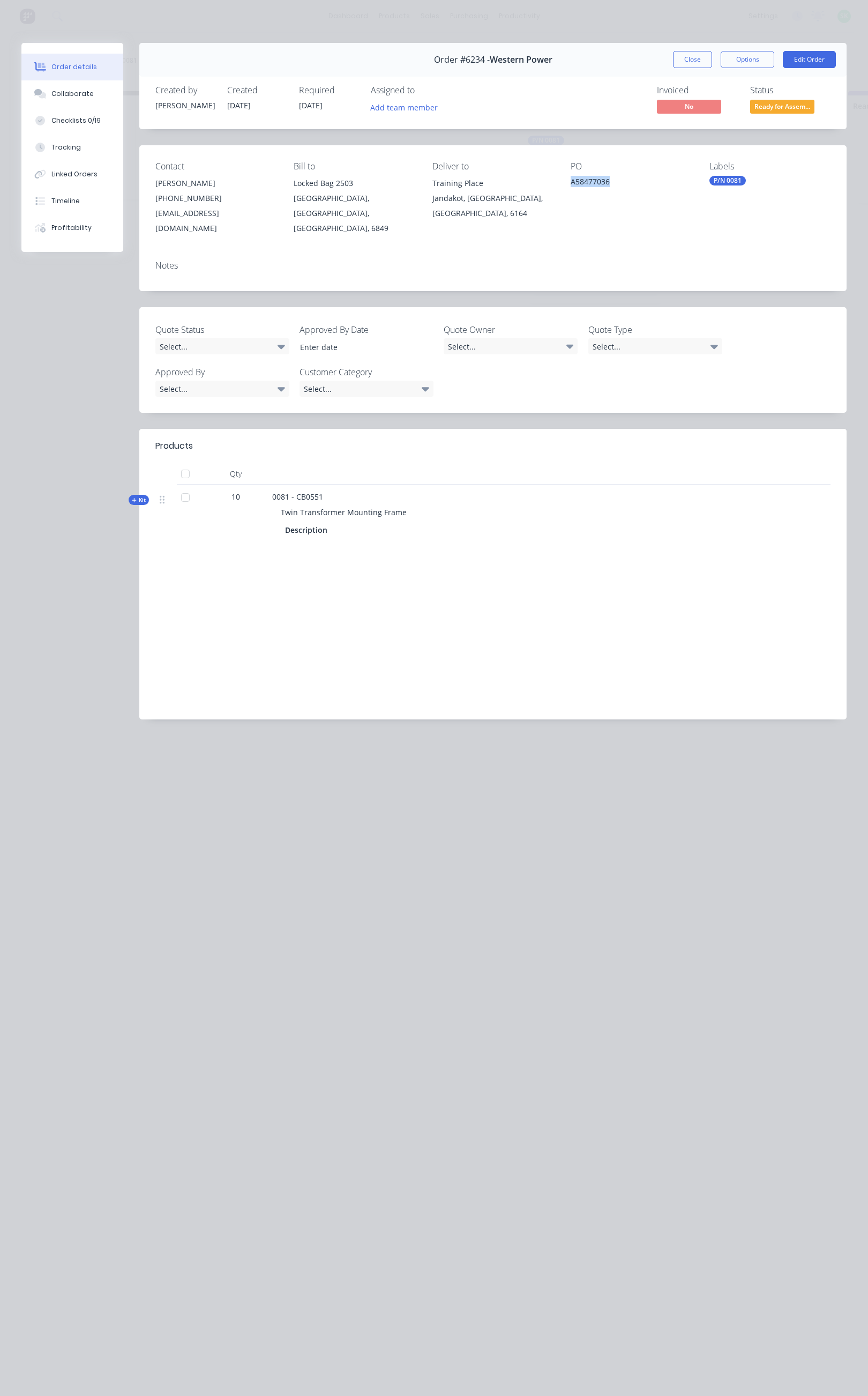
drag, startPoint x: 613, startPoint y: 182, endPoint x: 571, endPoint y: 192, distance: 43.2
click at [571, 192] on div "PO A58477036" at bounding box center [631, 199] width 122 height 75
copy div "A58477036"
drag, startPoint x: 378, startPoint y: 499, endPoint x: 282, endPoint y: 500, distance: 96.0
click at [282, 507] on span "Twin Transformer Mounting Frame" at bounding box center [344, 512] width 126 height 10
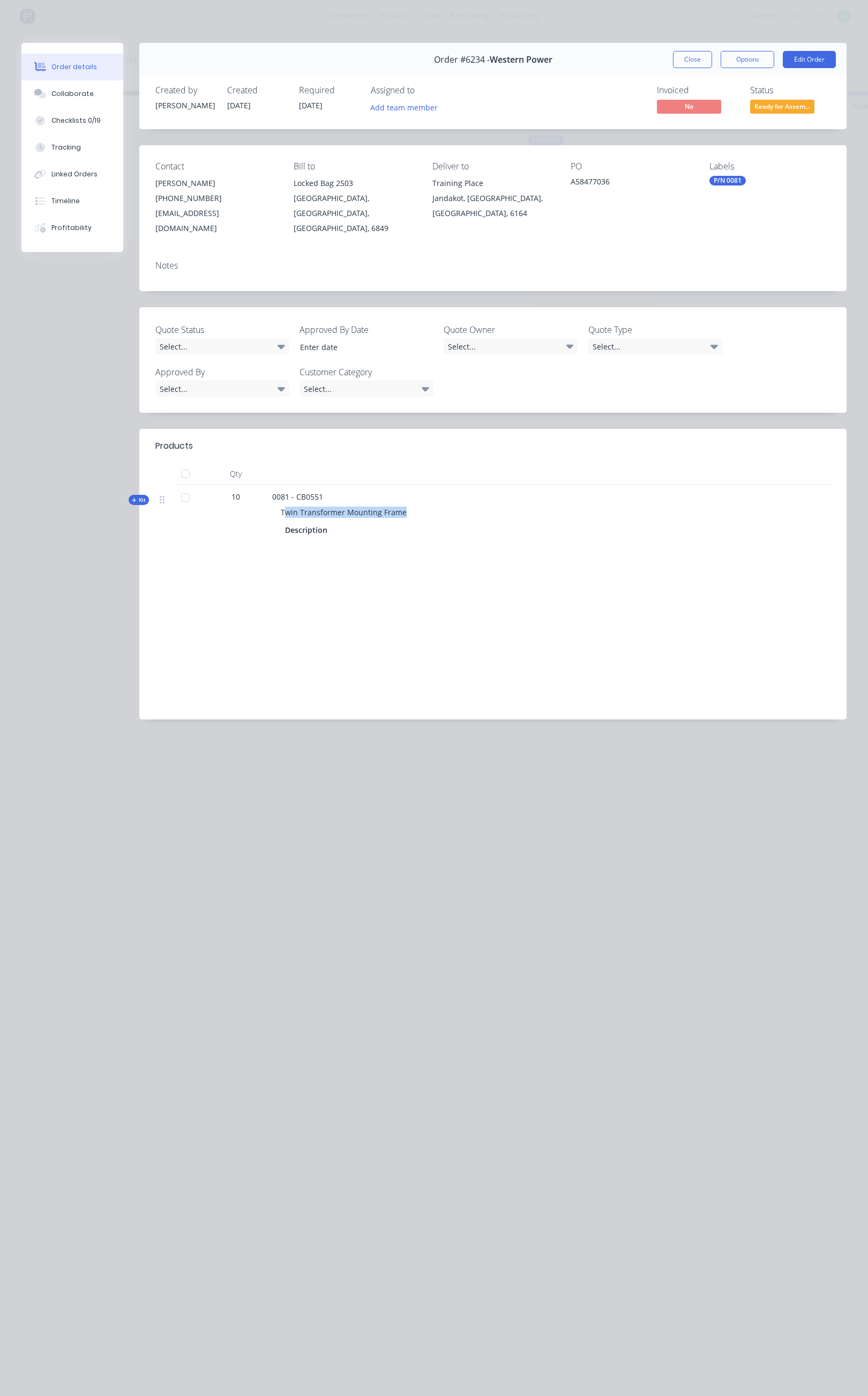
copy span "Twin Transformer Mounting Fram"
drag, startPoint x: 323, startPoint y: 483, endPoint x: 298, endPoint y: 484, distance: 25.0
click at [298, 484] on div "0081 - CB0551 Twin Transformer Mounting Frame Description" at bounding box center [482, 514] width 429 height 60
copy span "CB0551"
click at [698, 54] on button "Close" at bounding box center [693, 59] width 39 height 17
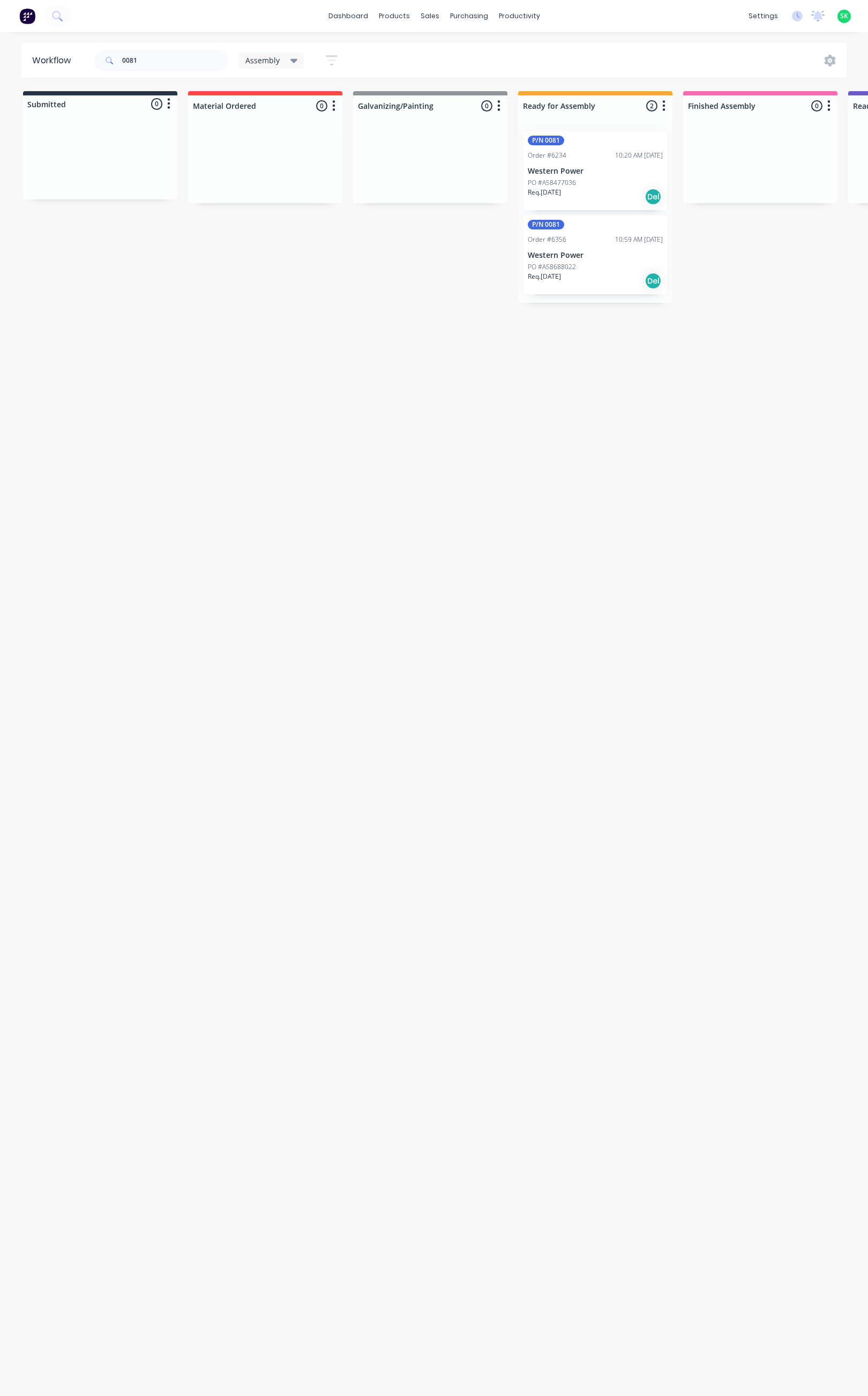
click at [581, 258] on p "Western Power" at bounding box center [596, 256] width 135 height 9
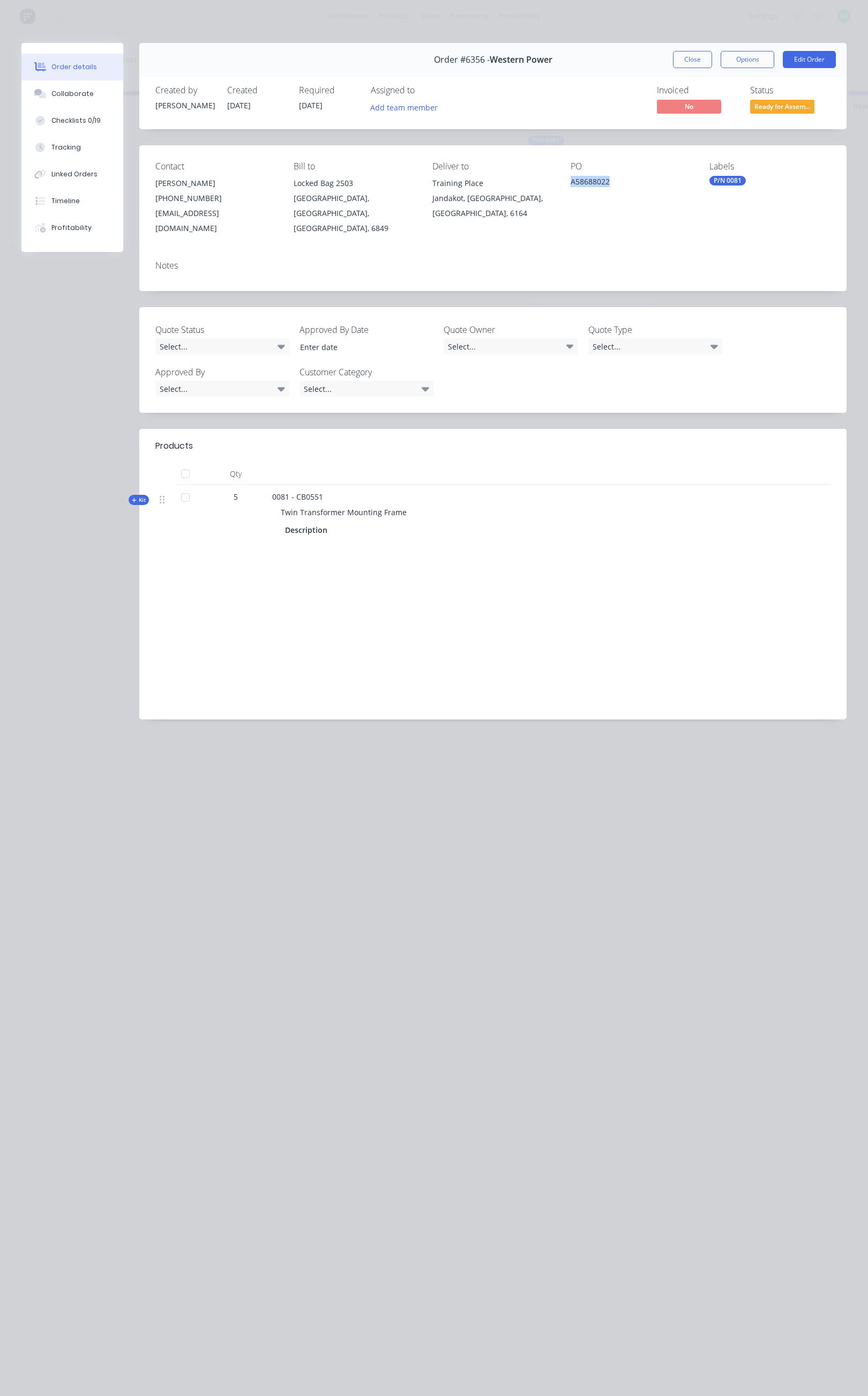
drag, startPoint x: 620, startPoint y: 184, endPoint x: 571, endPoint y: 189, distance: 49.3
click at [571, 189] on div "A58688022" at bounding box center [631, 183] width 122 height 15
copy div "A58688022"
click at [683, 59] on button "Close" at bounding box center [693, 59] width 39 height 17
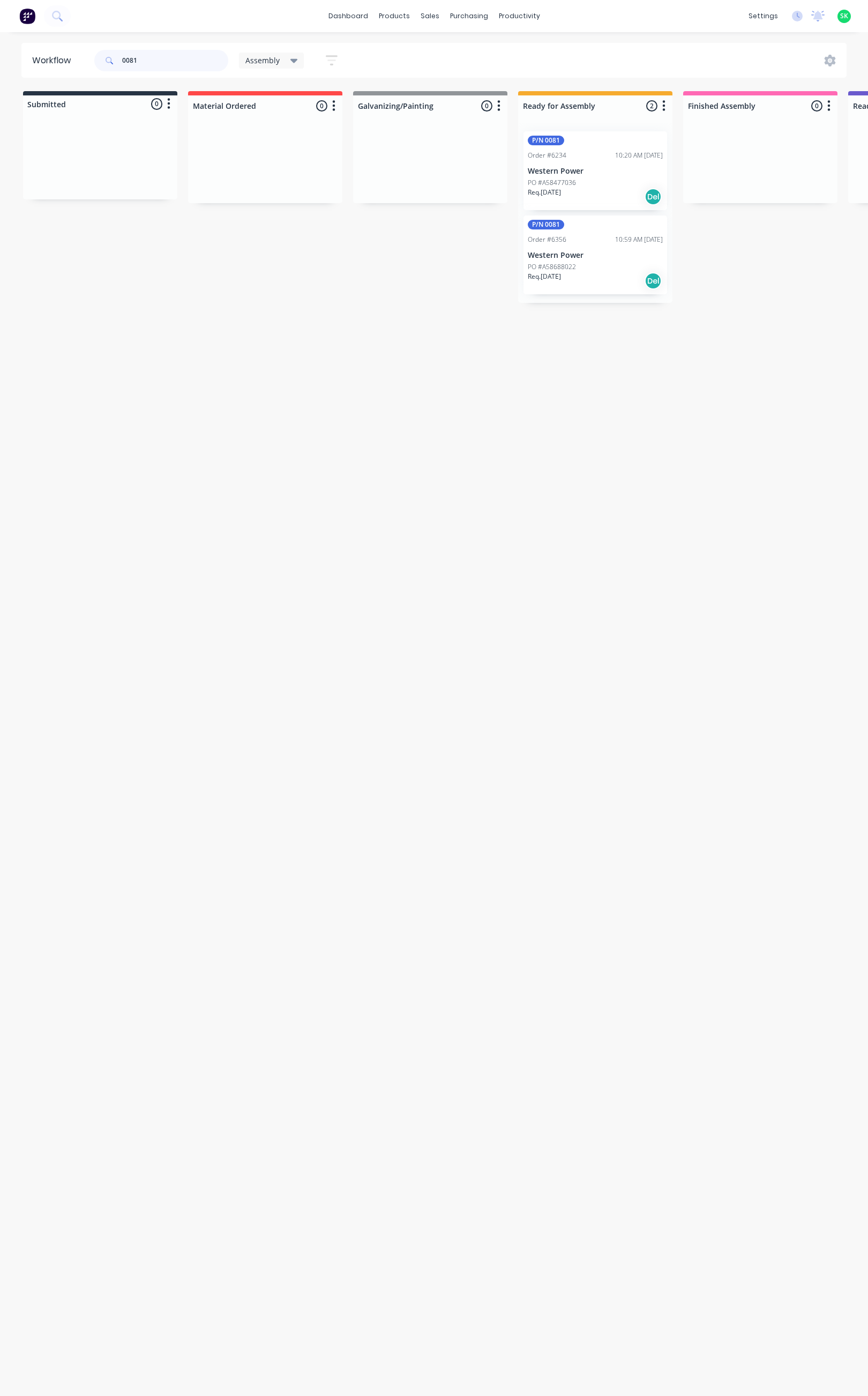
drag, startPoint x: 145, startPoint y: 60, endPoint x: 110, endPoint y: 66, distance: 35.5
click at [110, 66] on div "0081" at bounding box center [161, 60] width 134 height 21
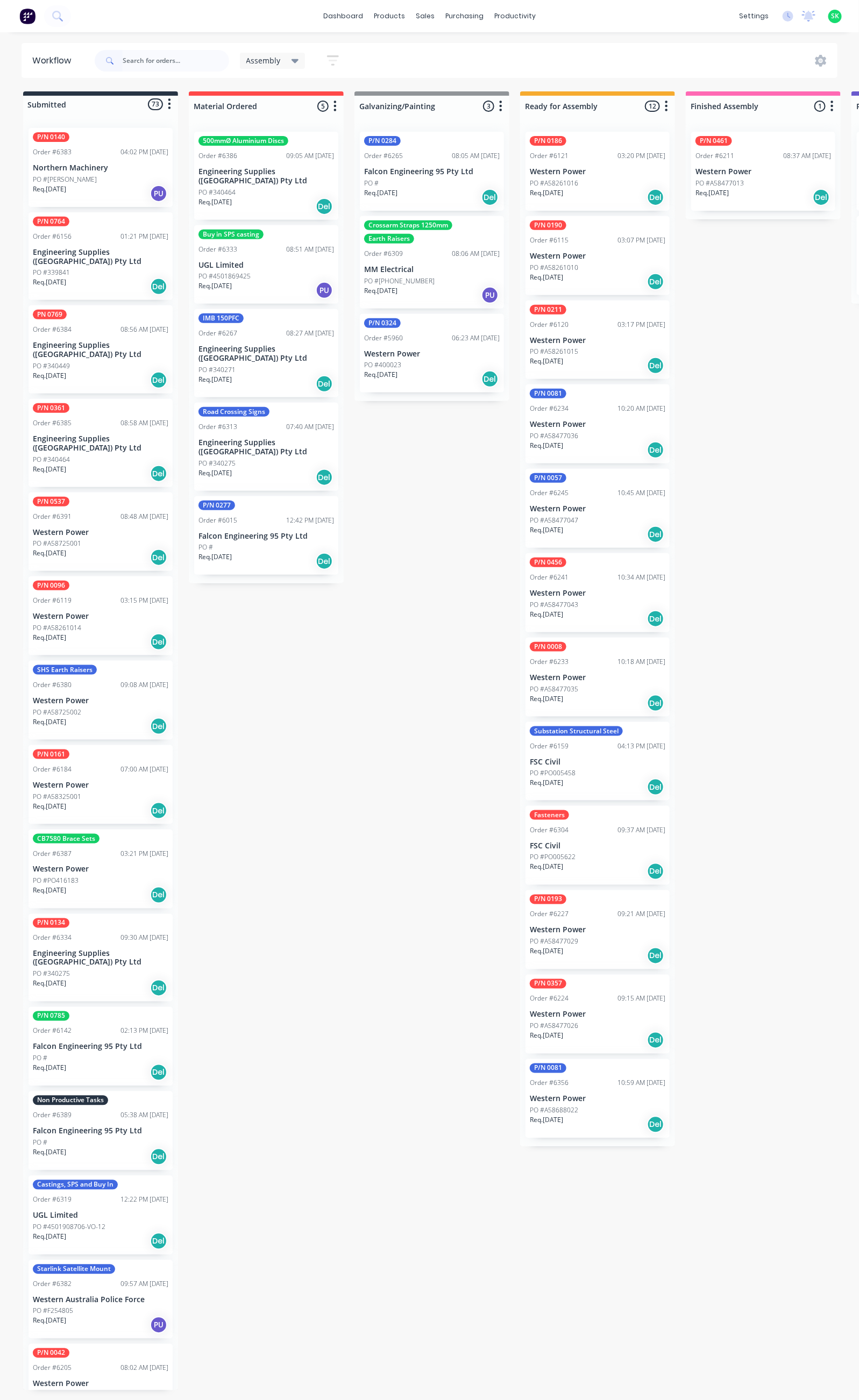
click at [87, 1138] on div "PO #" at bounding box center [101, 1143] width 136 height 10
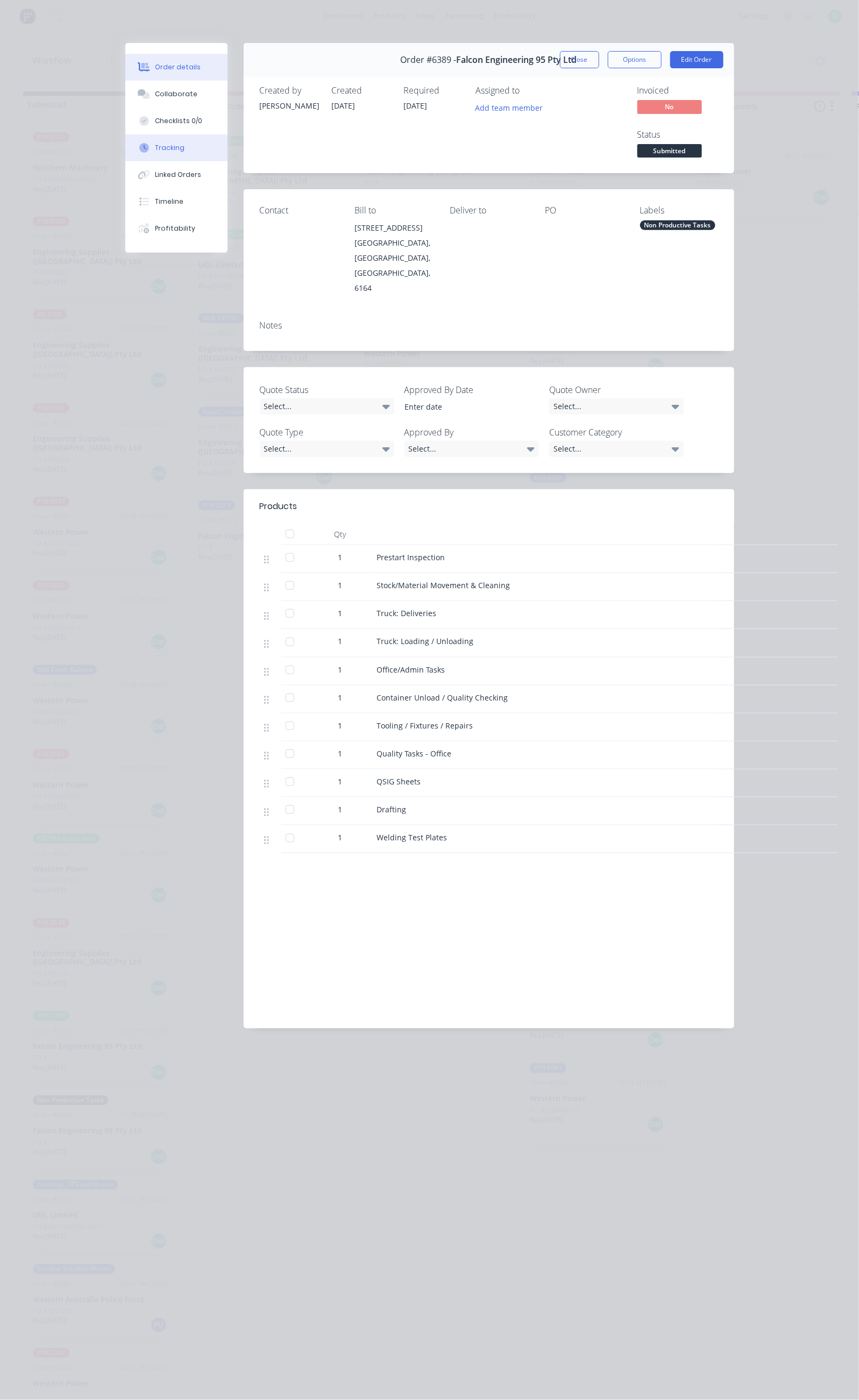
click at [126, 147] on button "Tracking" at bounding box center [176, 148] width 102 height 27
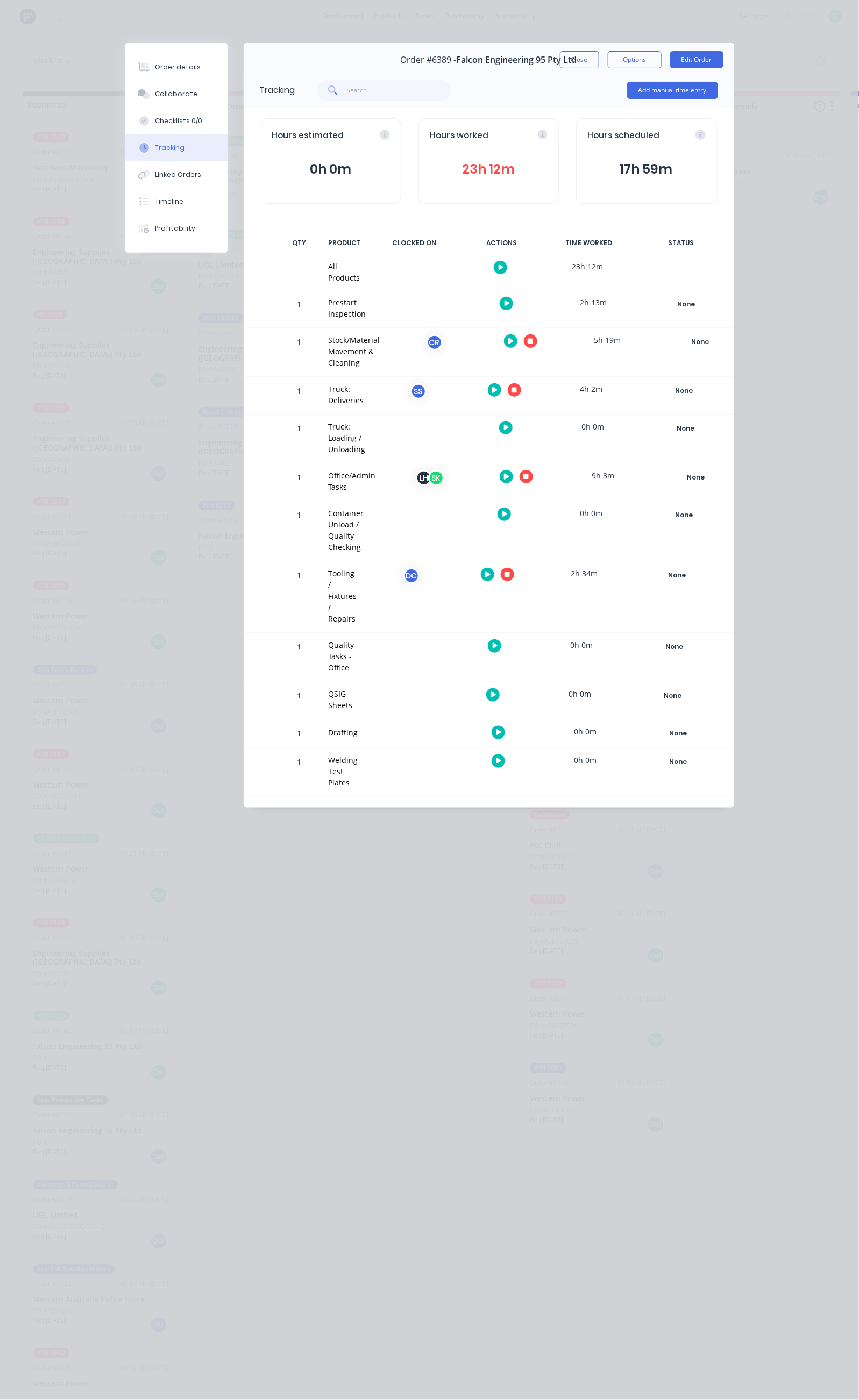
click at [529, 474] on icon "button" at bounding box center [526, 476] width 6 height 5
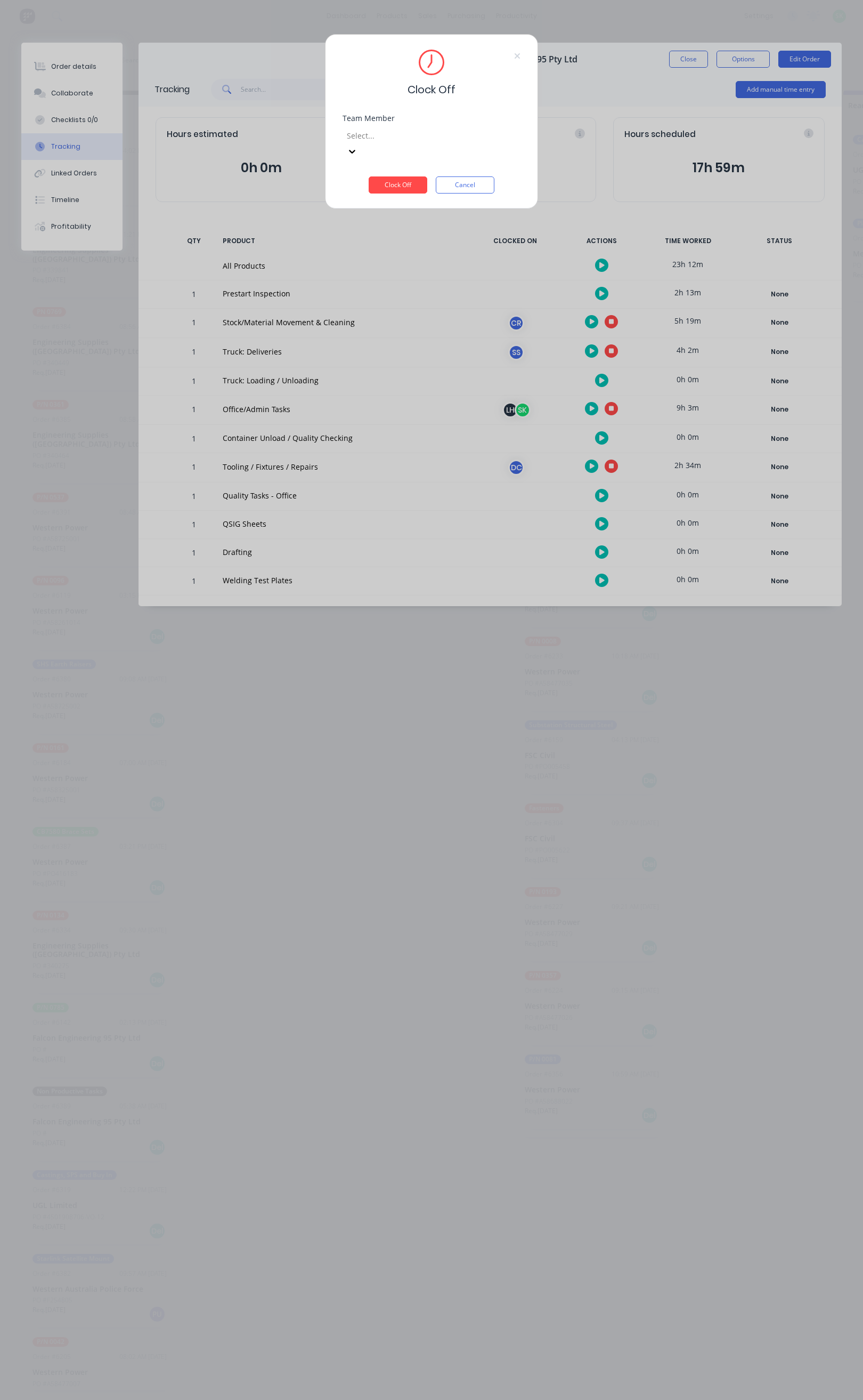
click at [428, 140] on div at bounding box center [422, 135] width 154 height 14
click at [390, 1346] on div "[PERSON_NAME]" at bounding box center [425, 1352] width 851 height 11
click at [390, 176] on button "Clock Off" at bounding box center [398, 184] width 59 height 17
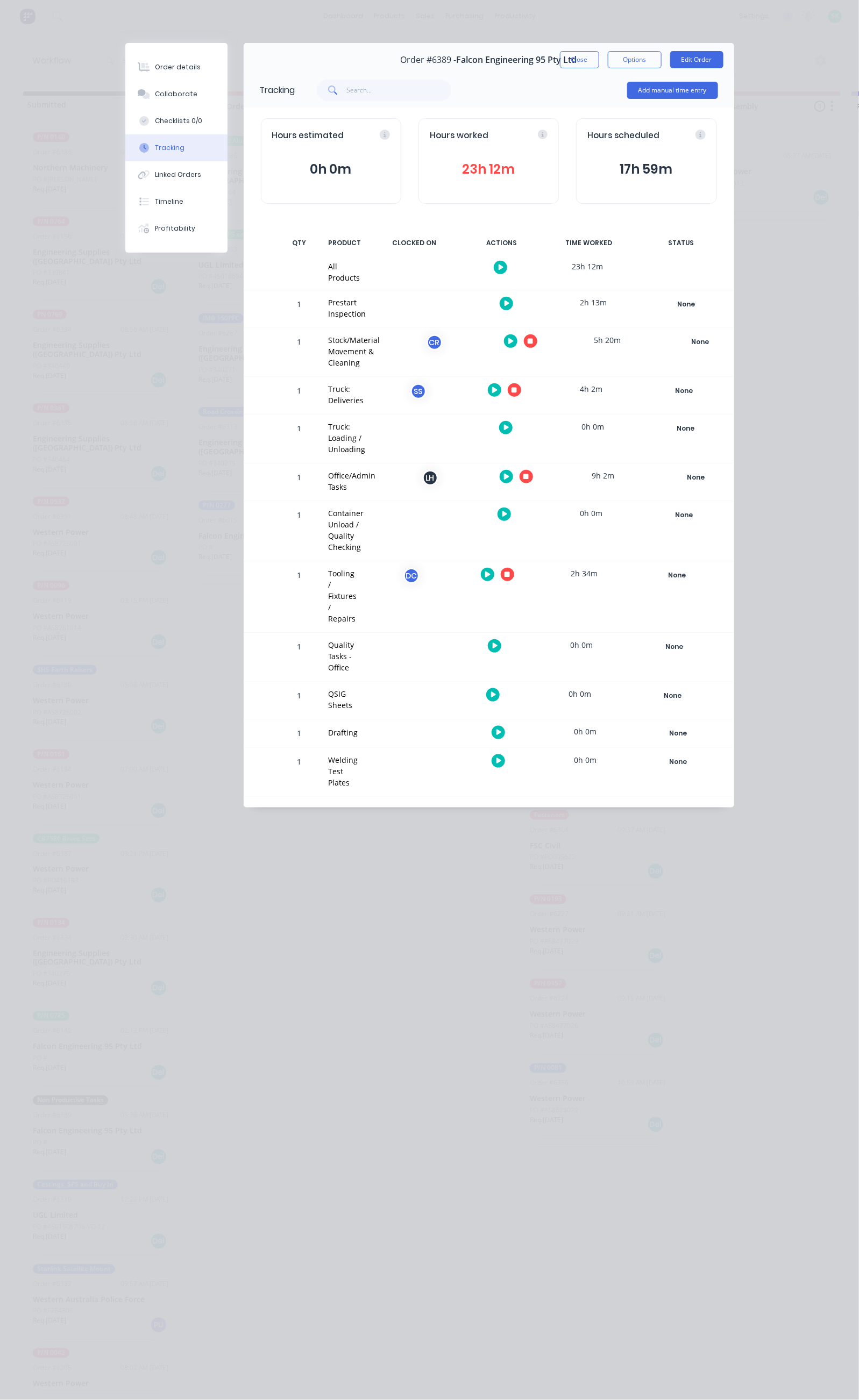
click at [508, 511] on icon "button" at bounding box center [505, 514] width 6 height 5
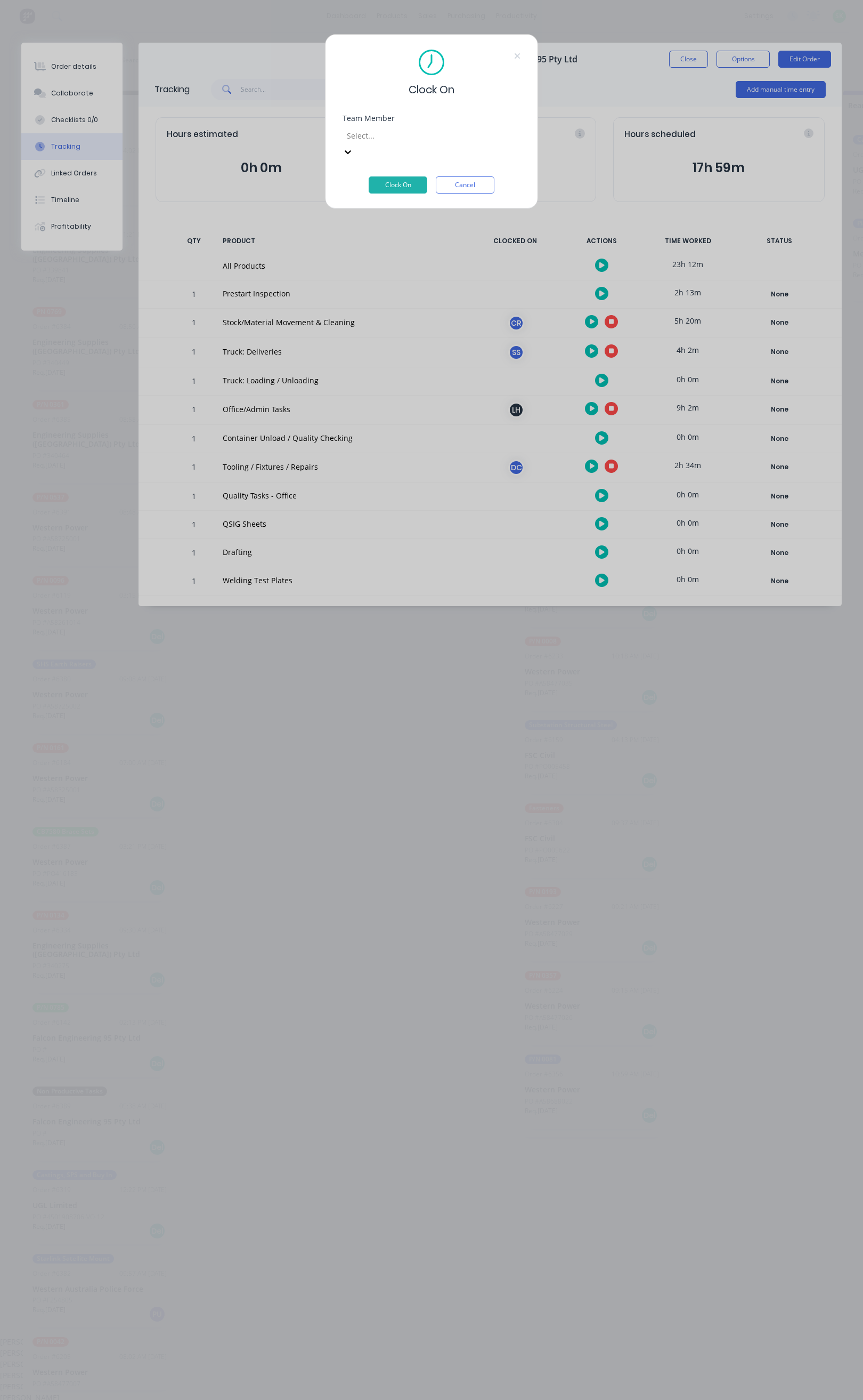
click at [395, 141] on div at bounding box center [422, 135] width 154 height 14
type input "st"
click at [397, 1346] on div "[PERSON_NAME]" at bounding box center [425, 1352] width 851 height 11
click at [402, 176] on button "Clock On" at bounding box center [398, 184] width 59 height 17
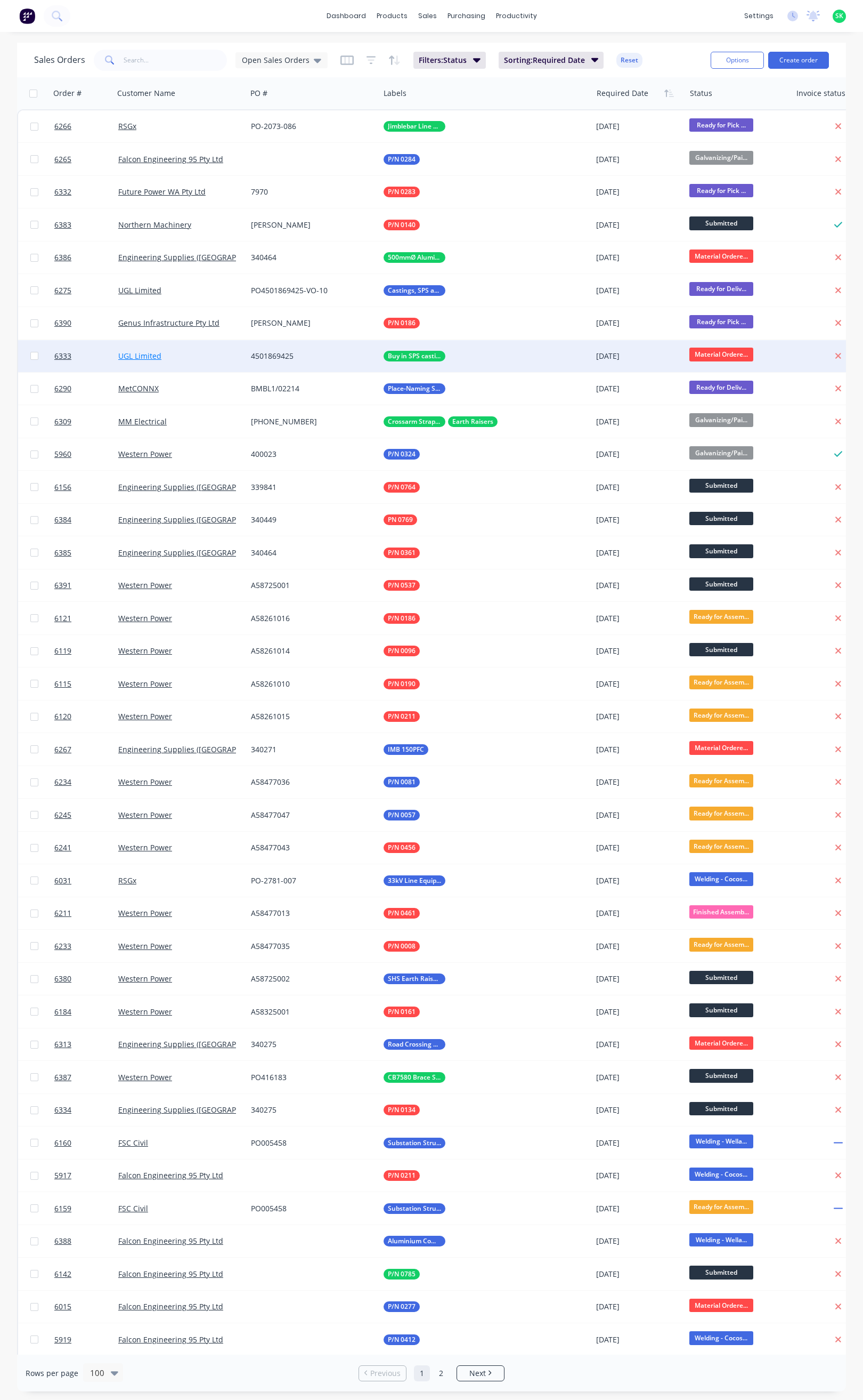
click at [149, 355] on link "UGL Limited" at bounding box center [140, 355] width 44 height 10
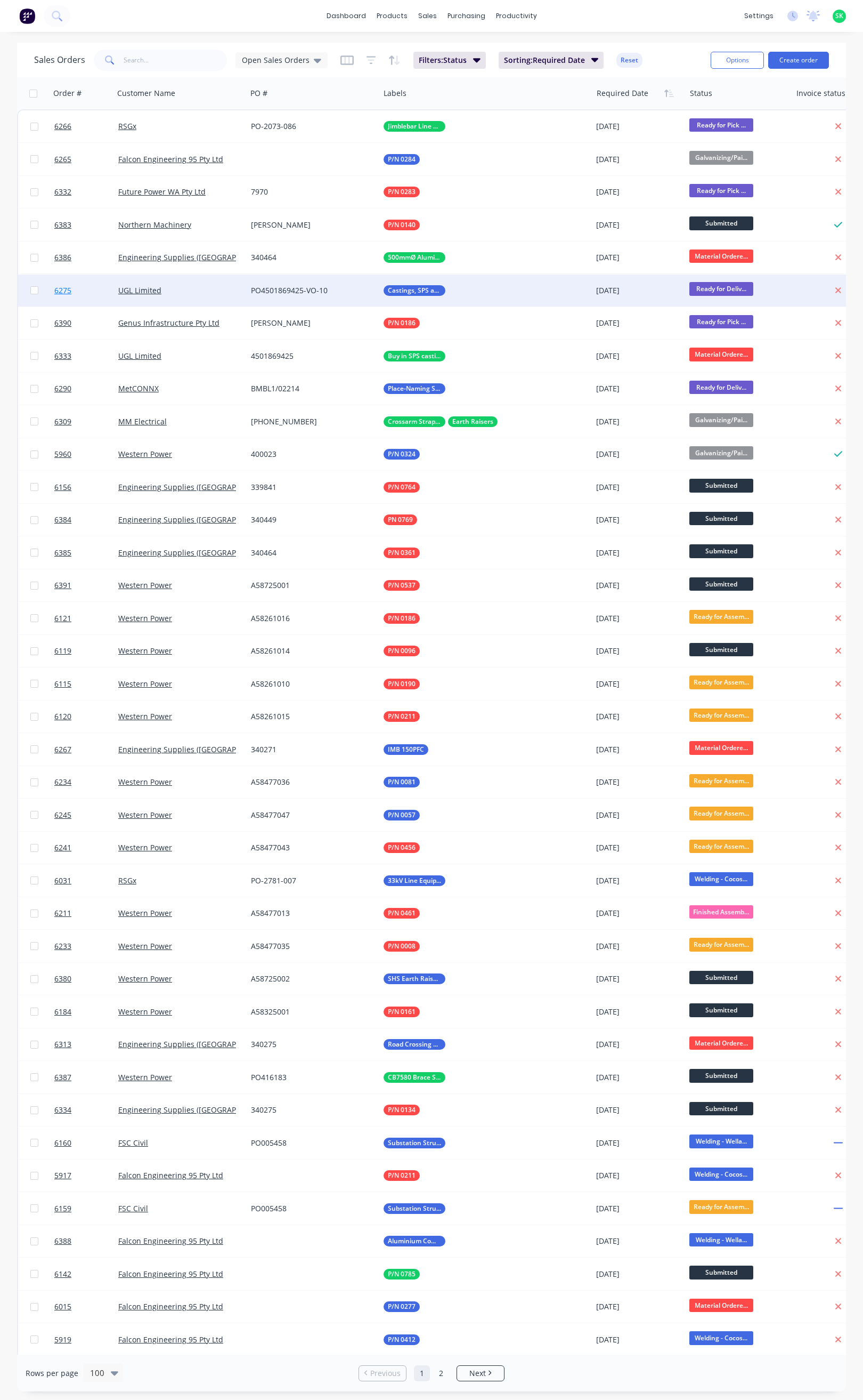
click at [70, 290] on span "6275" at bounding box center [63, 291] width 17 height 11
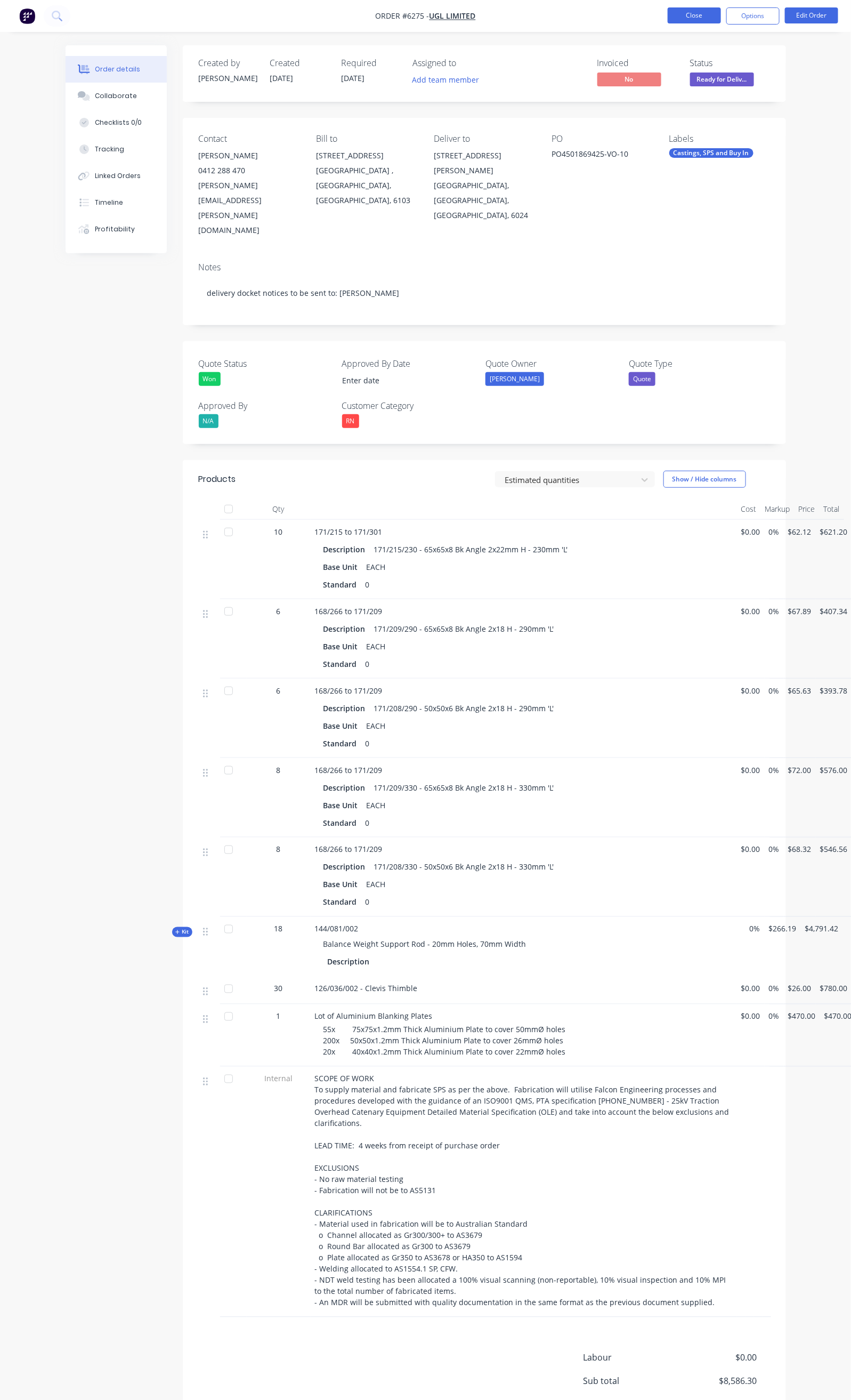
click at [703, 8] on button "Close" at bounding box center [694, 15] width 54 height 16
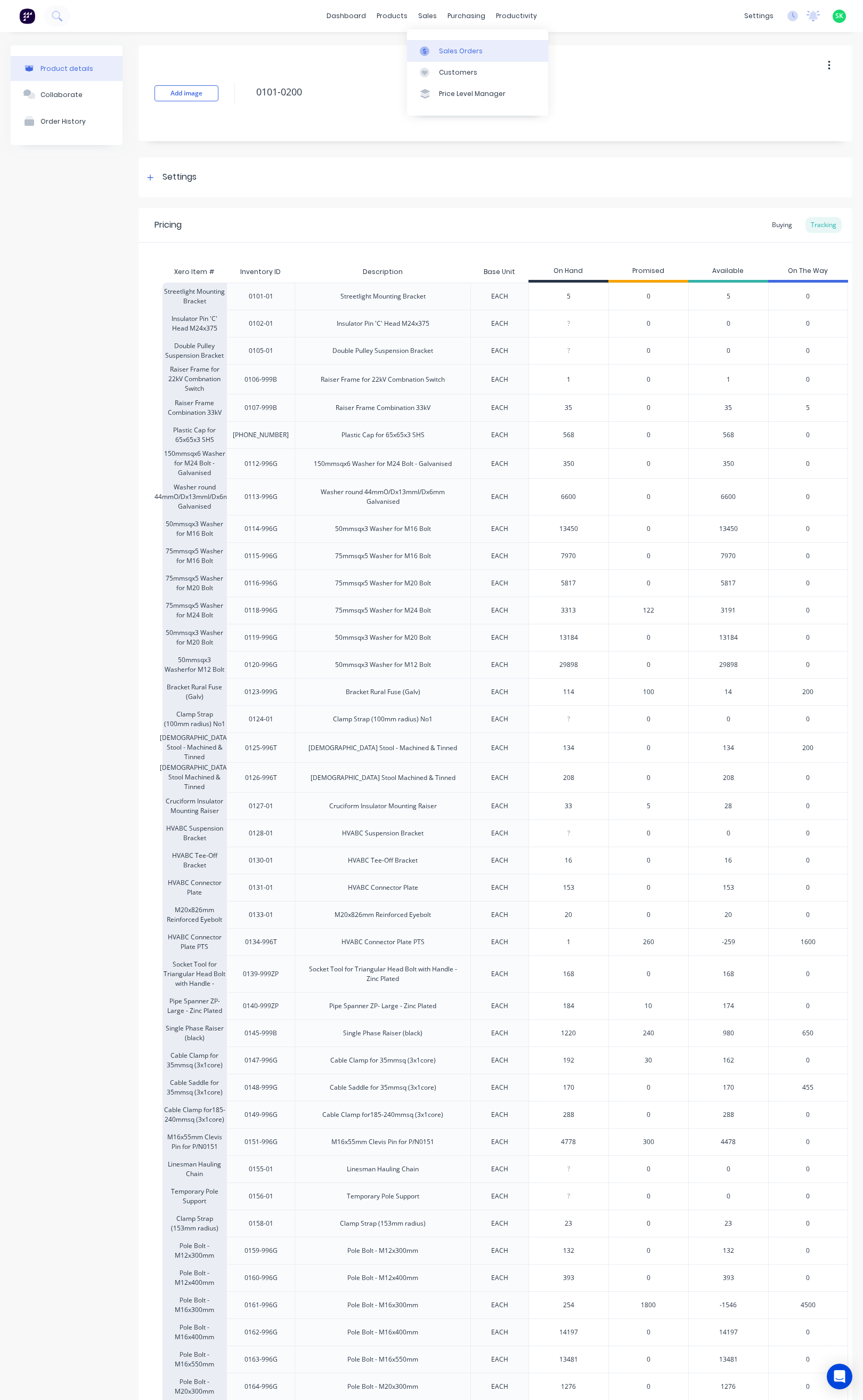
click at [432, 50] on div at bounding box center [428, 51] width 16 height 10
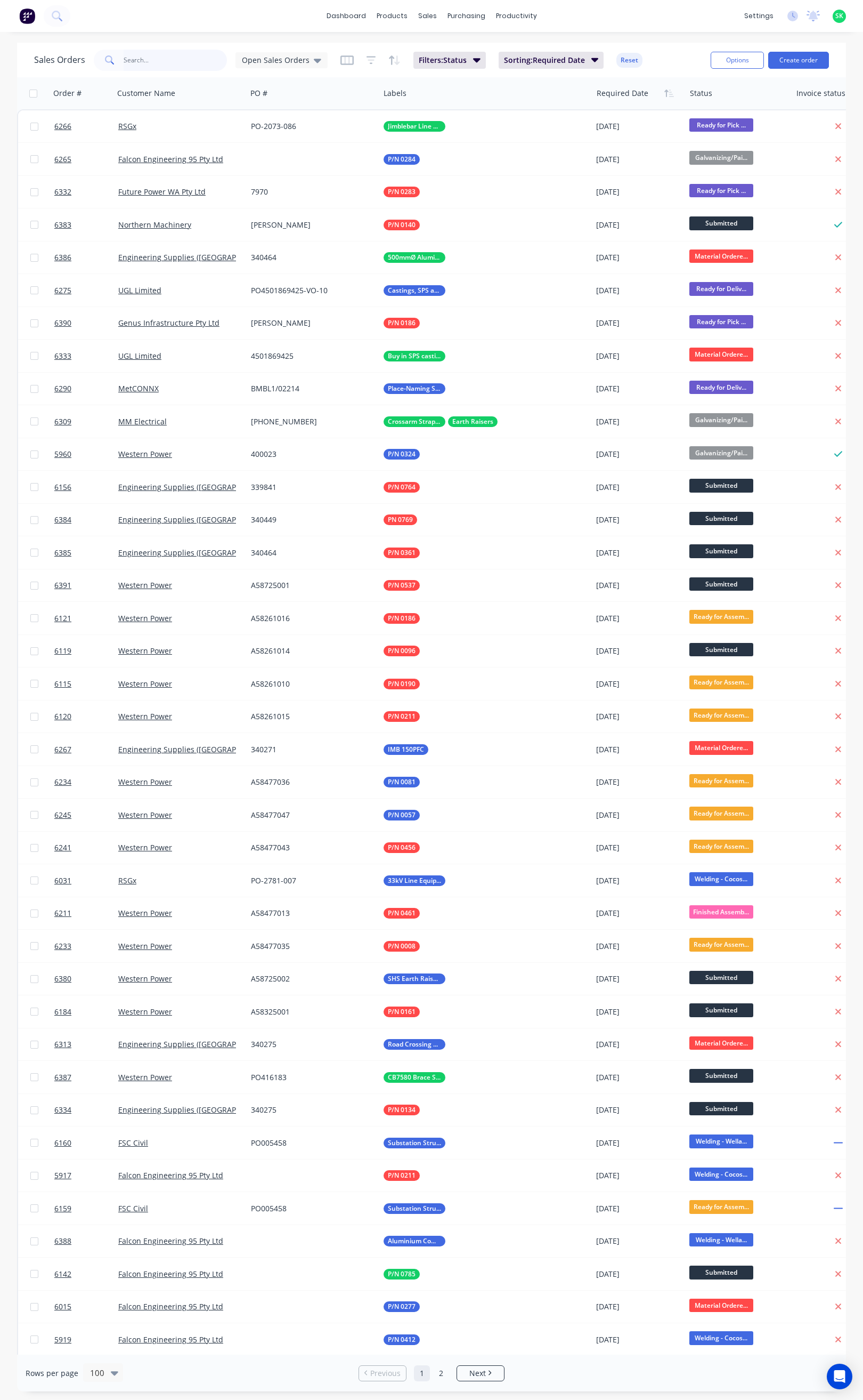
click at [134, 56] on input "text" at bounding box center [175, 60] width 104 height 21
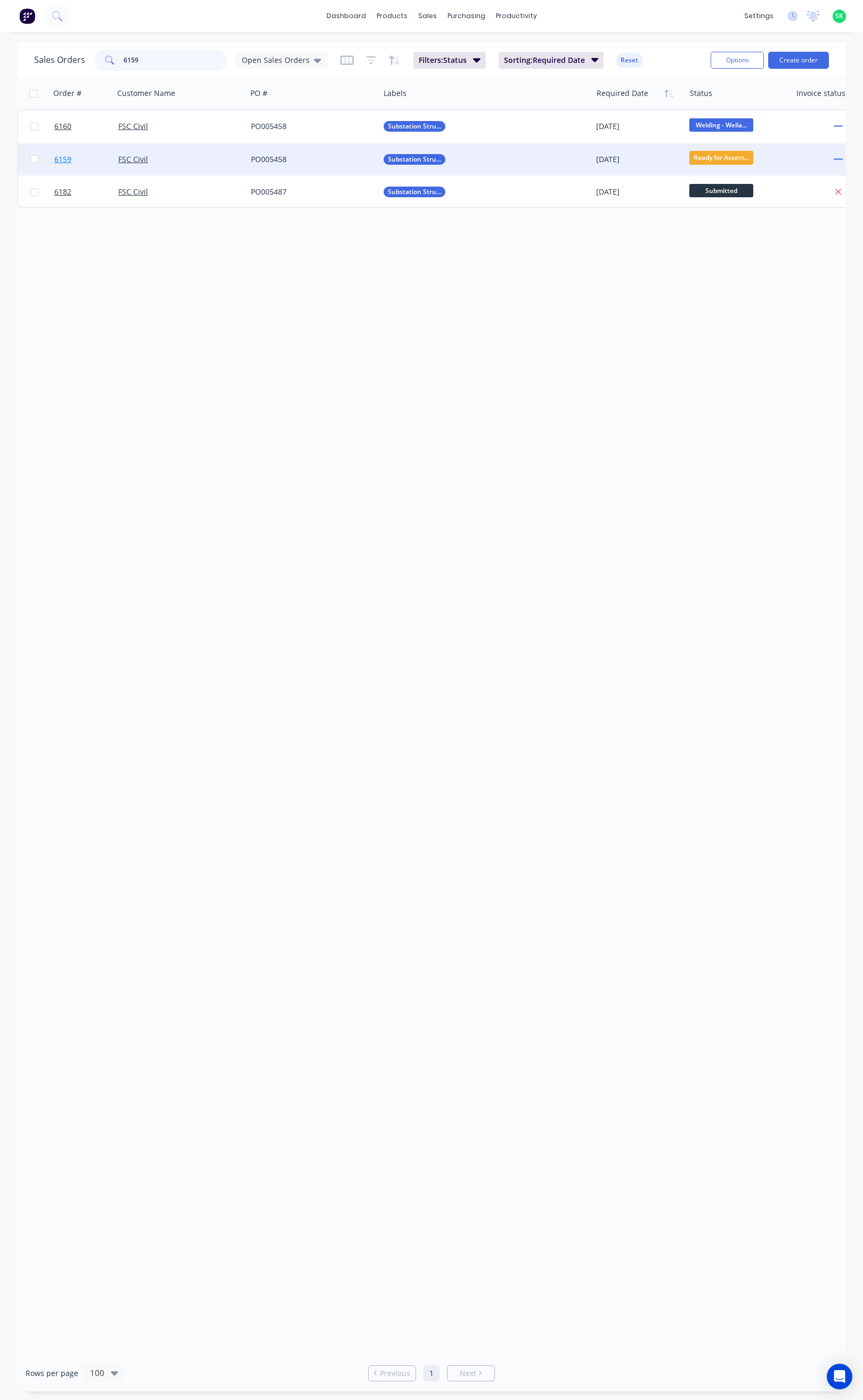
type input "6159"
click at [56, 153] on link "6159" at bounding box center [86, 159] width 64 height 32
